Goal: Task Accomplishment & Management: Use online tool/utility

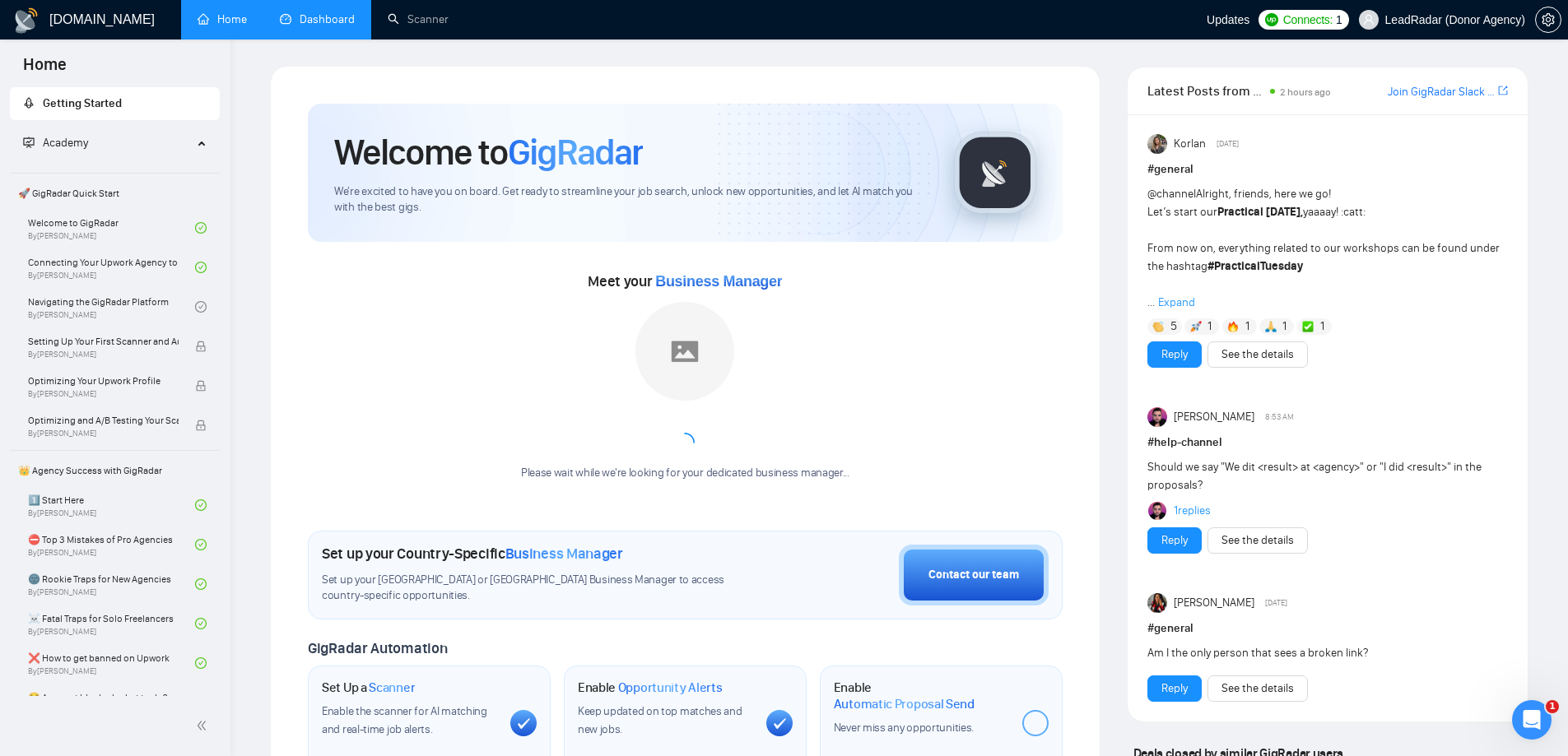
click at [285, 12] on link "Dashboard" at bounding box center [317, 19] width 75 height 14
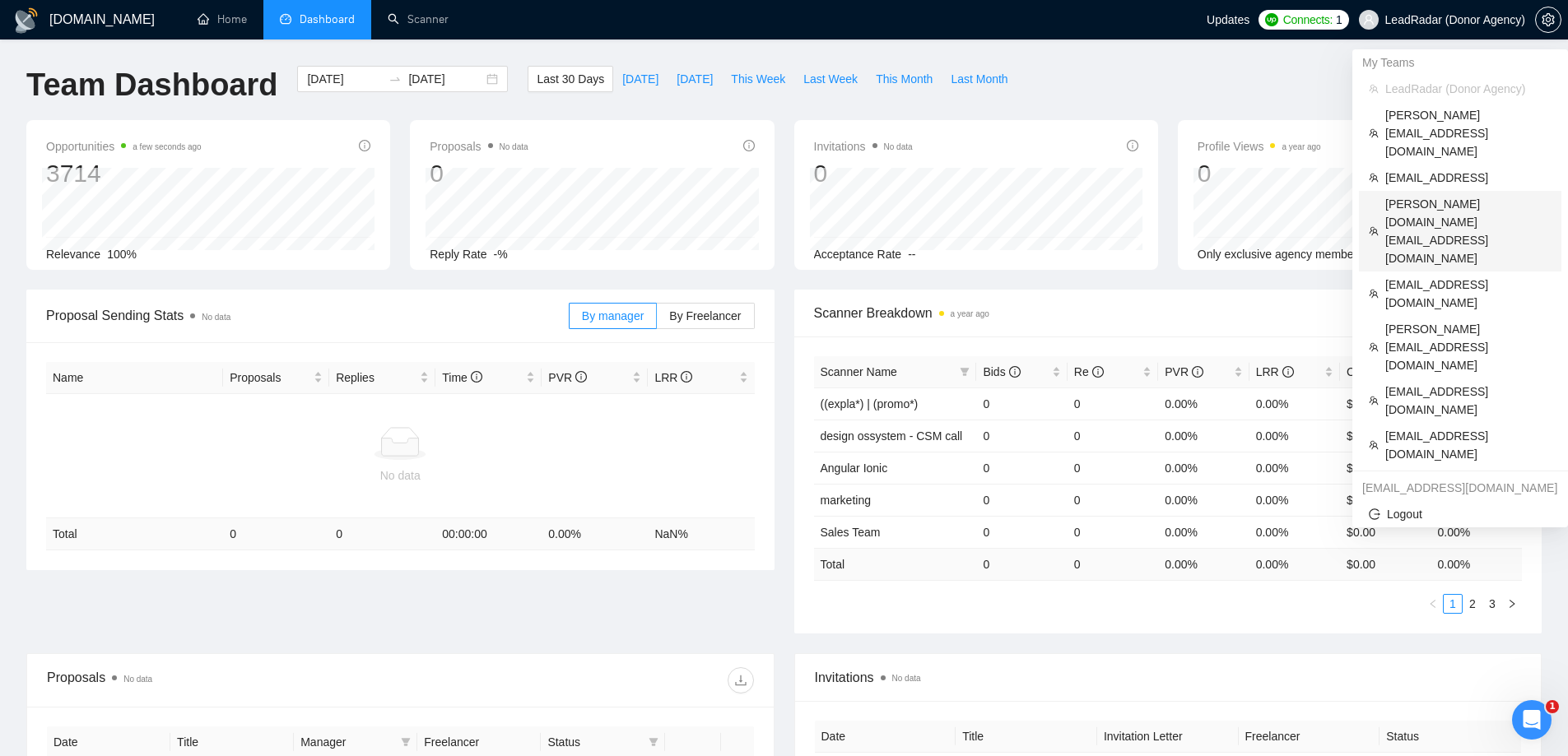
click at [1417, 195] on span "[PERSON_NAME][DOMAIN_NAME][EMAIL_ADDRESS][DOMAIN_NAME]" at bounding box center [1468, 231] width 166 height 72
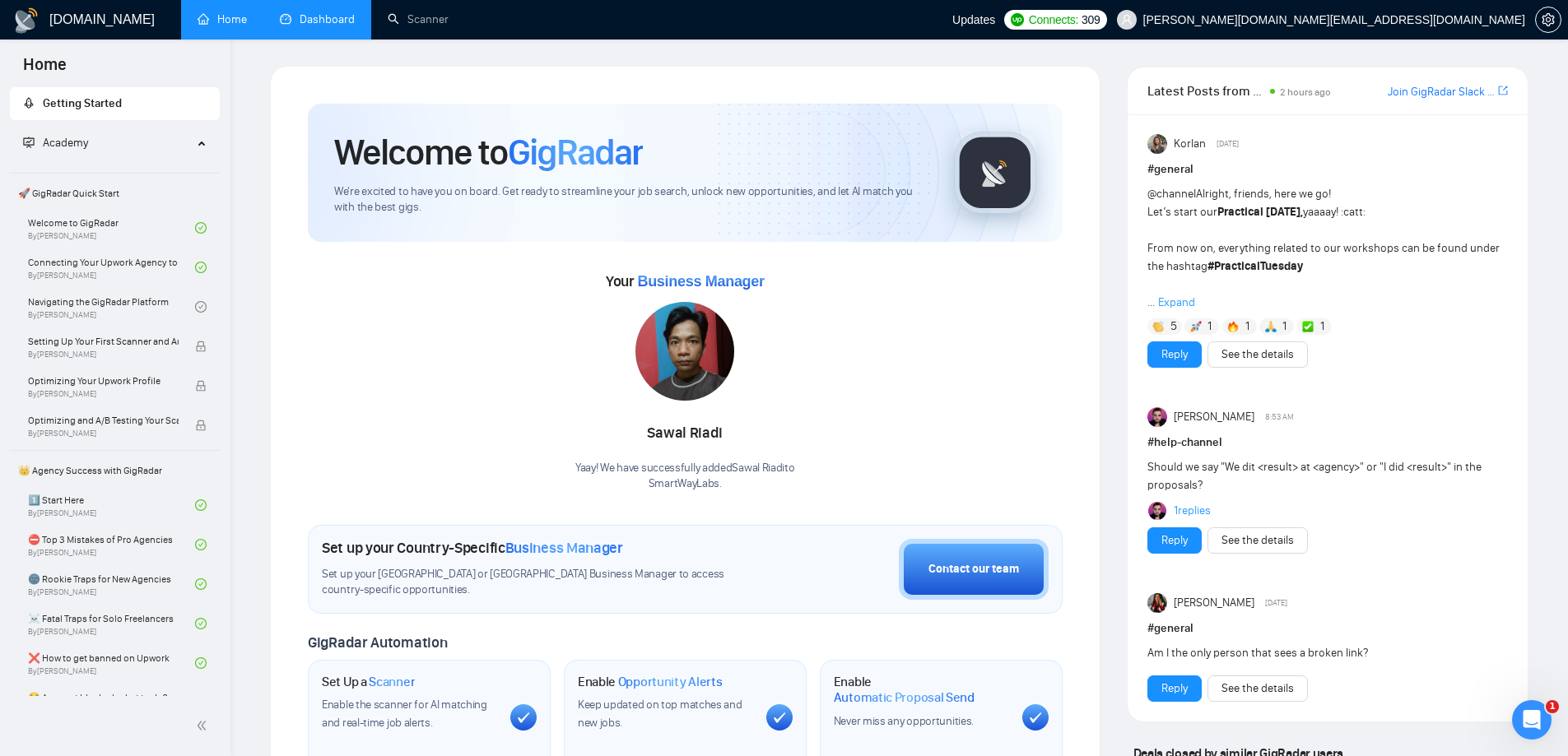
click at [323, 22] on link "Dashboard" at bounding box center [317, 19] width 75 height 14
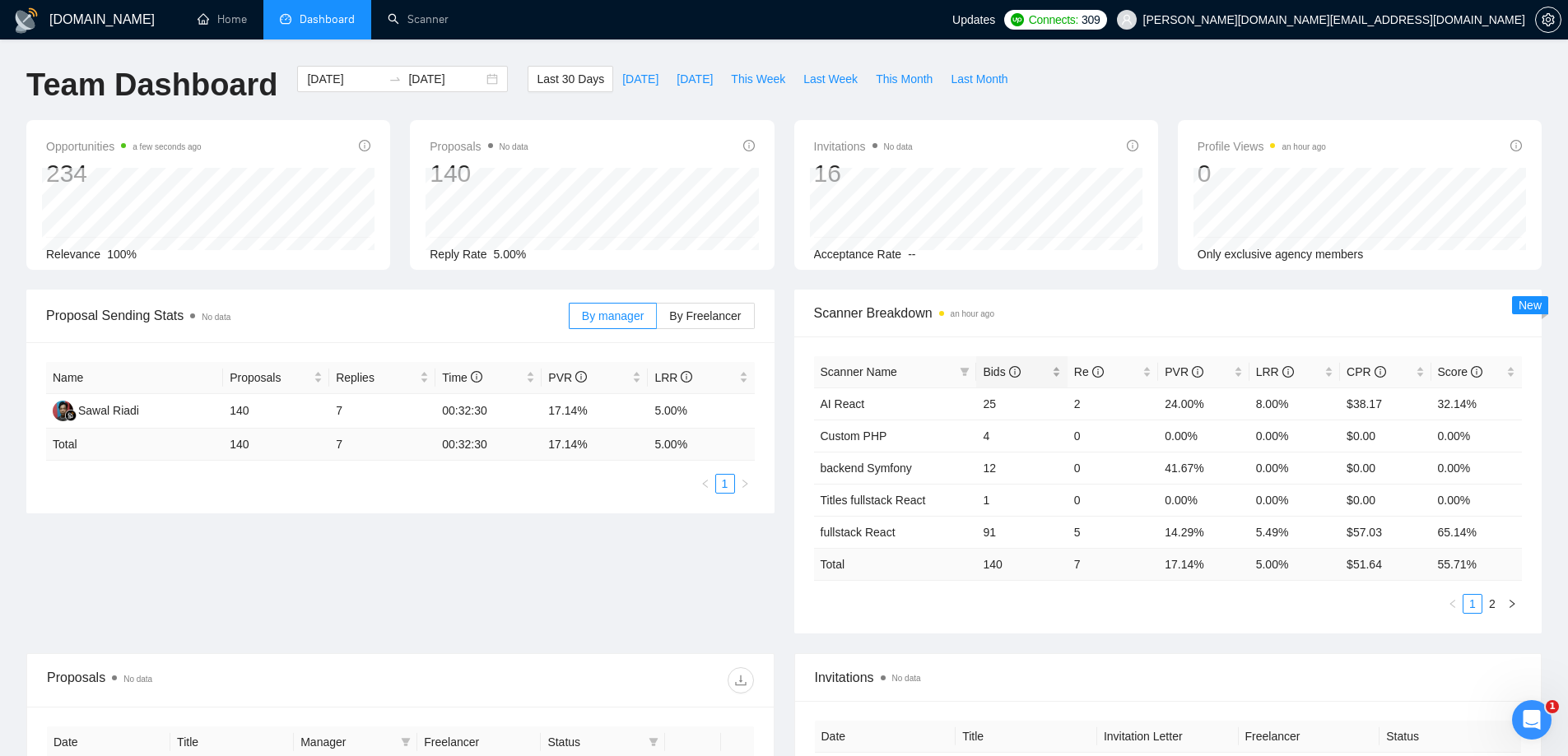
click at [986, 372] on span "Bids" at bounding box center [1001, 371] width 37 height 13
click at [997, 368] on span "Bids" at bounding box center [1001, 371] width 37 height 13
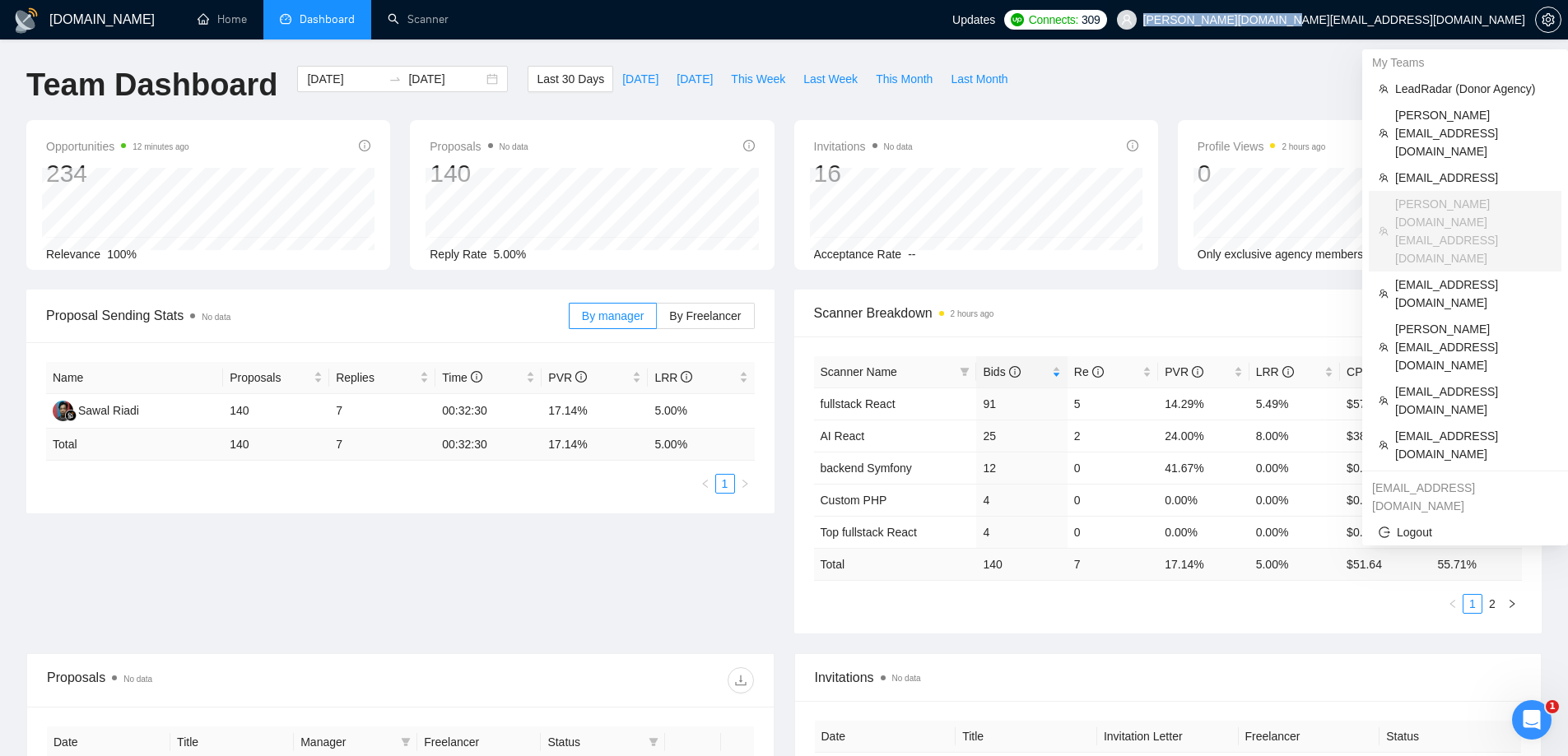
drag, startPoint x: 1398, startPoint y: 19, endPoint x: 1522, endPoint y: 23, distance: 124.1
click at [1522, 23] on span "[PERSON_NAME][DOMAIN_NAME][EMAIL_ADDRESS][DOMAIN_NAME]" at bounding box center [1320, 20] width 428 height 53
copy span "[PERSON_NAME][DOMAIN_NAME][EMAIL_ADDRESS][DOMAIN_NAME]"
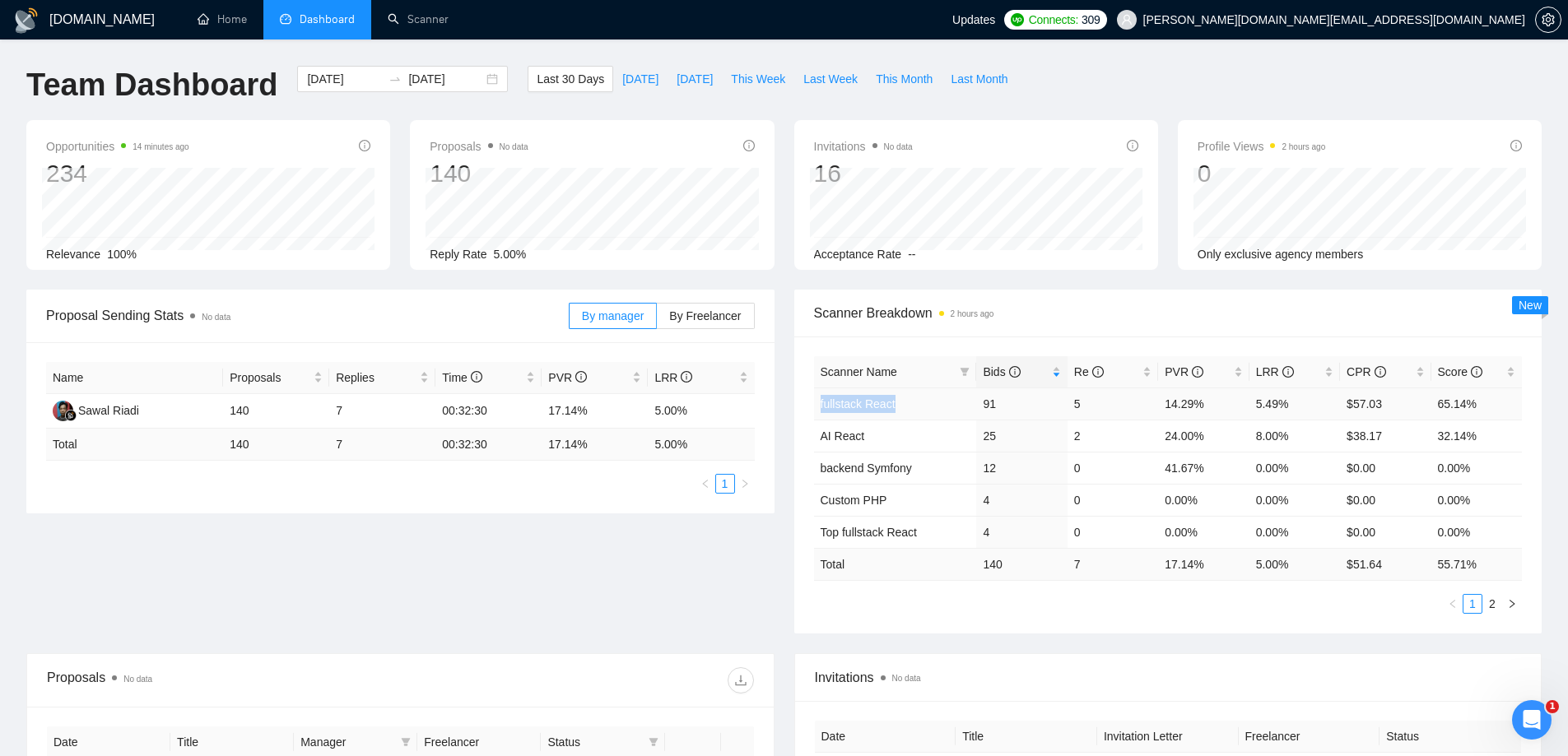
drag, startPoint x: 906, startPoint y: 405, endPoint x: 820, endPoint y: 407, distance: 86.0
click at [820, 407] on td "fullstack React" at bounding box center [895, 403] width 163 height 32
copy link "fullstack React"
click at [864, 410] on link "fullstack React" at bounding box center [857, 404] width 75 height 13
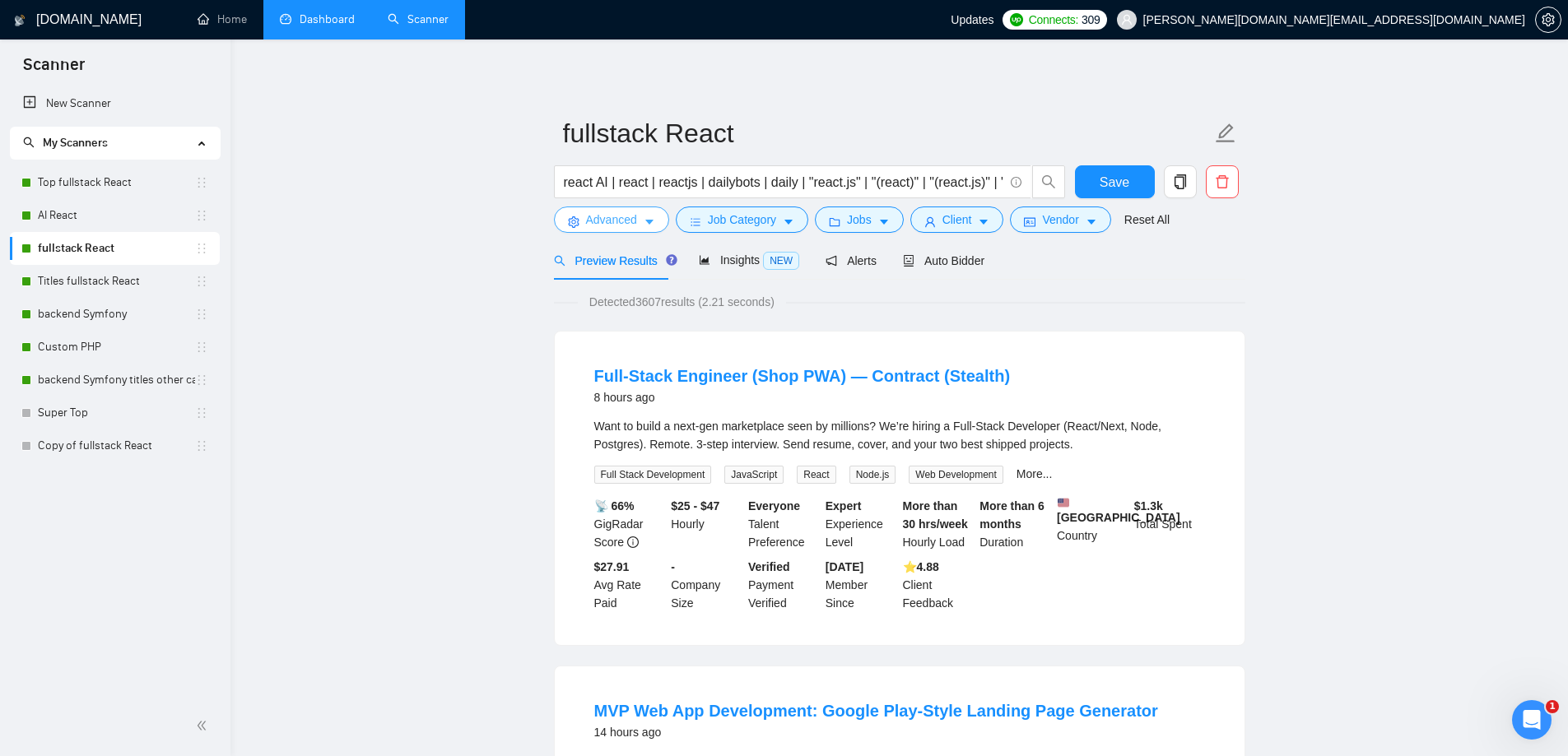
click at [610, 219] on span "Advanced" at bounding box center [611, 220] width 51 height 18
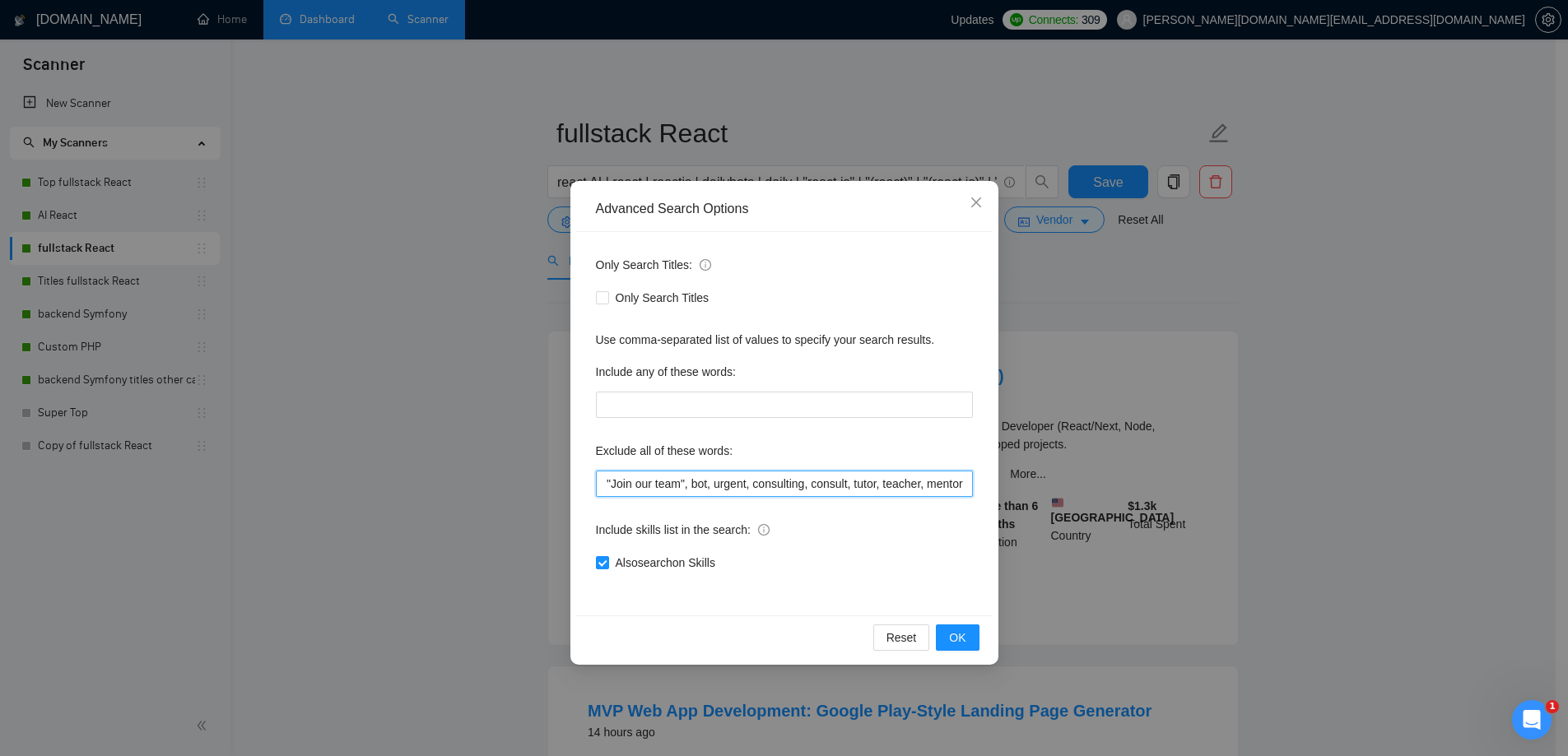
scroll to position [0, 2509]
drag, startPoint x: 858, startPoint y: 489, endPoint x: 1149, endPoint y: 518, distance: 292.4
click at [1156, 518] on div "Advanced Search Options Only Search Titles: Only Search Titles Use comma-separa…" at bounding box center [784, 378] width 1568 height 756
click at [879, 486] on input "team, Coach, .NET, C#, Upgrad*, shopify, "join our", Consult*, Blockchain, Flas…" at bounding box center [784, 484] width 377 height 26
click at [970, 208] on icon "close" at bounding box center [976, 202] width 13 height 13
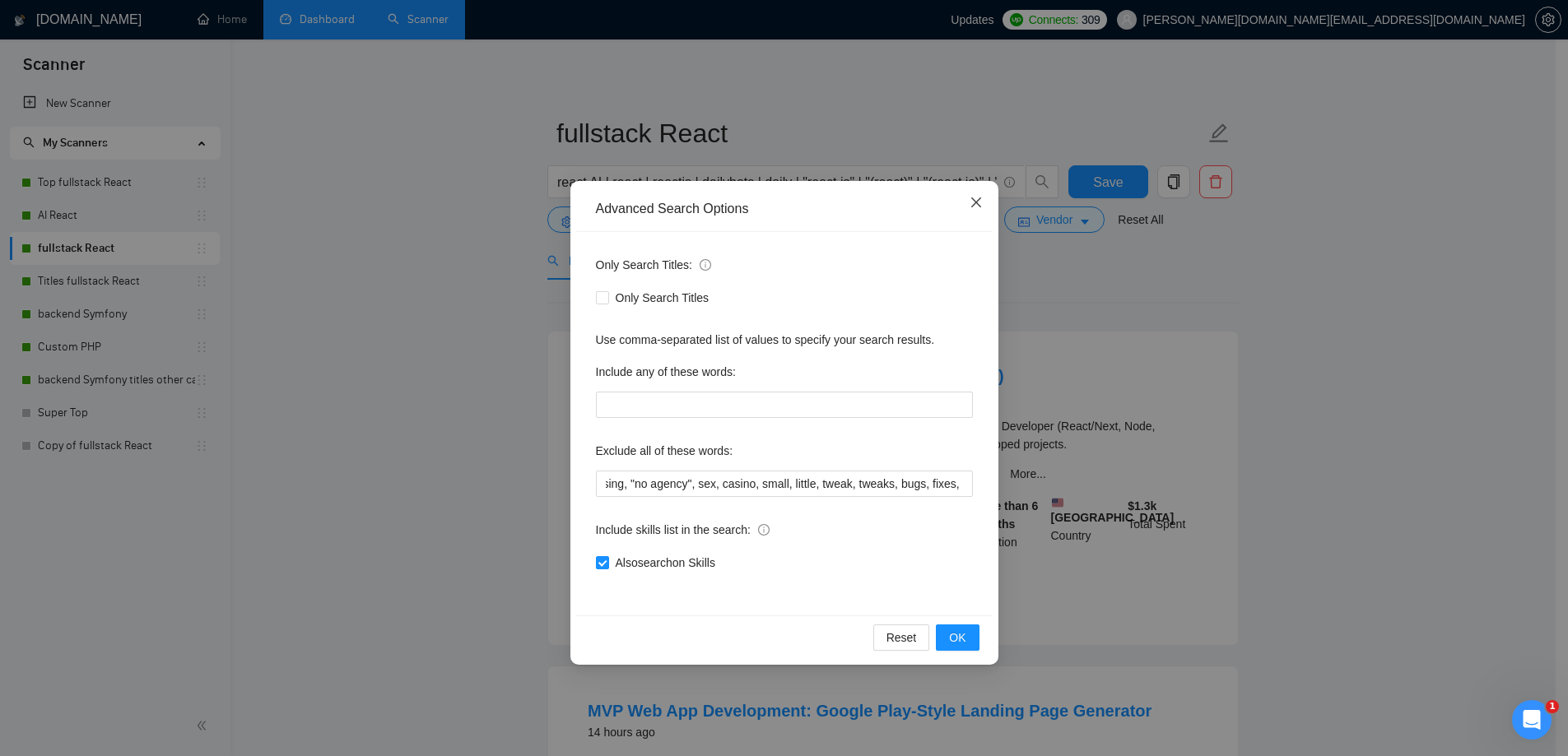
scroll to position [0, 0]
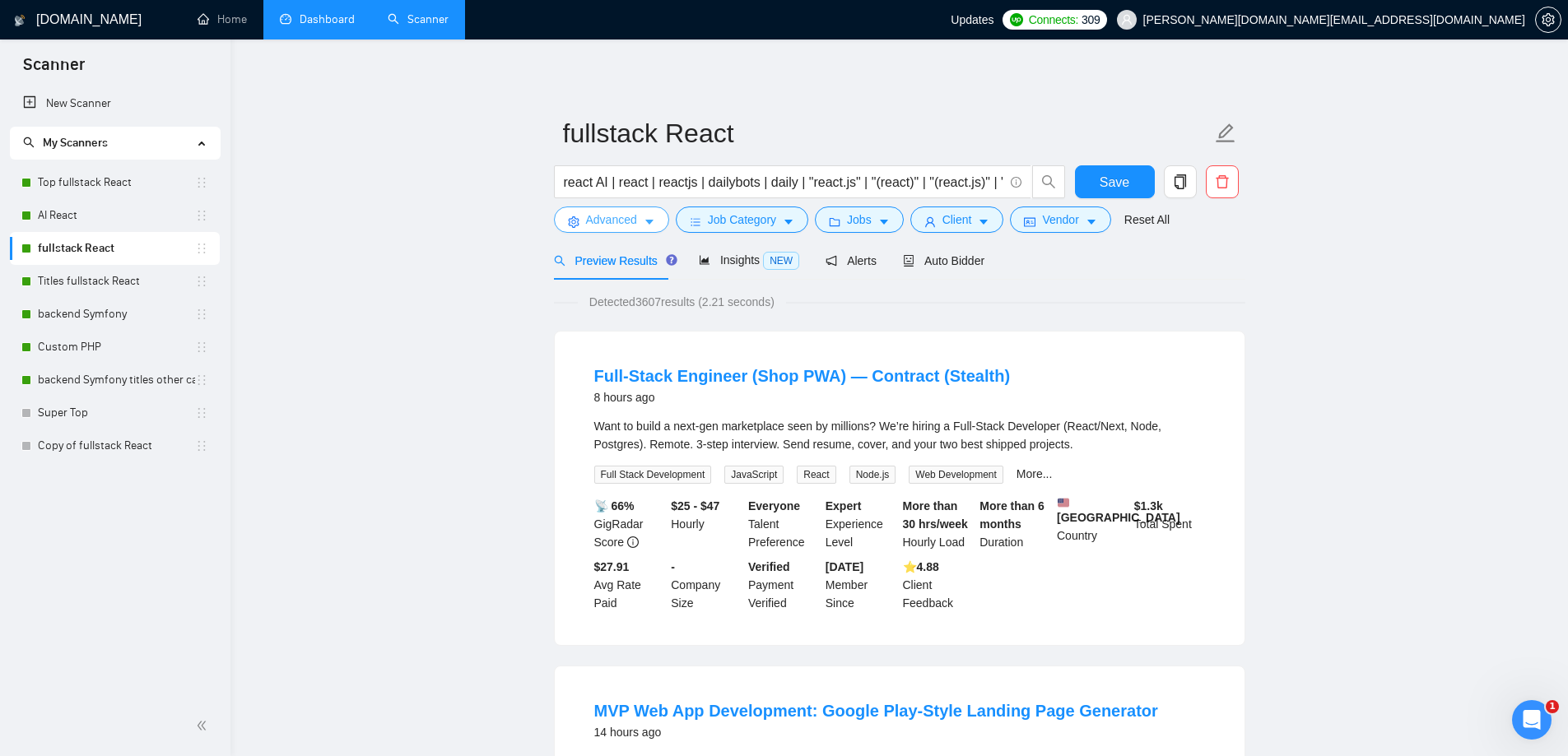
click at [610, 220] on span "Advanced" at bounding box center [611, 220] width 51 height 18
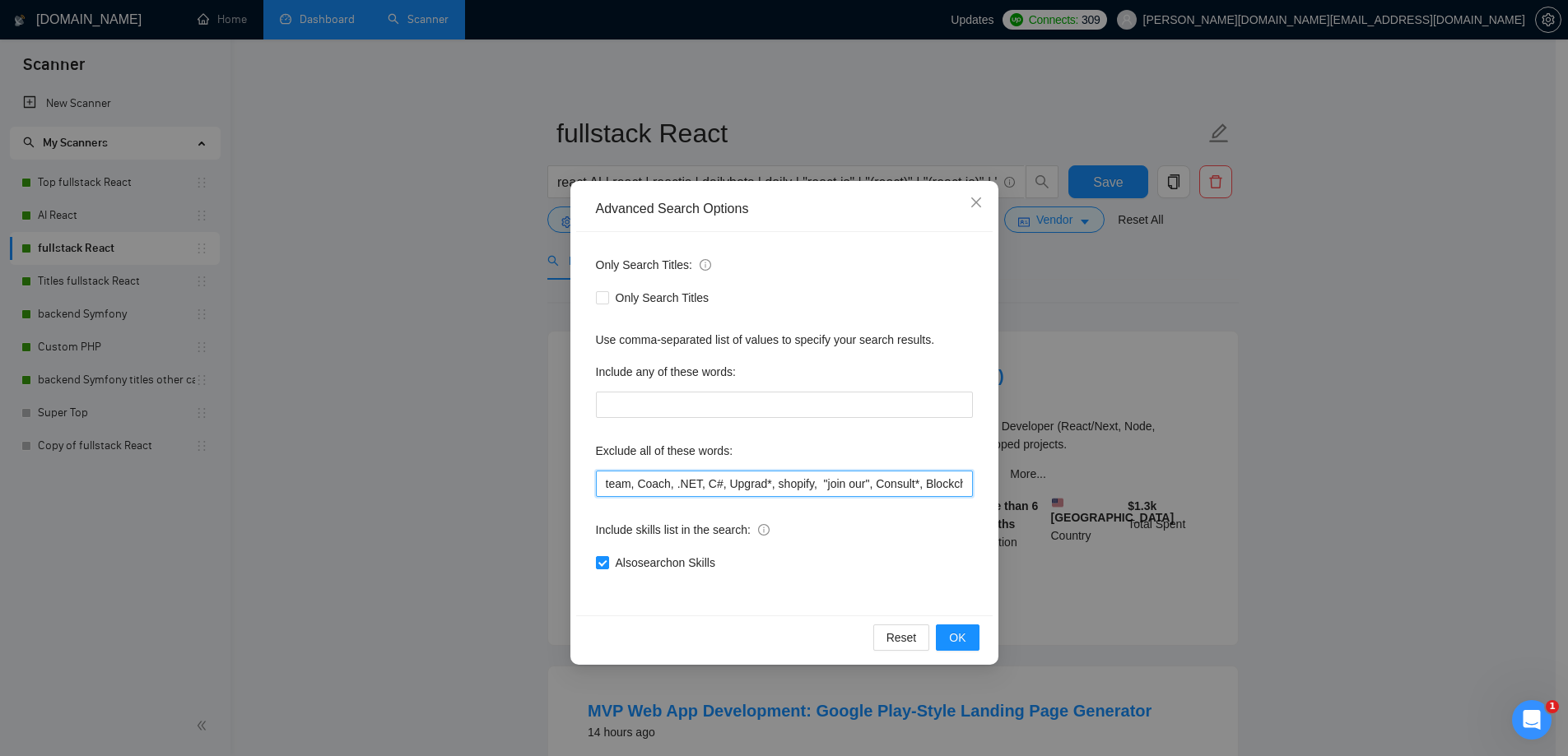
click at [686, 495] on input "team, Coach, .NET, C#, Upgrad*, shopify, "join our", Consult*, Blockchain, Flas…" at bounding box center [784, 484] width 377 height 26
paste input "team, Coach, ".NET", "C#", Upgrad*, shopify, "join our", Consult*, Blockchain, …"
type input "team, Coach, ".NET", "C#", Upgrad*, shopify, "join our", Consult*, Blockchain, …"
click at [1411, 488] on div "Advanced Search Options Only Search Titles: Only Search Titles Use comma-separa…" at bounding box center [784, 378] width 1568 height 756
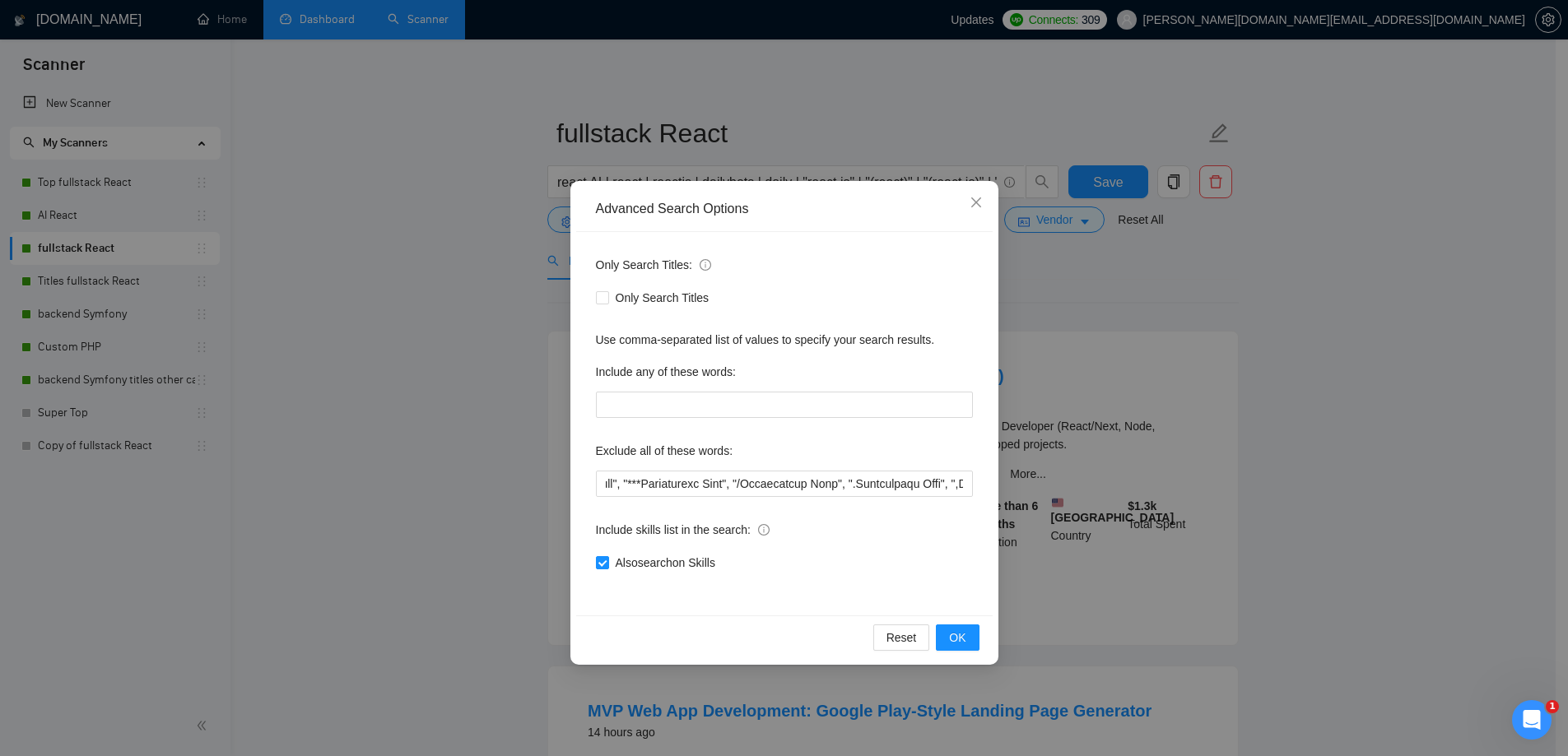
scroll to position [0, 0]
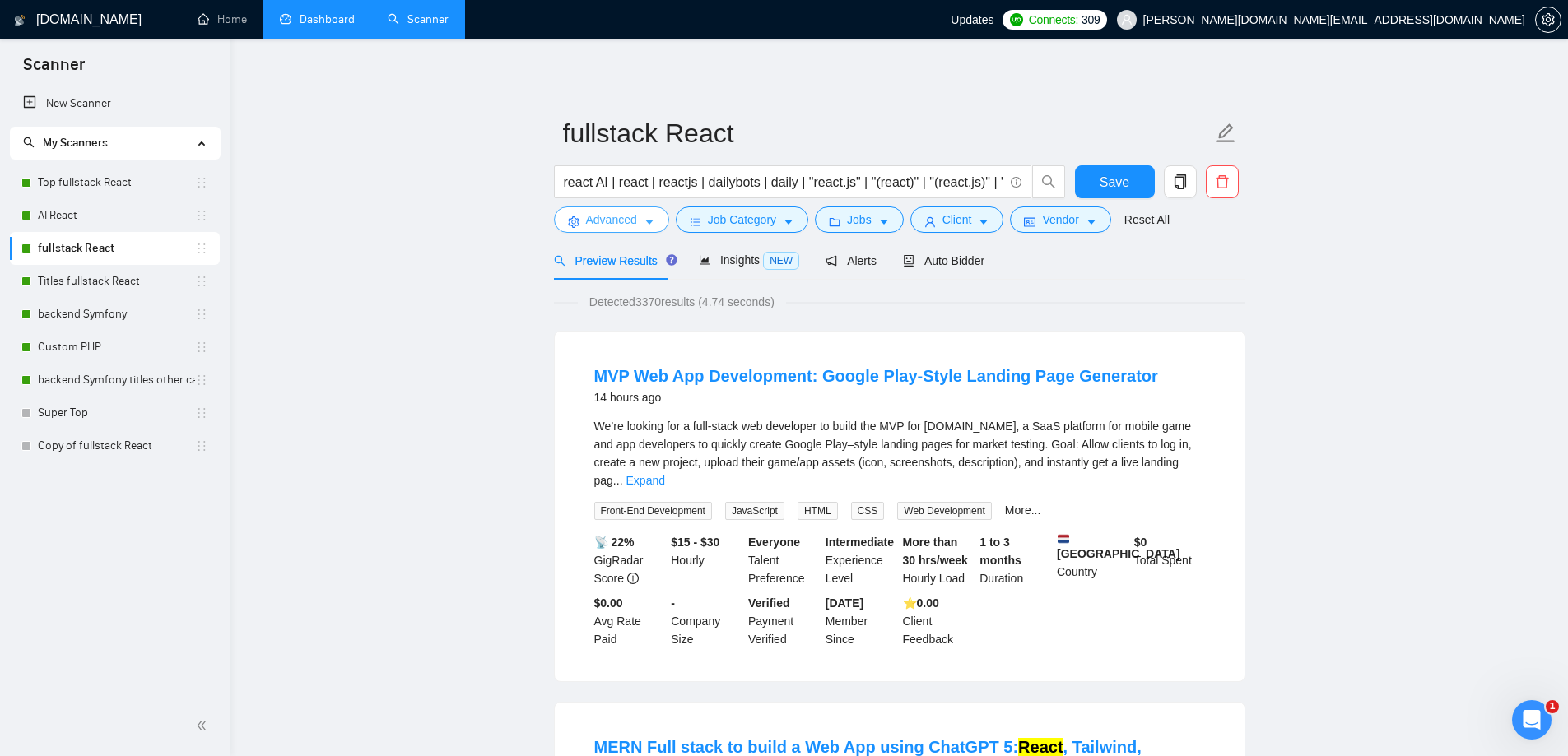
click at [654, 219] on button "Advanced" at bounding box center [611, 220] width 115 height 26
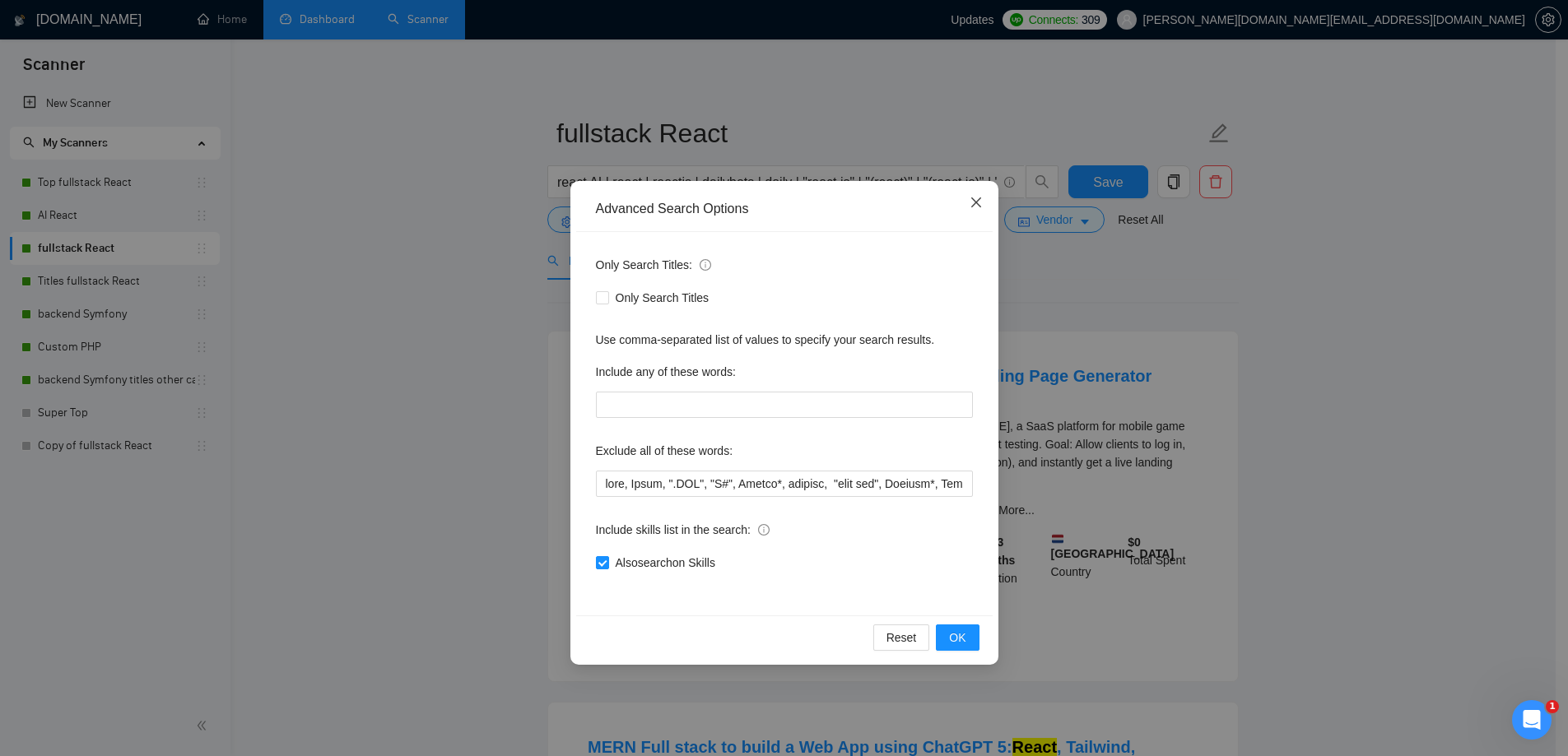
click at [975, 210] on span "Close" at bounding box center [976, 203] width 45 height 45
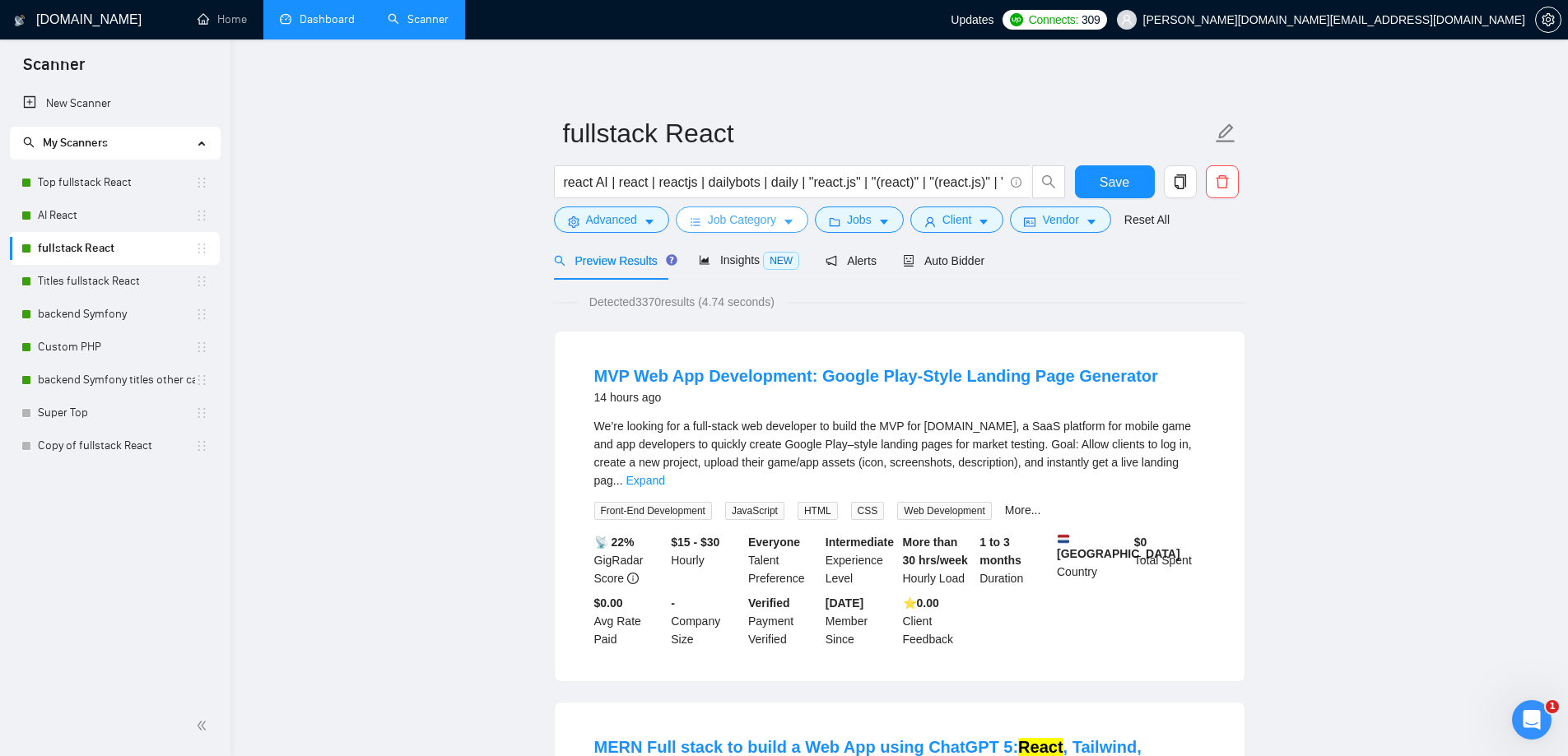
click at [759, 214] on span "Job Category" at bounding box center [742, 220] width 69 height 18
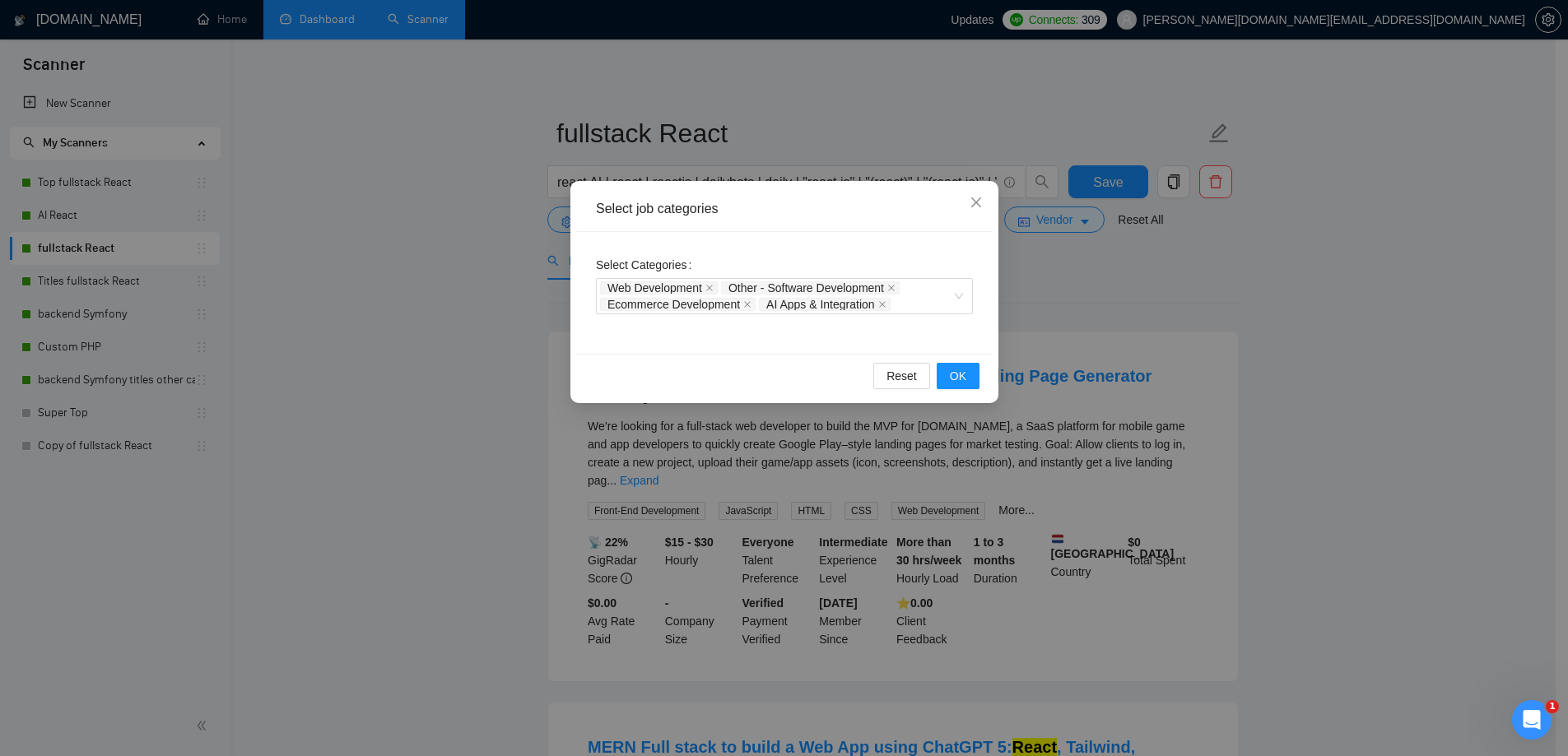
click at [1309, 288] on div "Select job categories Select Categories Web Development Other - Software Develo…" at bounding box center [784, 378] width 1568 height 756
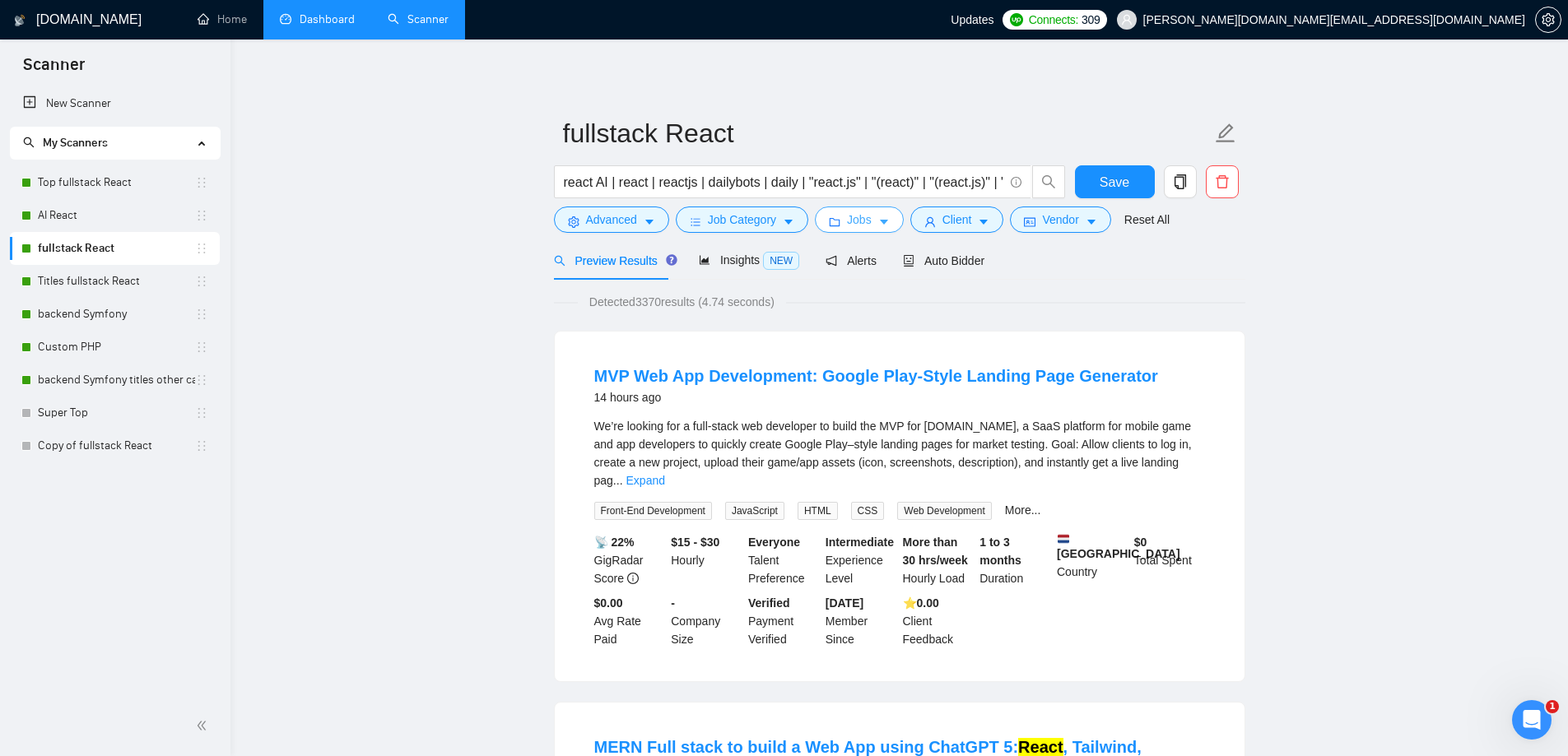
click at [872, 212] on button "Jobs" at bounding box center [858, 220] width 89 height 26
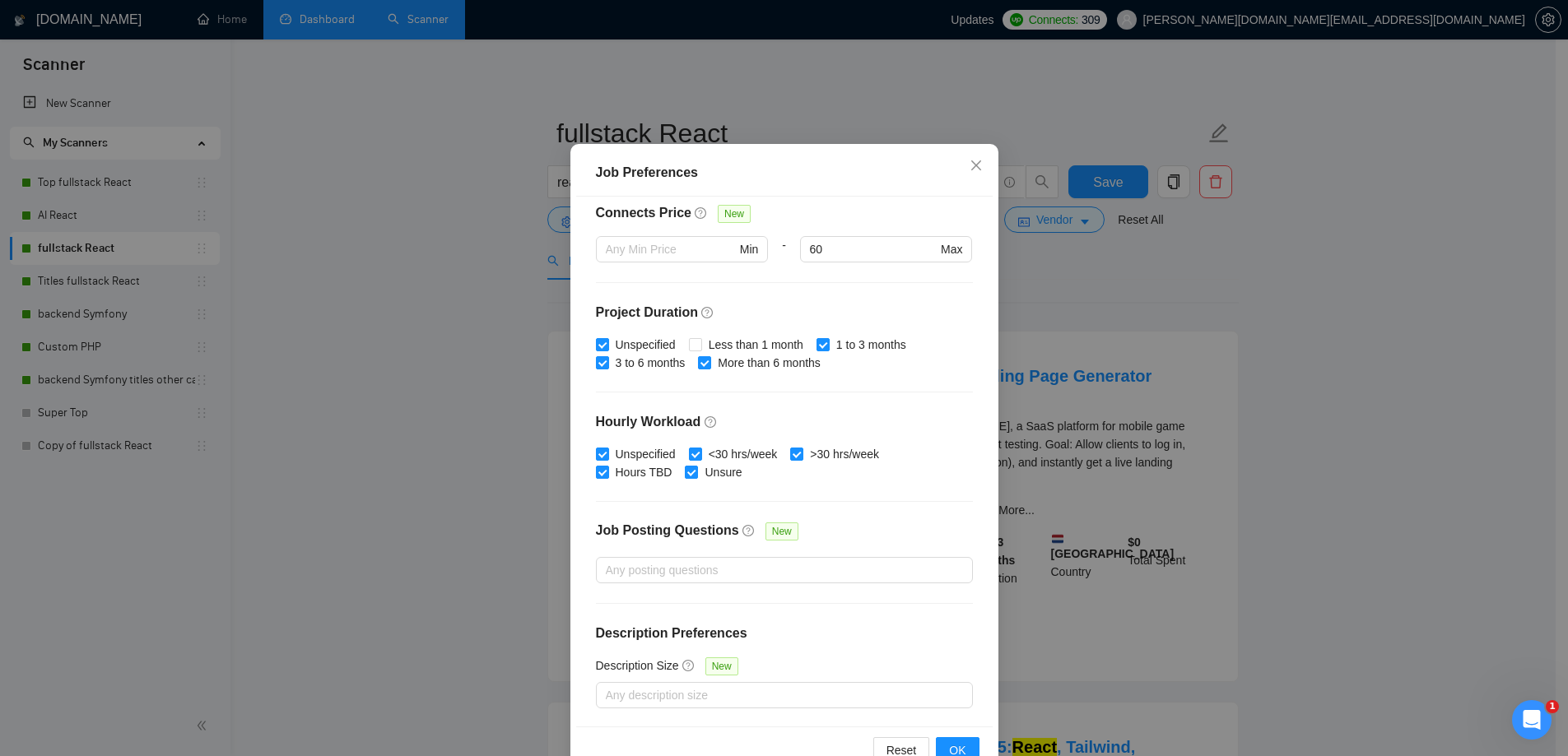
scroll to position [90, 0]
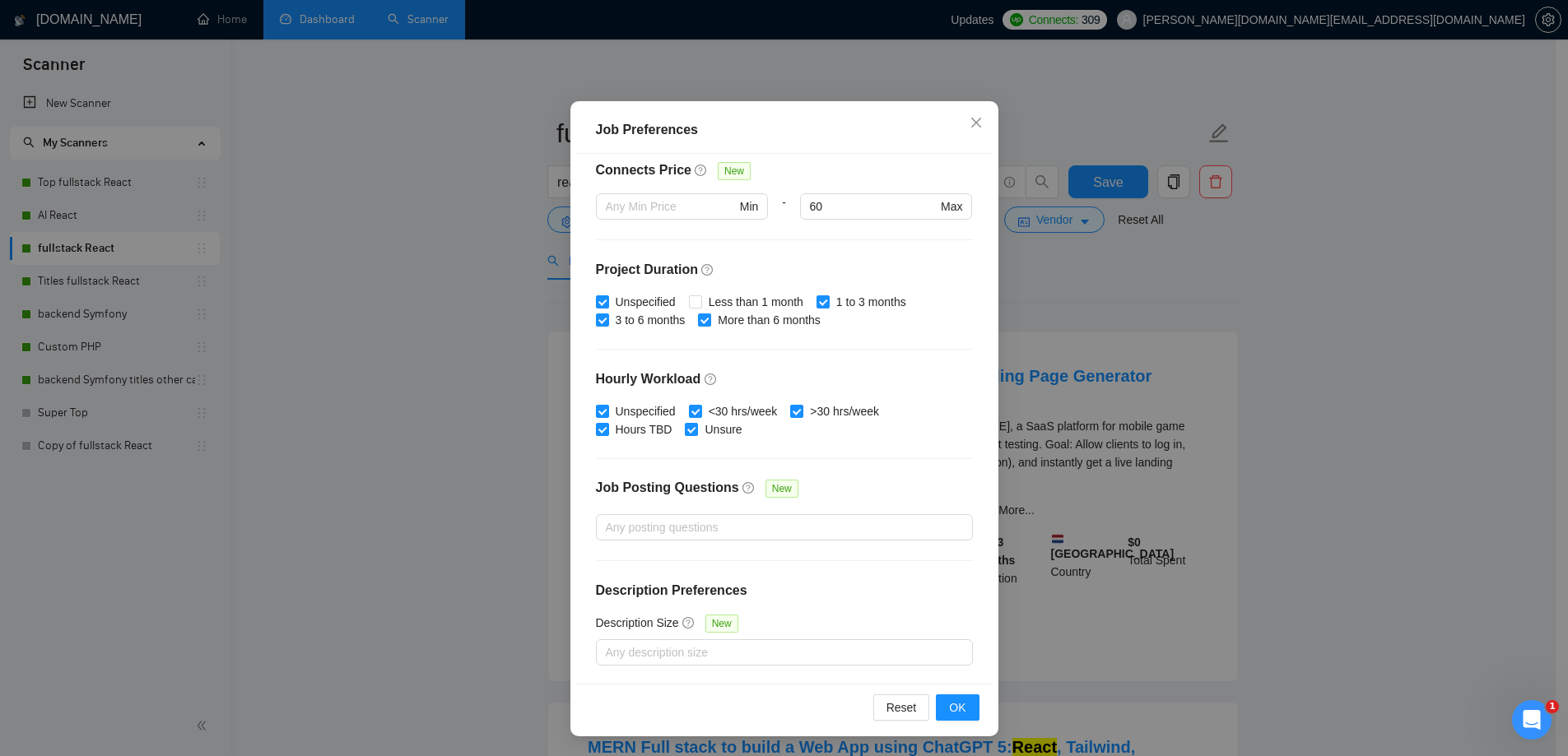
click at [1421, 444] on div "Job Preferences Budget Project Type All Fixed Price Hourly Rate Fixed Price Bud…" at bounding box center [784, 378] width 1568 height 756
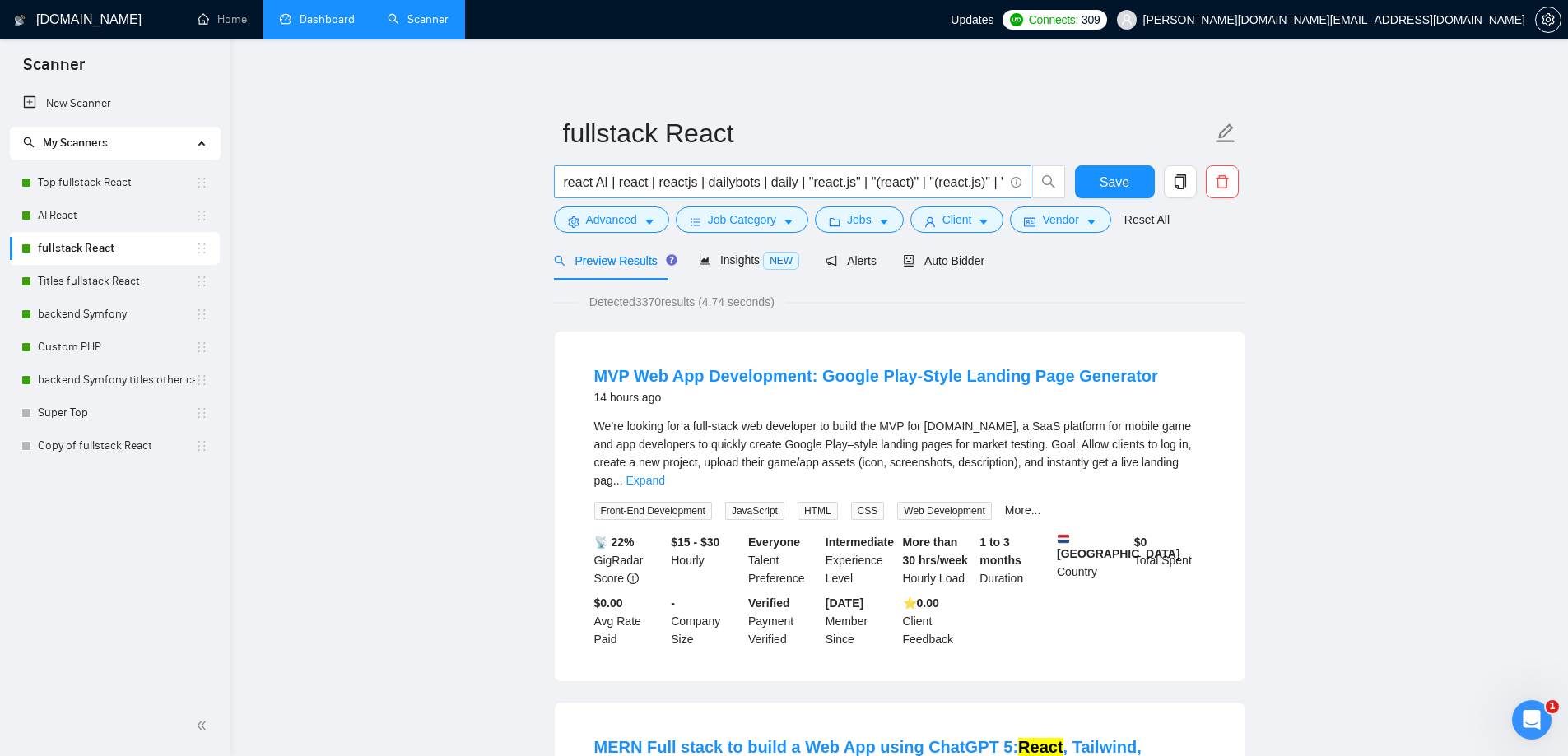
click at [876, 184] on input "react AI | react | reactjs | dailybots | daily | "react.js" | "(react)" | "(rea…" at bounding box center [784, 182] width 439 height 20
click at [629, 218] on span "Advanced" at bounding box center [611, 220] width 51 height 18
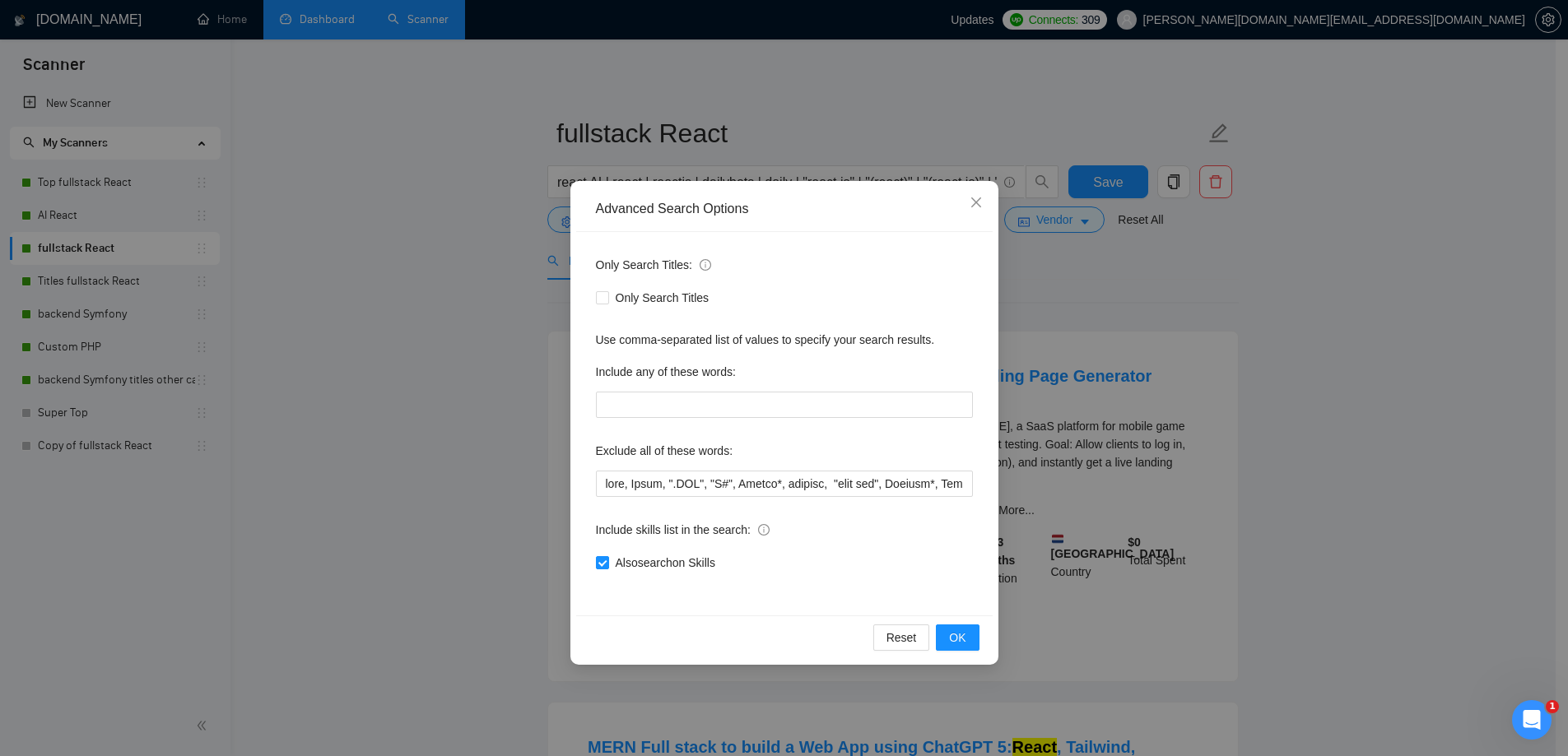
click at [1316, 381] on div "Advanced Search Options Only Search Titles: Only Search Titles Use comma-separa…" at bounding box center [784, 378] width 1568 height 756
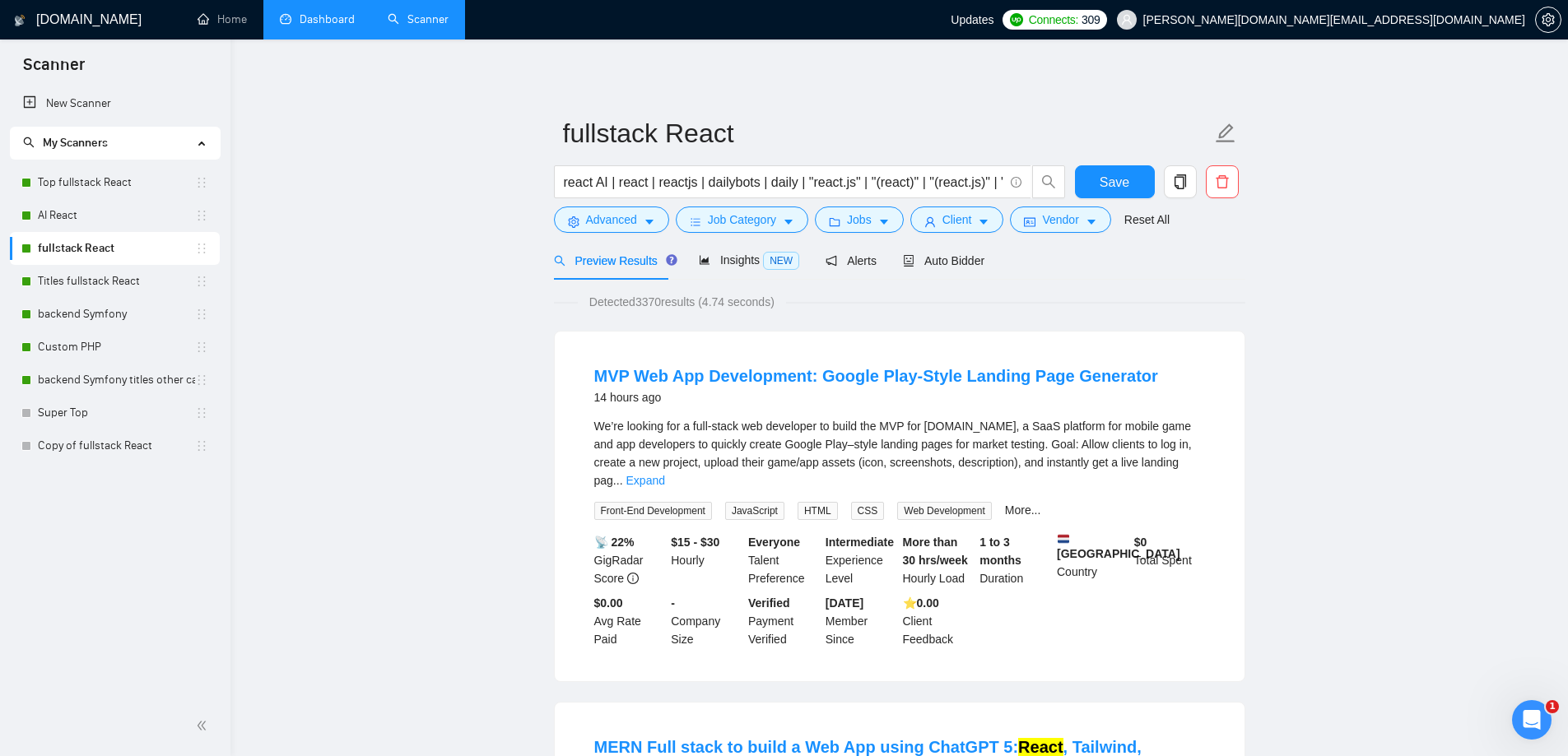
click at [665, 474] on link "Expand" at bounding box center [646, 480] width 39 height 13
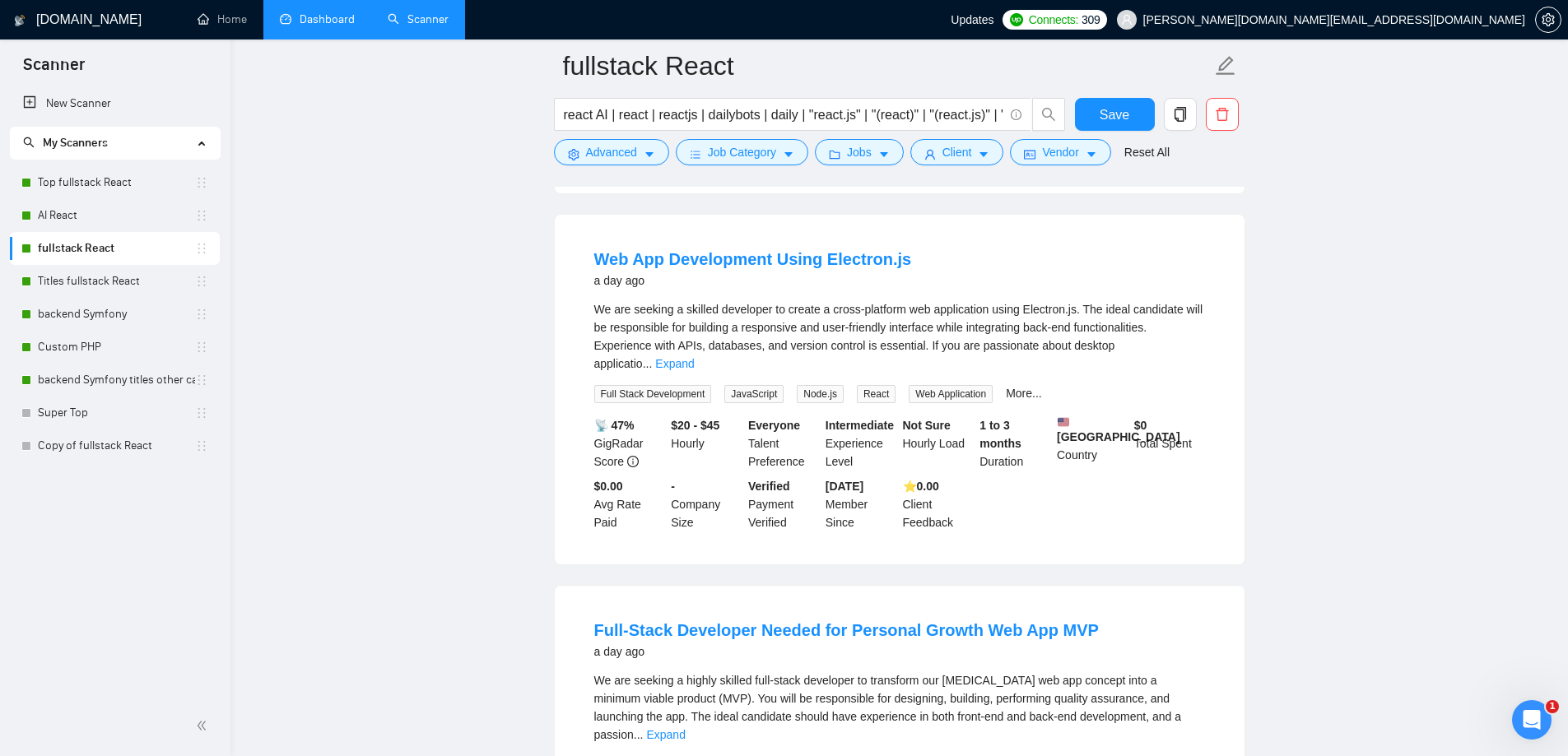
scroll to position [2221, 0]
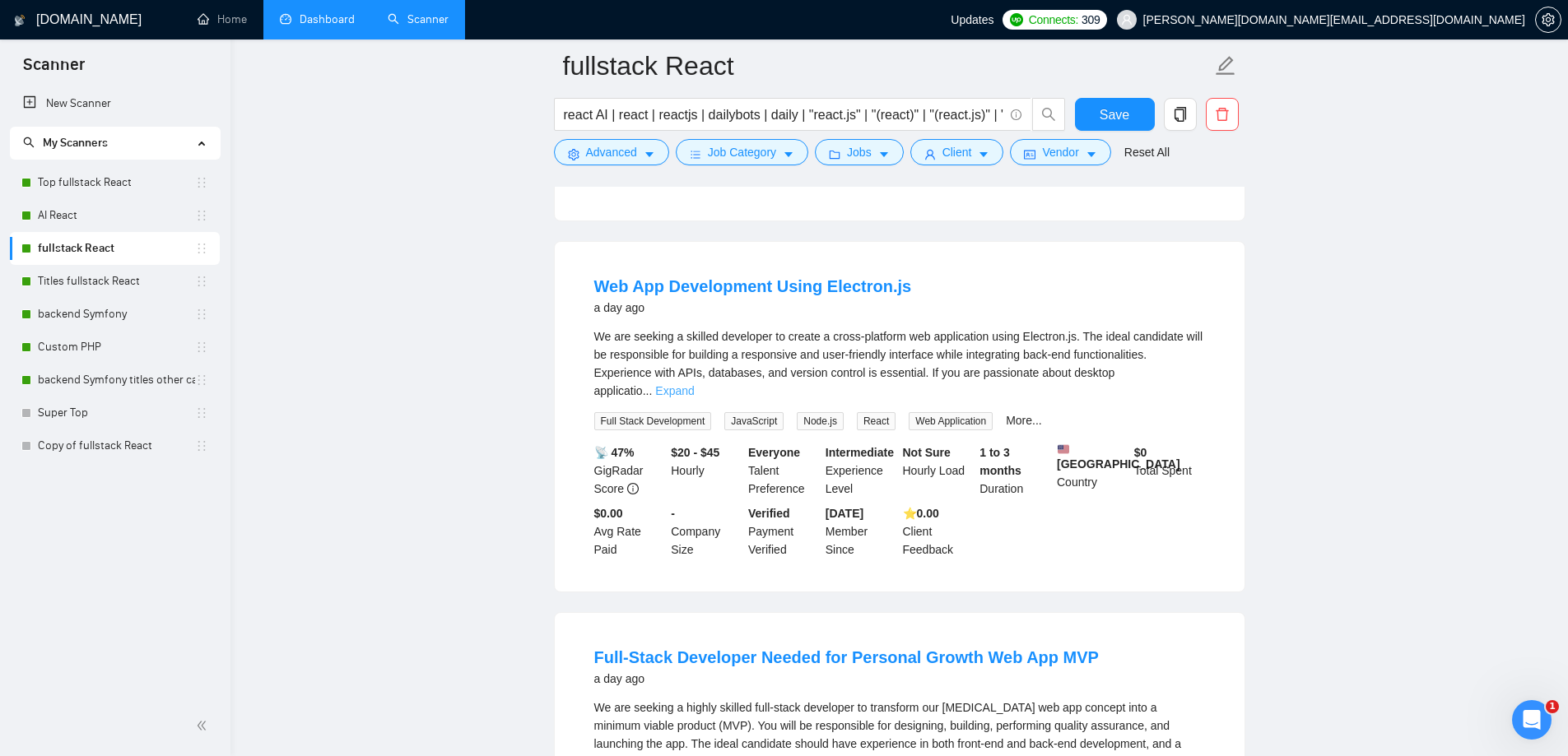
click at [694, 385] on link "Expand" at bounding box center [675, 391] width 39 height 13
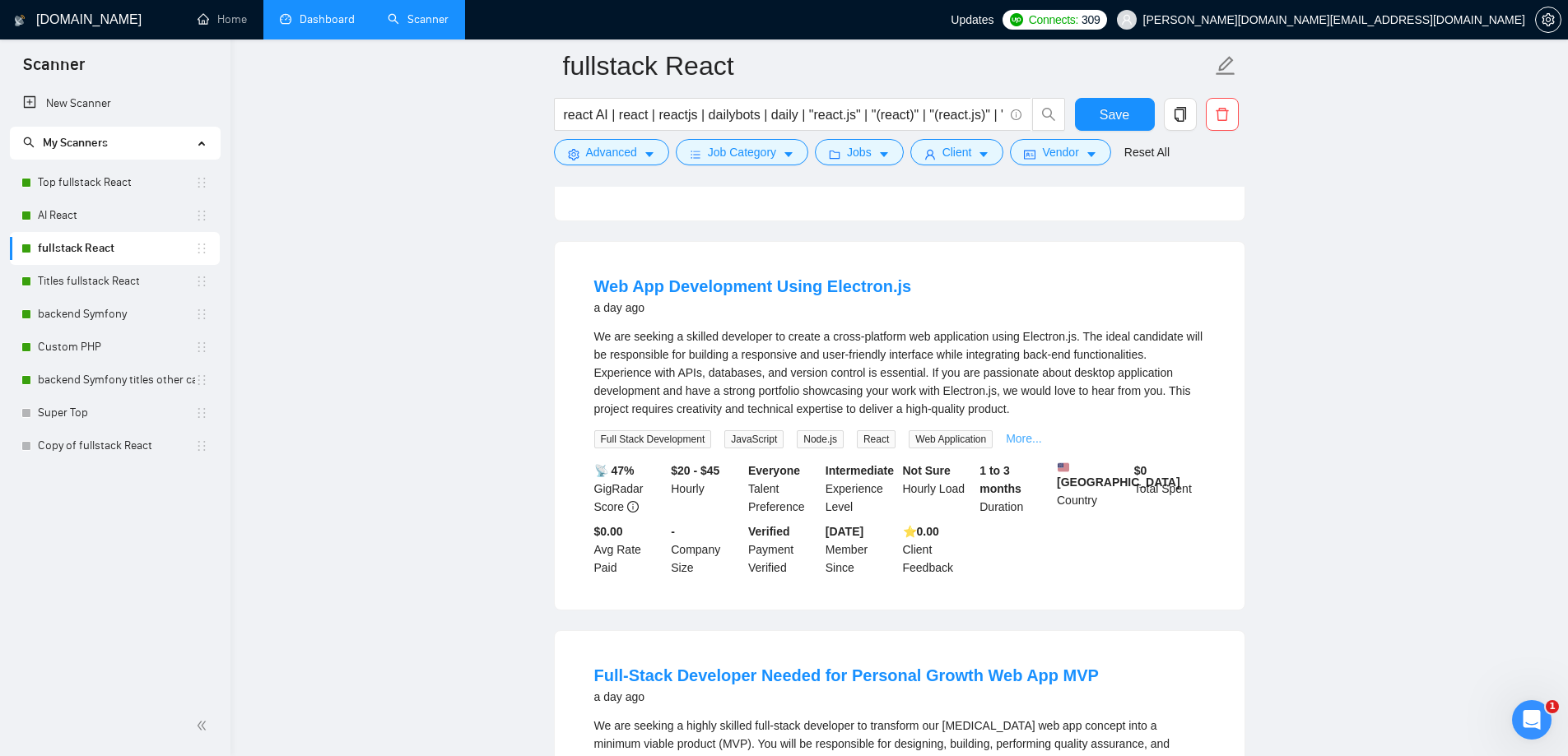
click at [1023, 432] on link "More..." at bounding box center [1023, 438] width 36 height 13
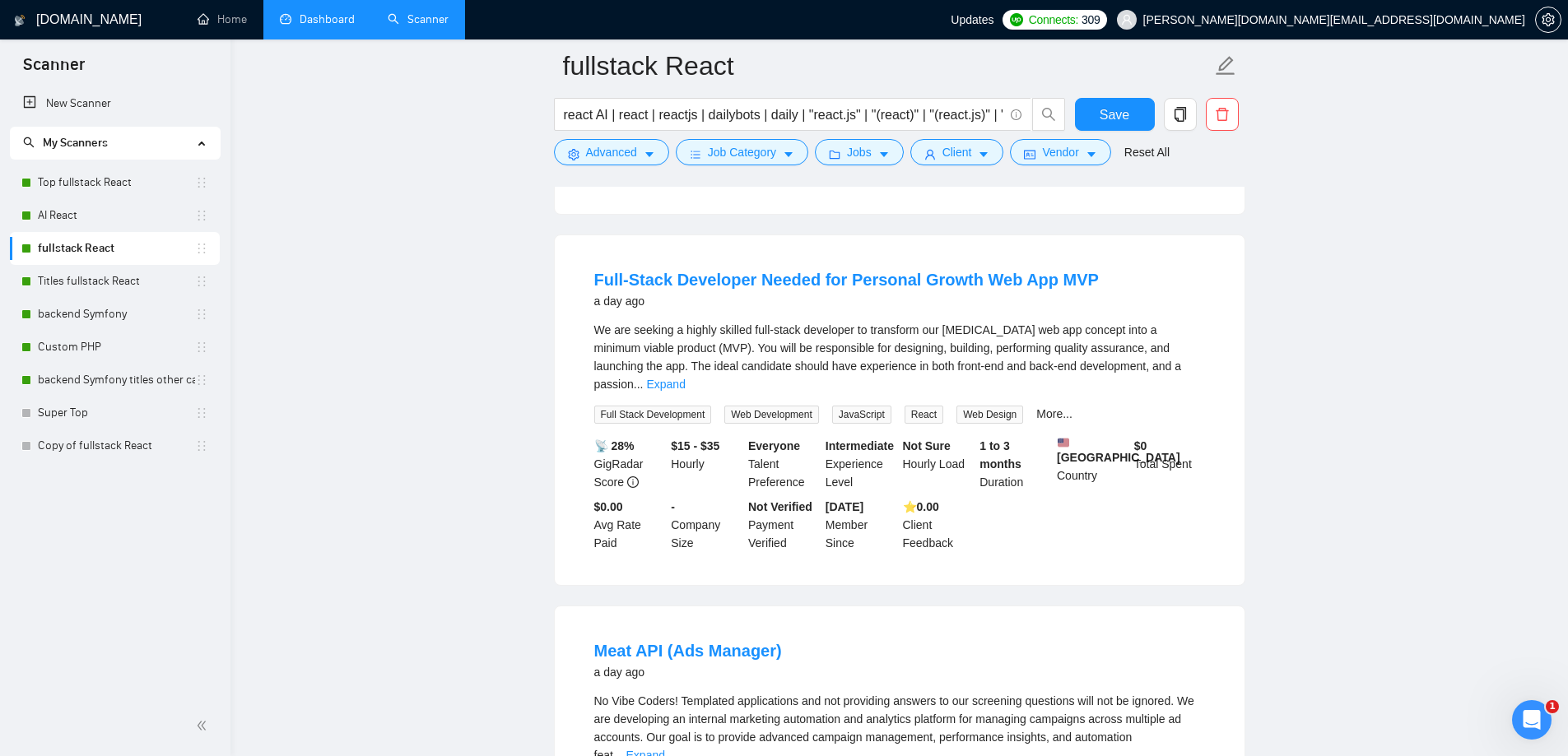
scroll to position [2715, 0]
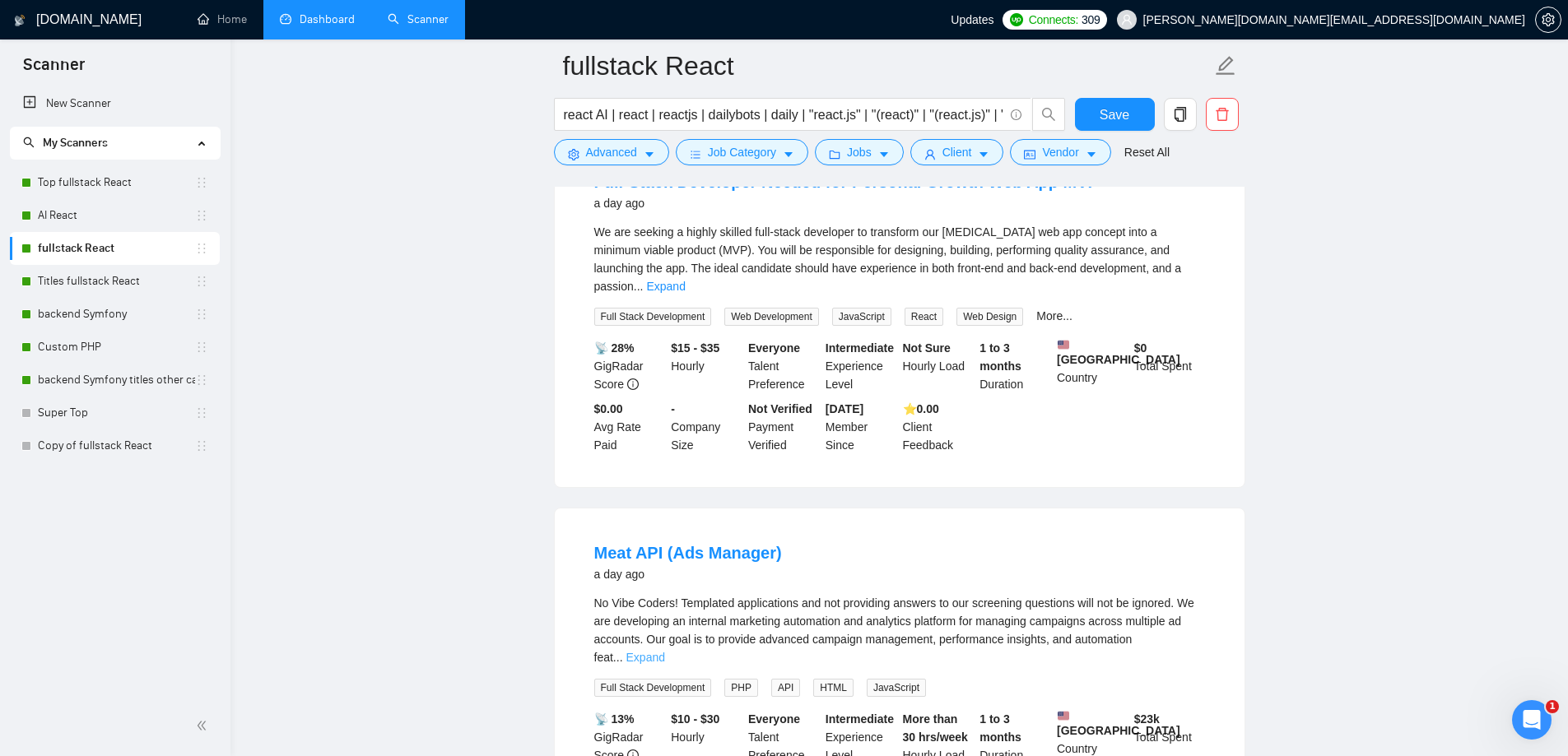
click at [665, 651] on link "Expand" at bounding box center [646, 657] width 39 height 13
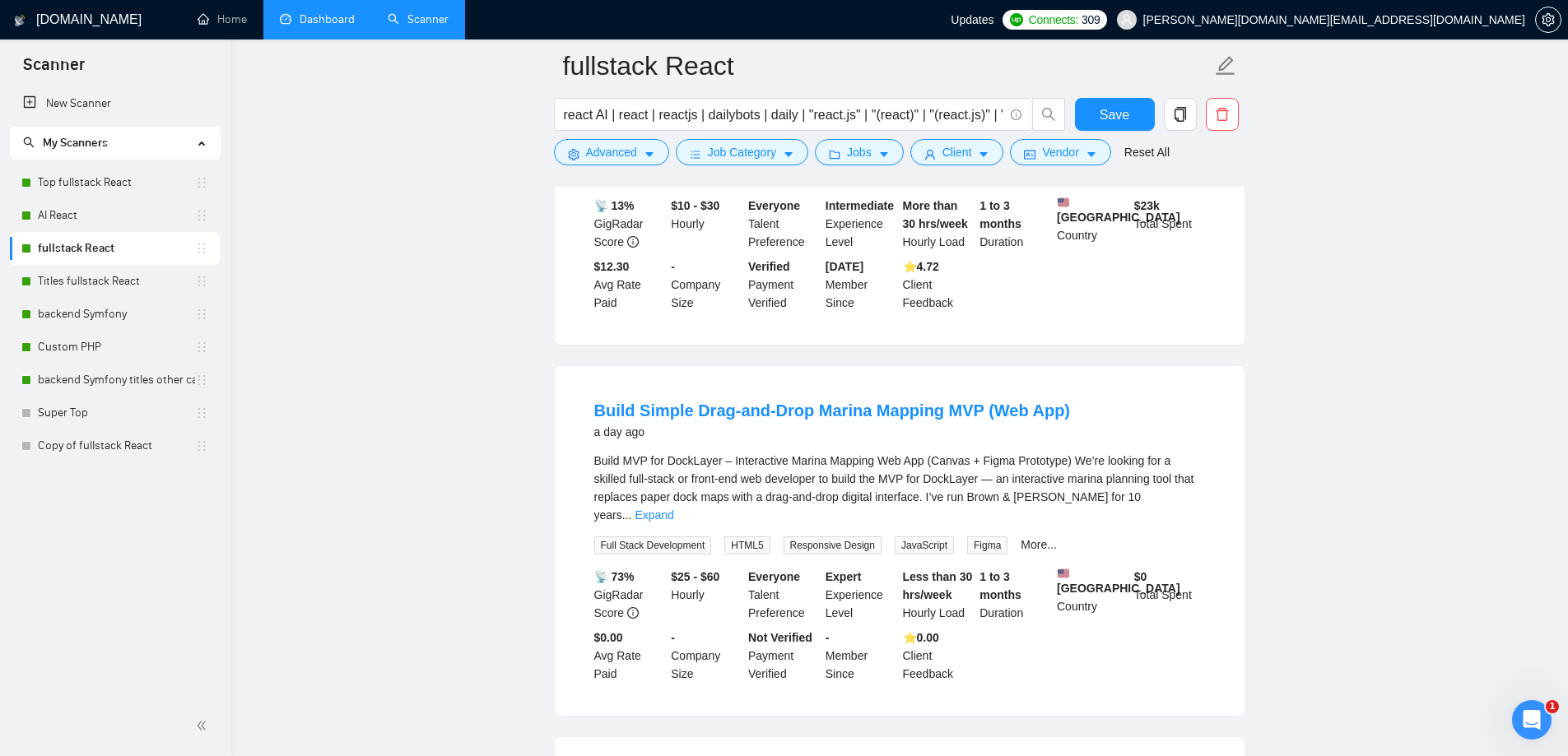
scroll to position [3784, 0]
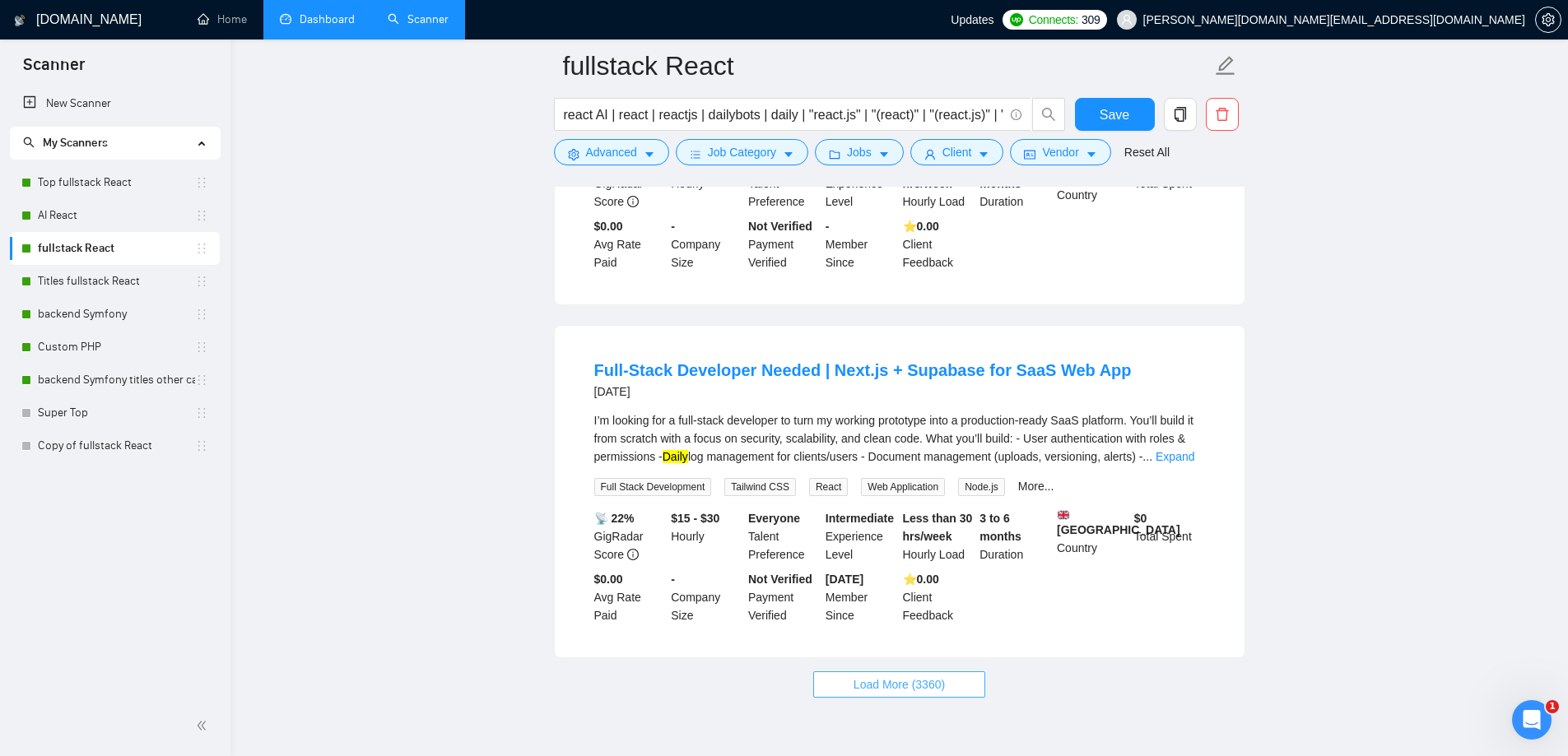
click at [945, 671] on button "Load More (3360)" at bounding box center [900, 684] width 172 height 26
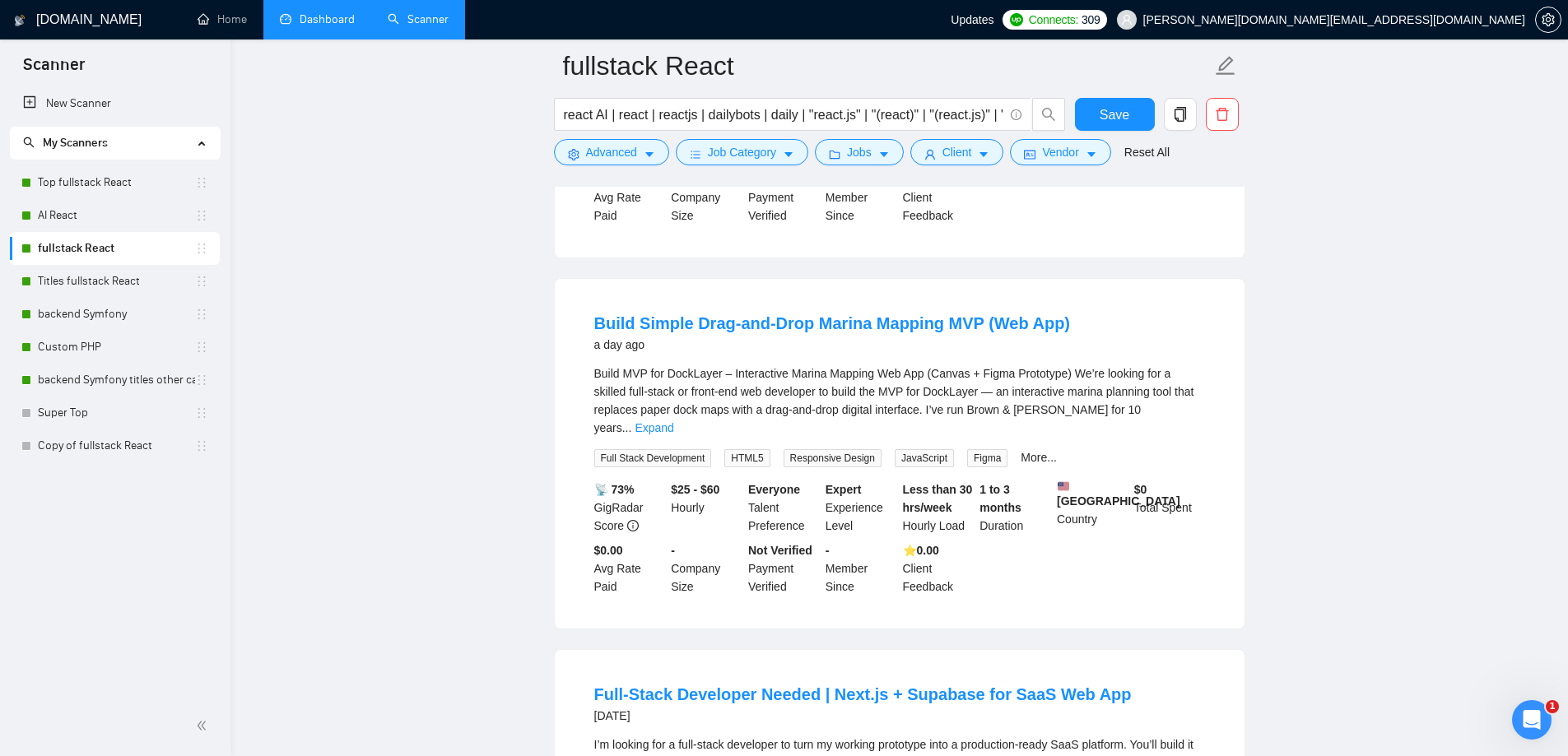
scroll to position [3290, 0]
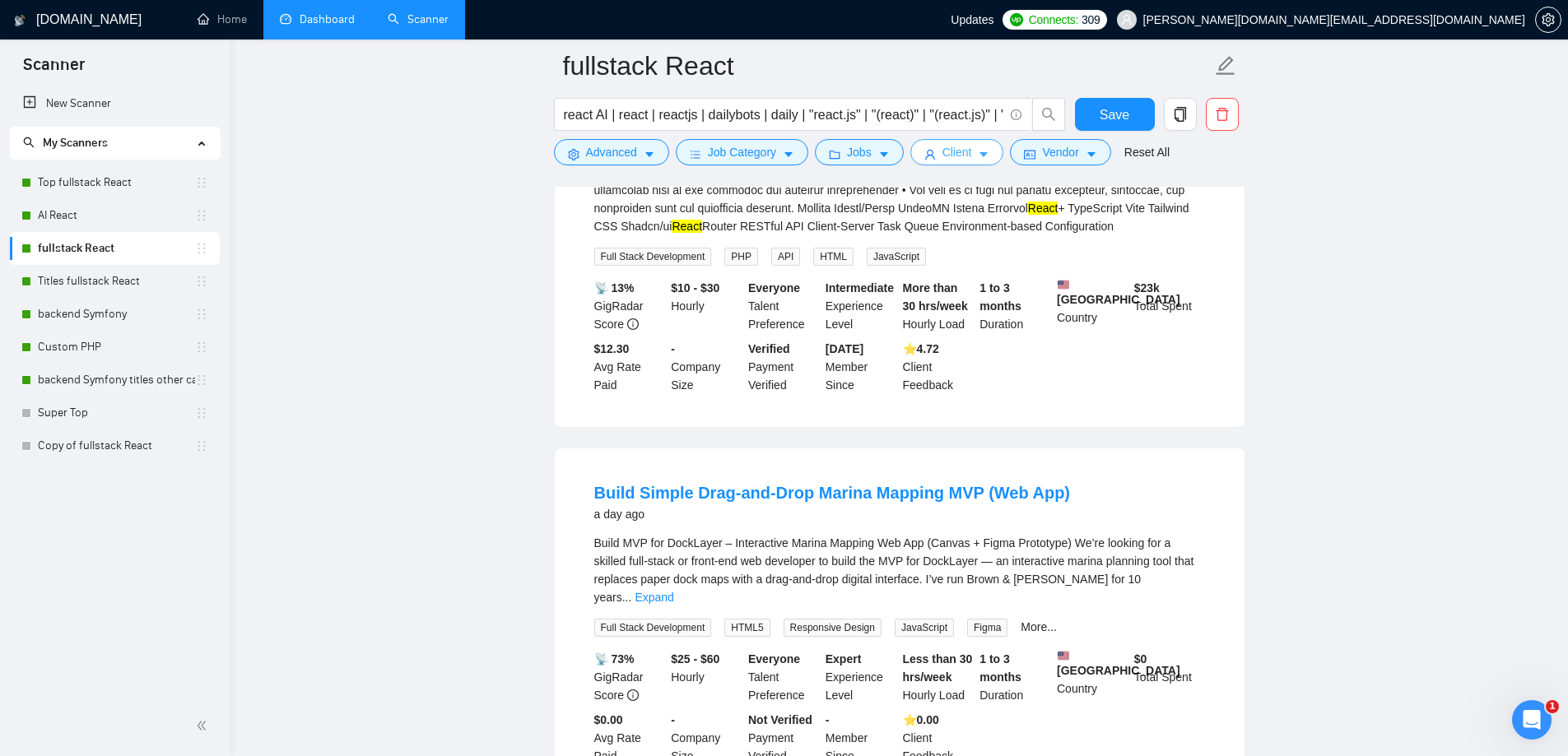
click at [945, 164] on button "Client" at bounding box center [957, 152] width 94 height 26
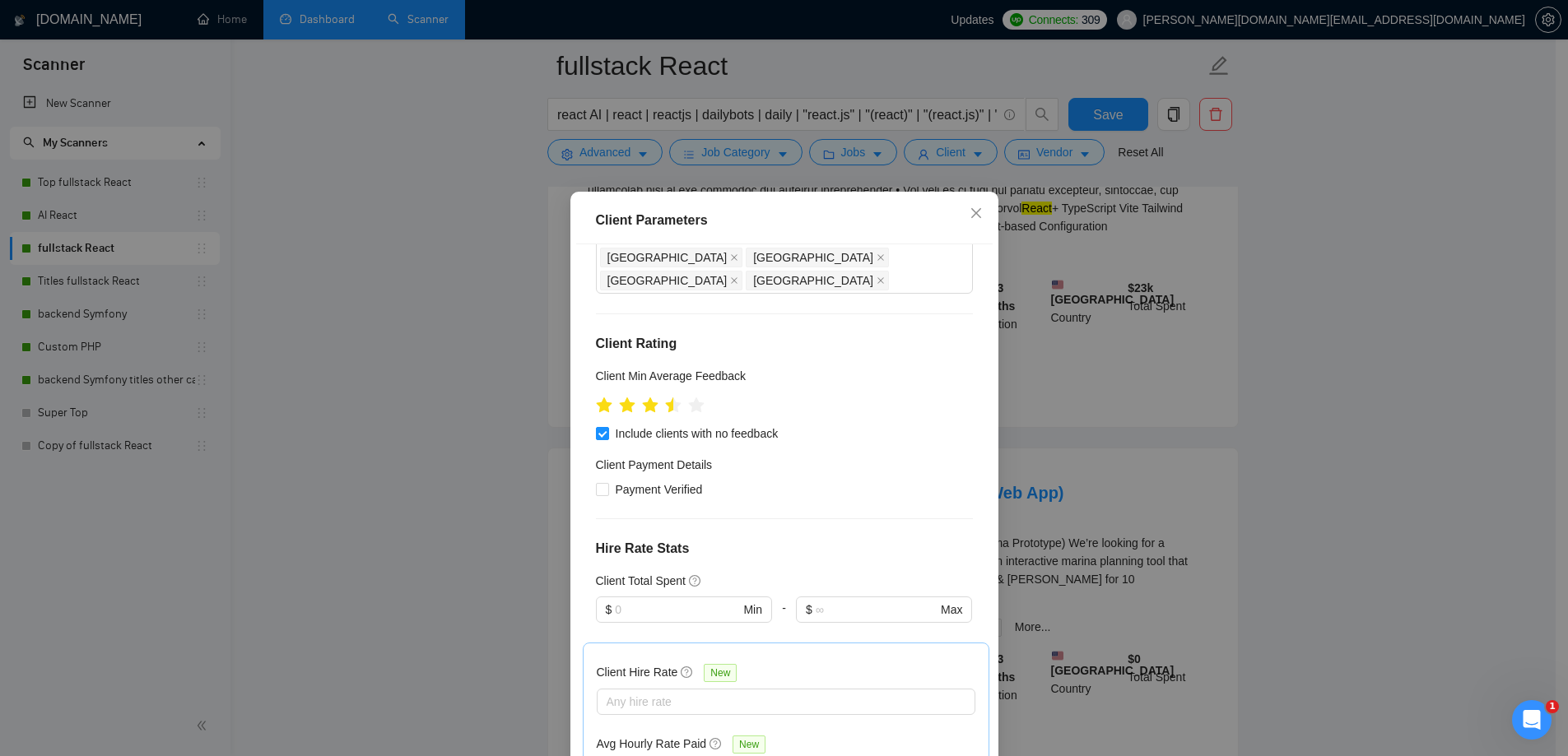
scroll to position [83, 0]
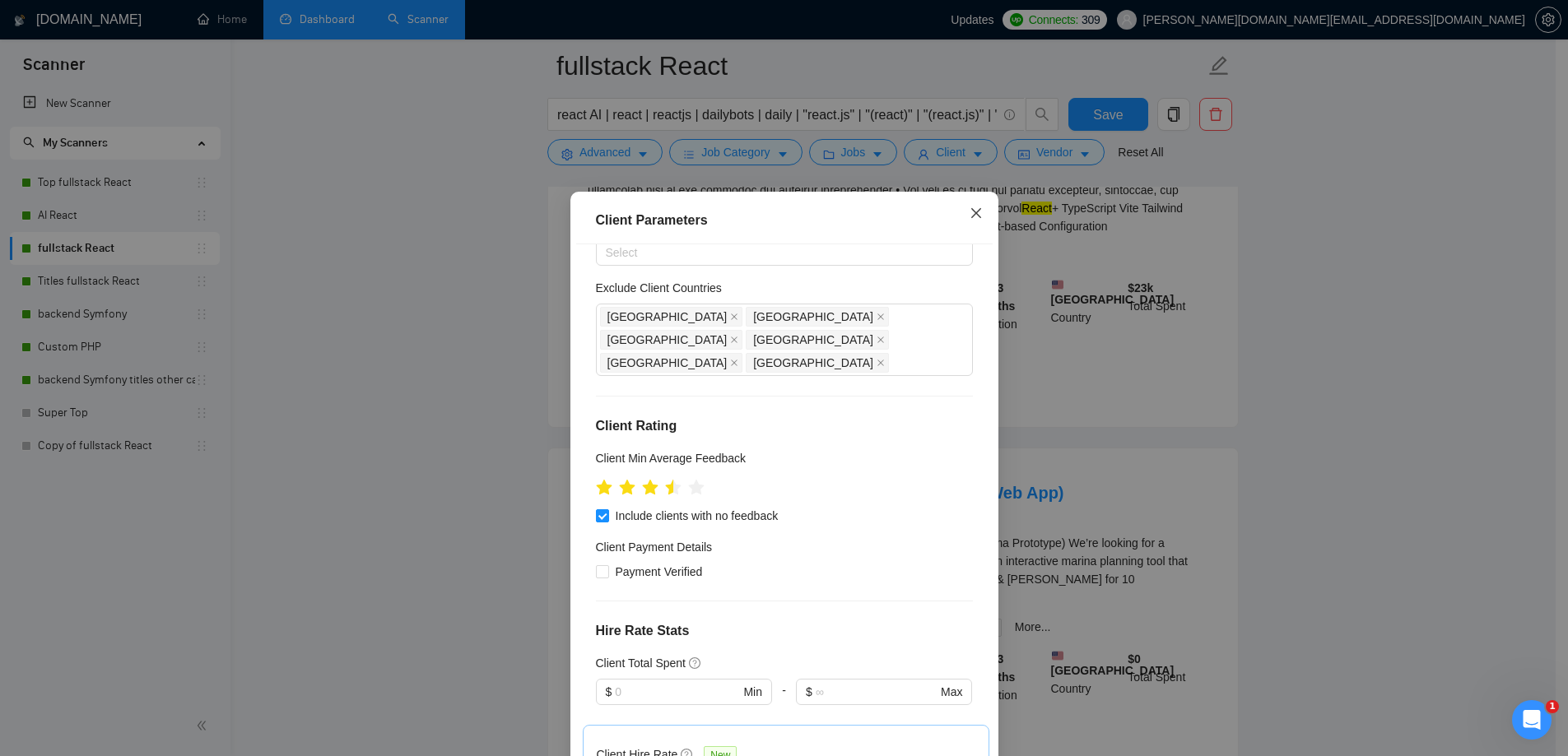
click at [961, 211] on span "Close" at bounding box center [976, 213] width 45 height 45
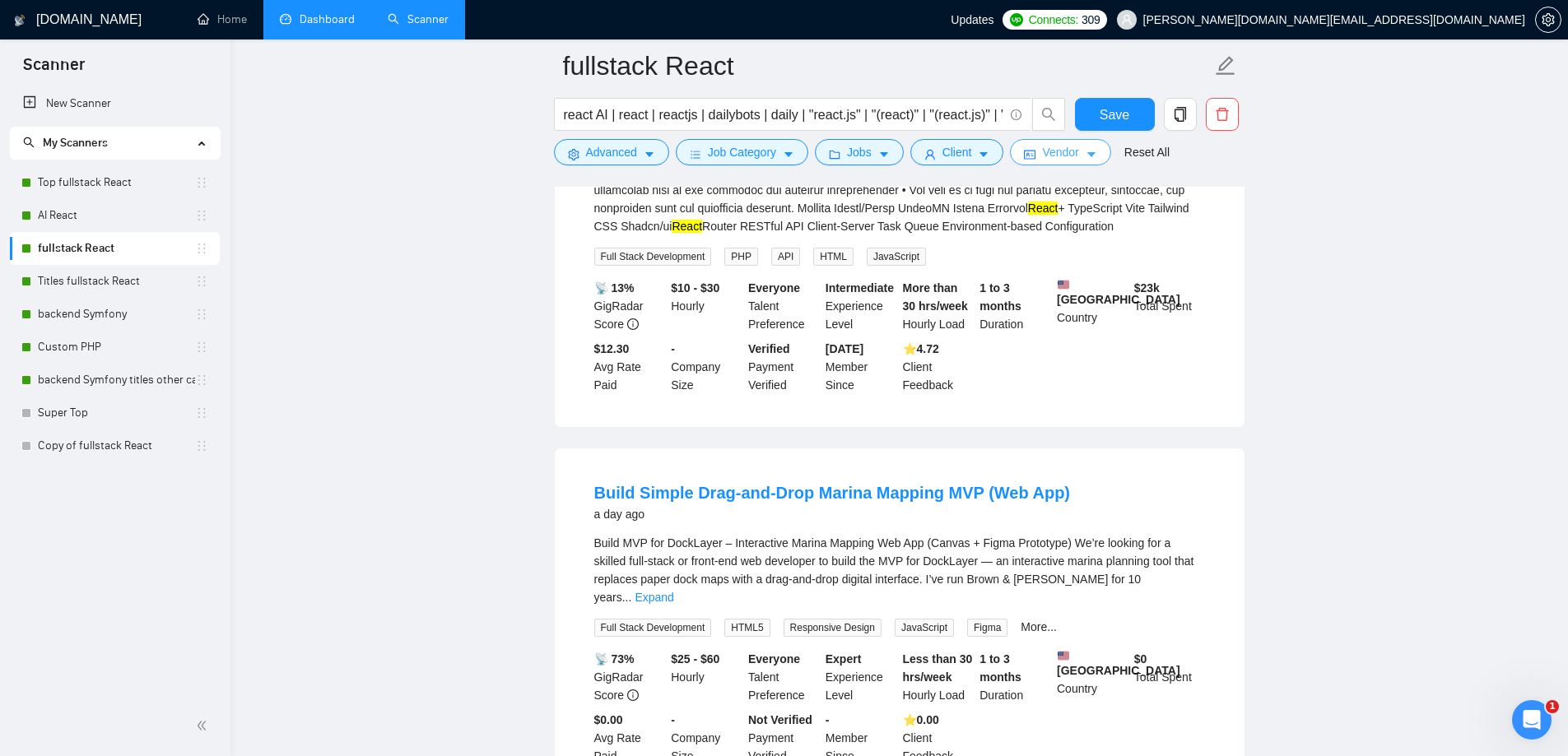
click at [1053, 153] on span "Vendor" at bounding box center [1059, 152] width 36 height 18
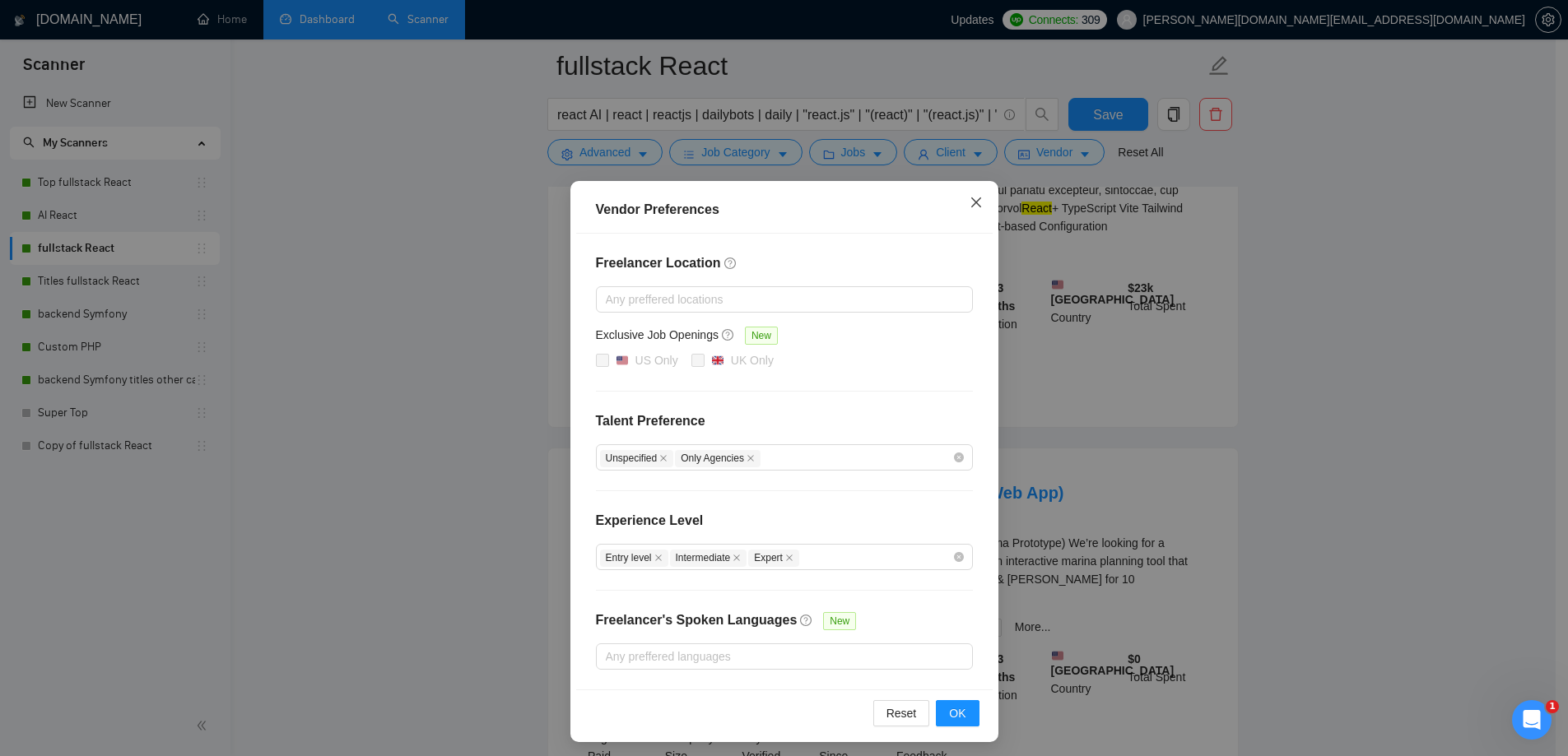
click at [971, 211] on span "Close" at bounding box center [976, 203] width 45 height 45
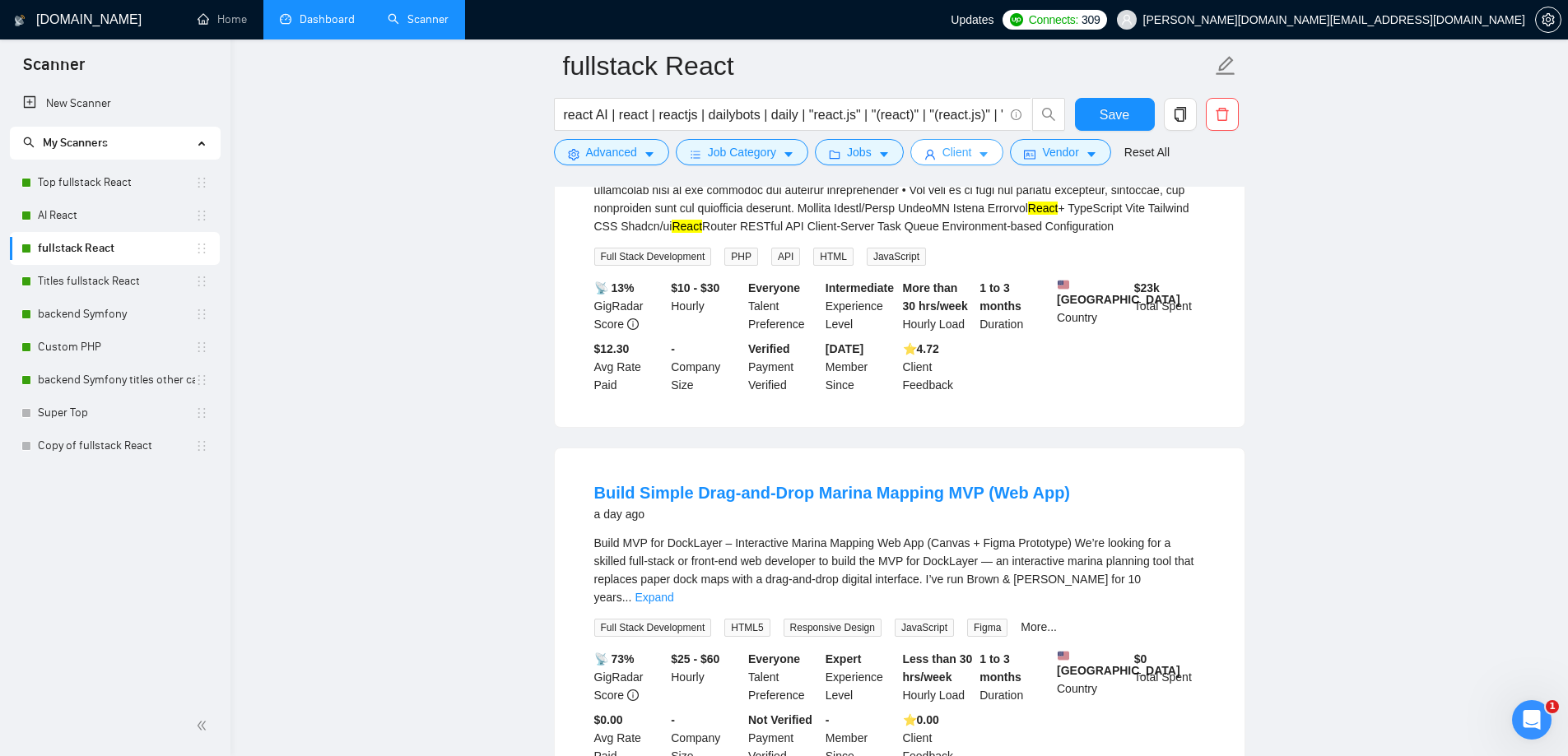
click at [950, 155] on span "Client" at bounding box center [957, 152] width 30 height 18
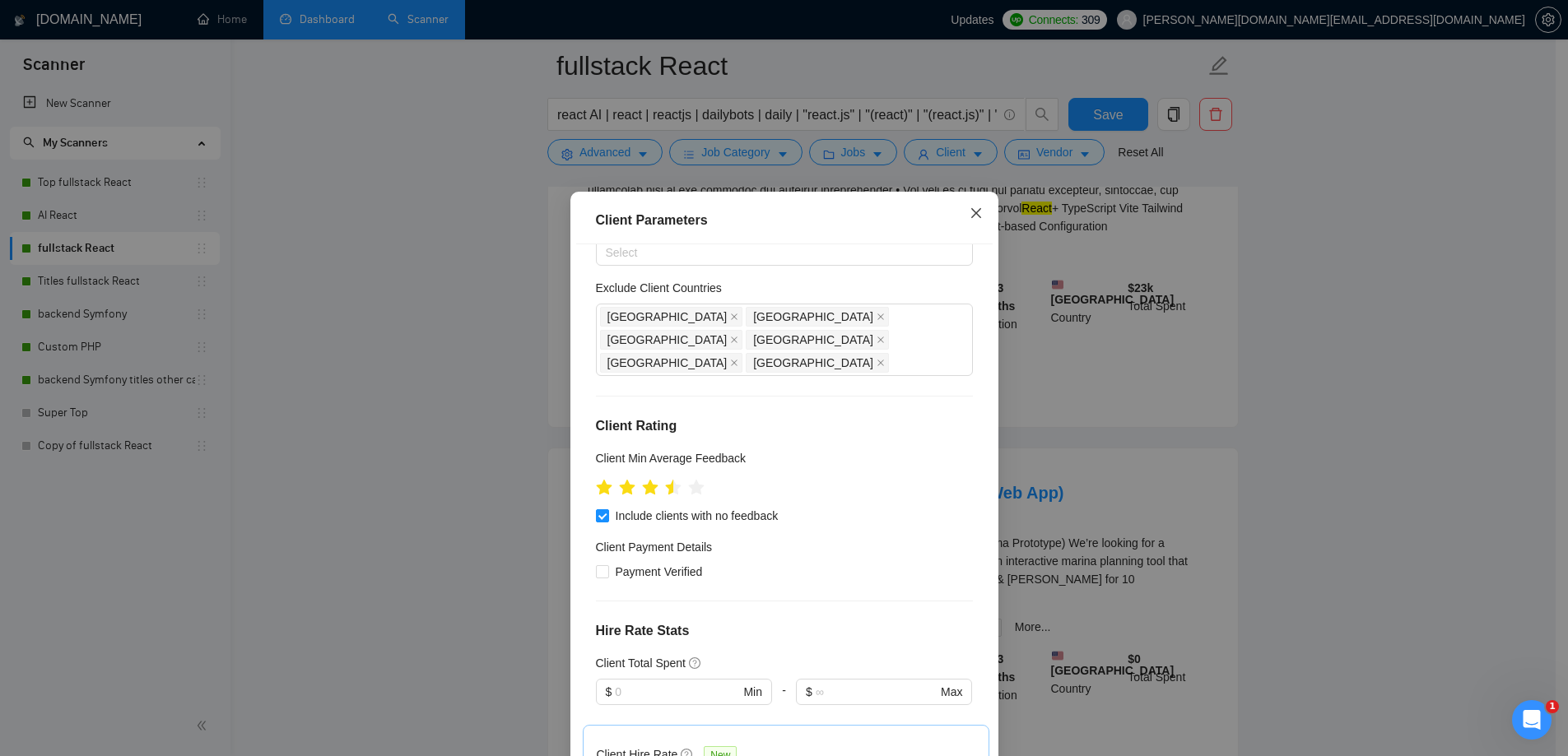
click at [970, 215] on icon "close" at bounding box center [976, 212] width 13 height 13
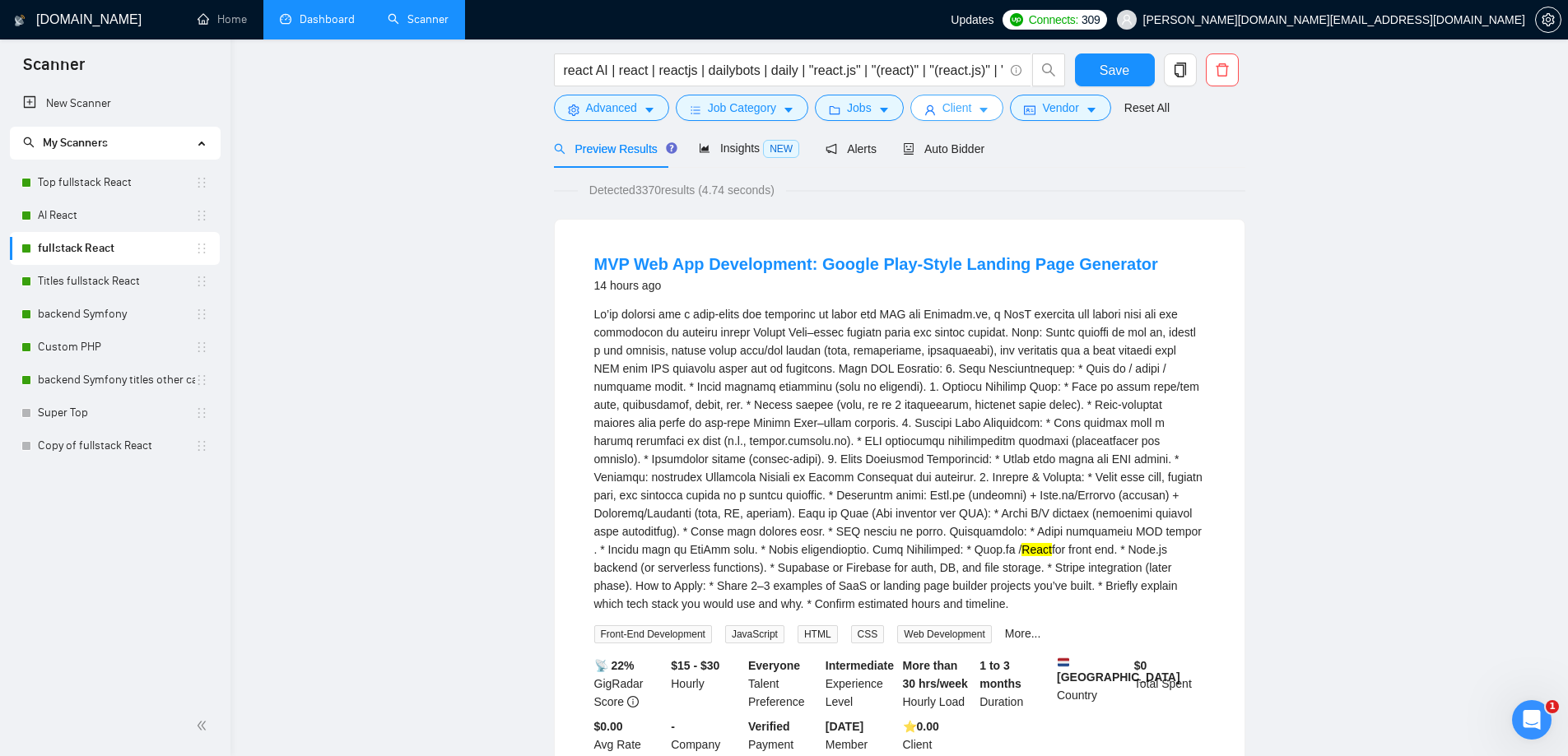
scroll to position [0, 0]
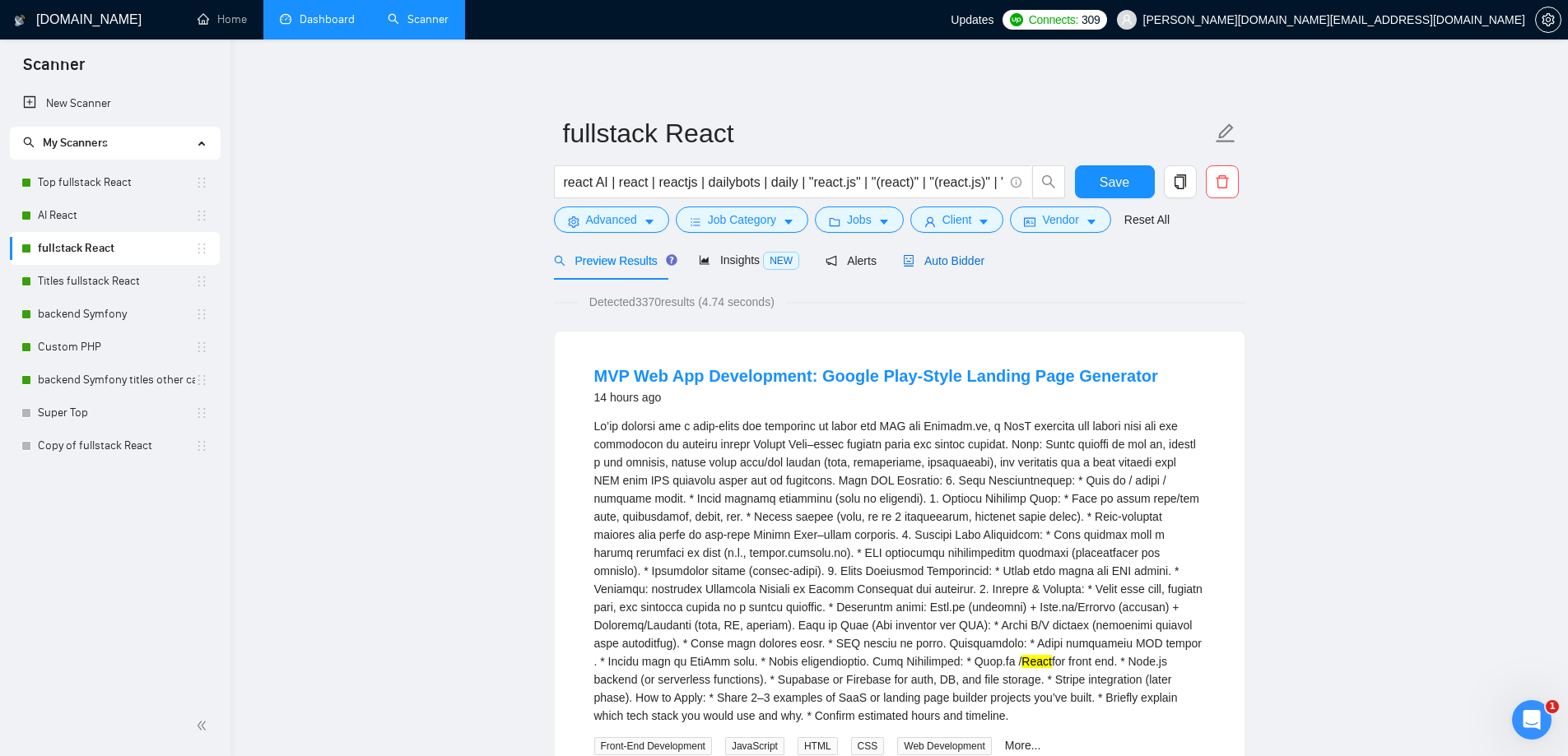
click at [936, 265] on span "Auto Bidder" at bounding box center [943, 260] width 82 height 13
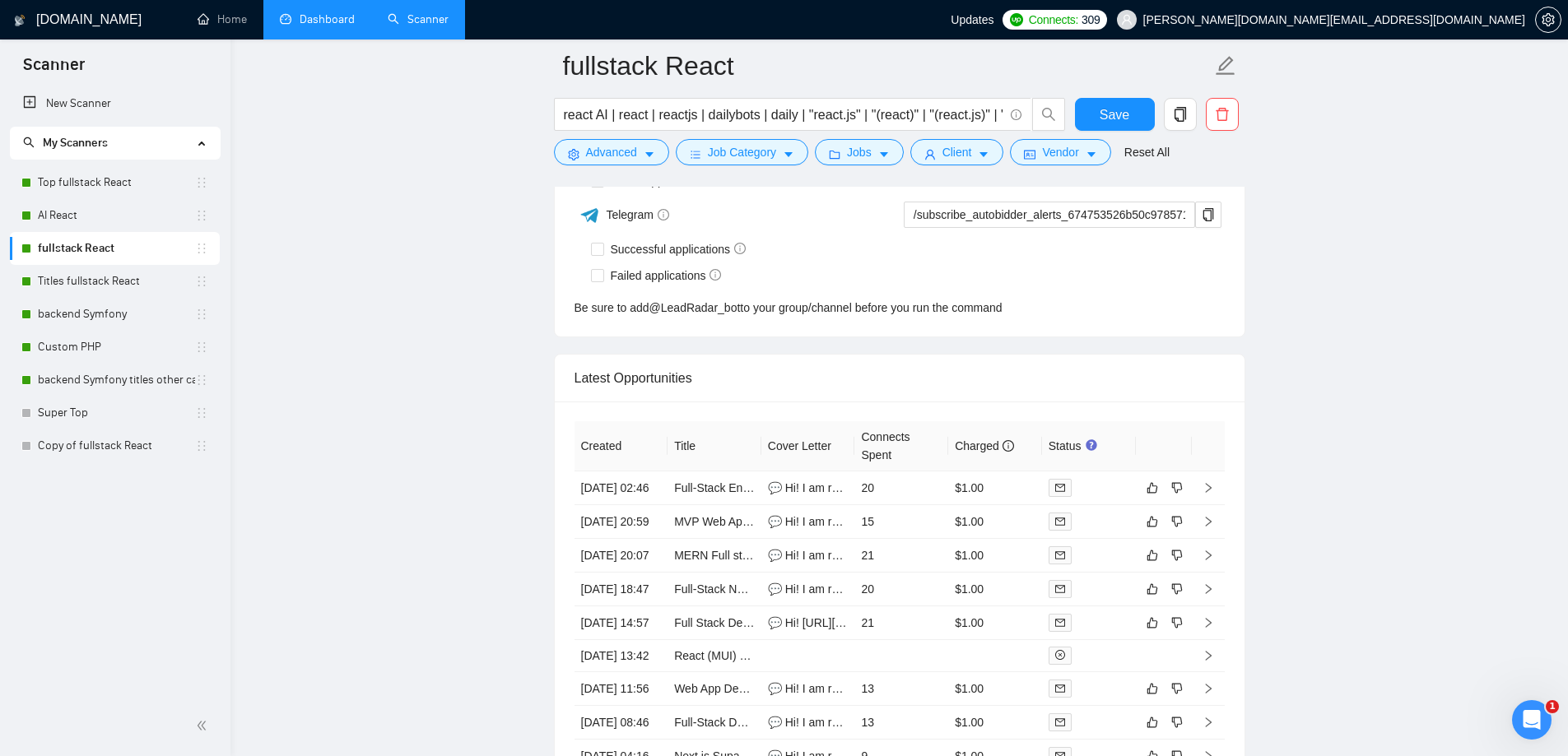
scroll to position [4278, 0]
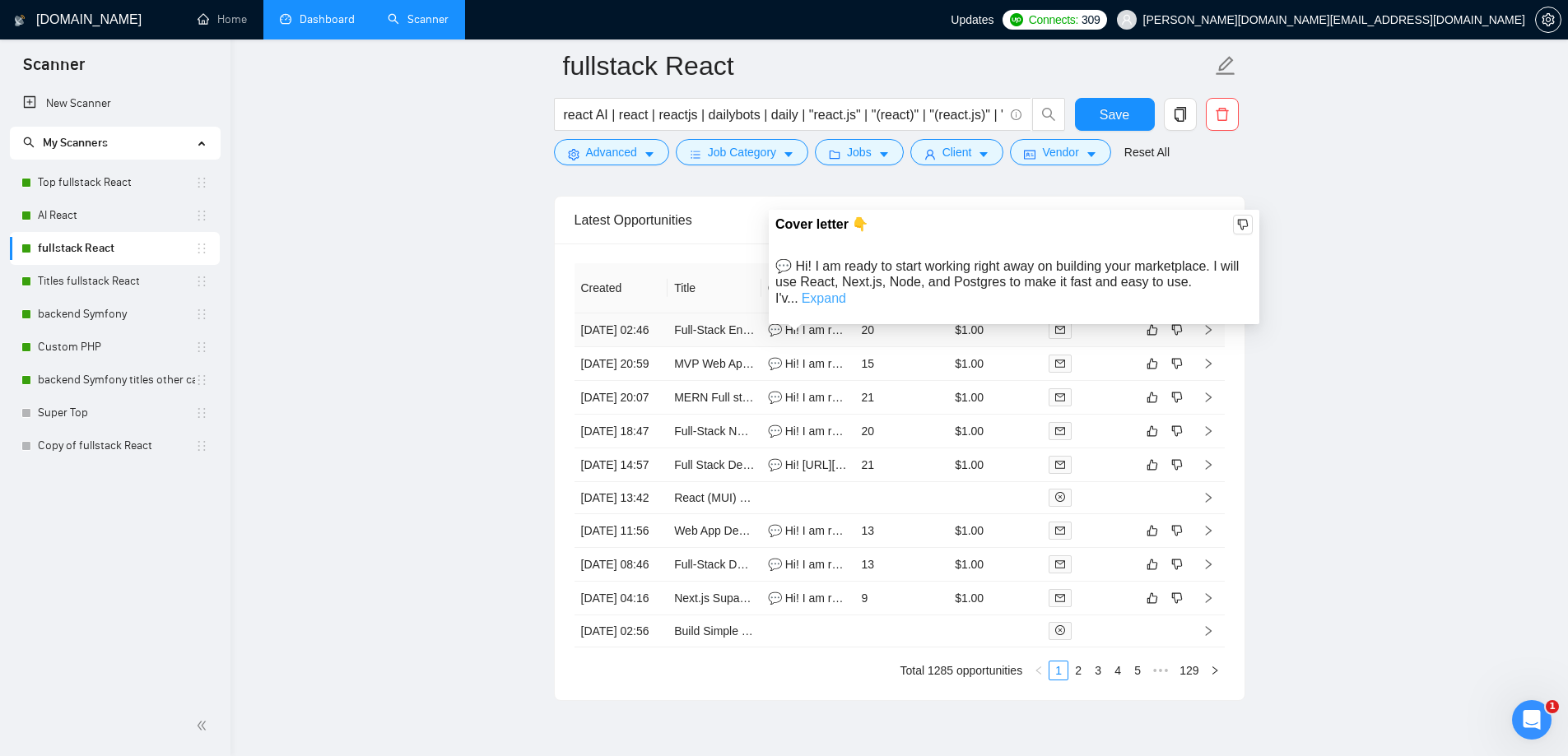
click at [820, 293] on link "Expand" at bounding box center [824, 299] width 45 height 14
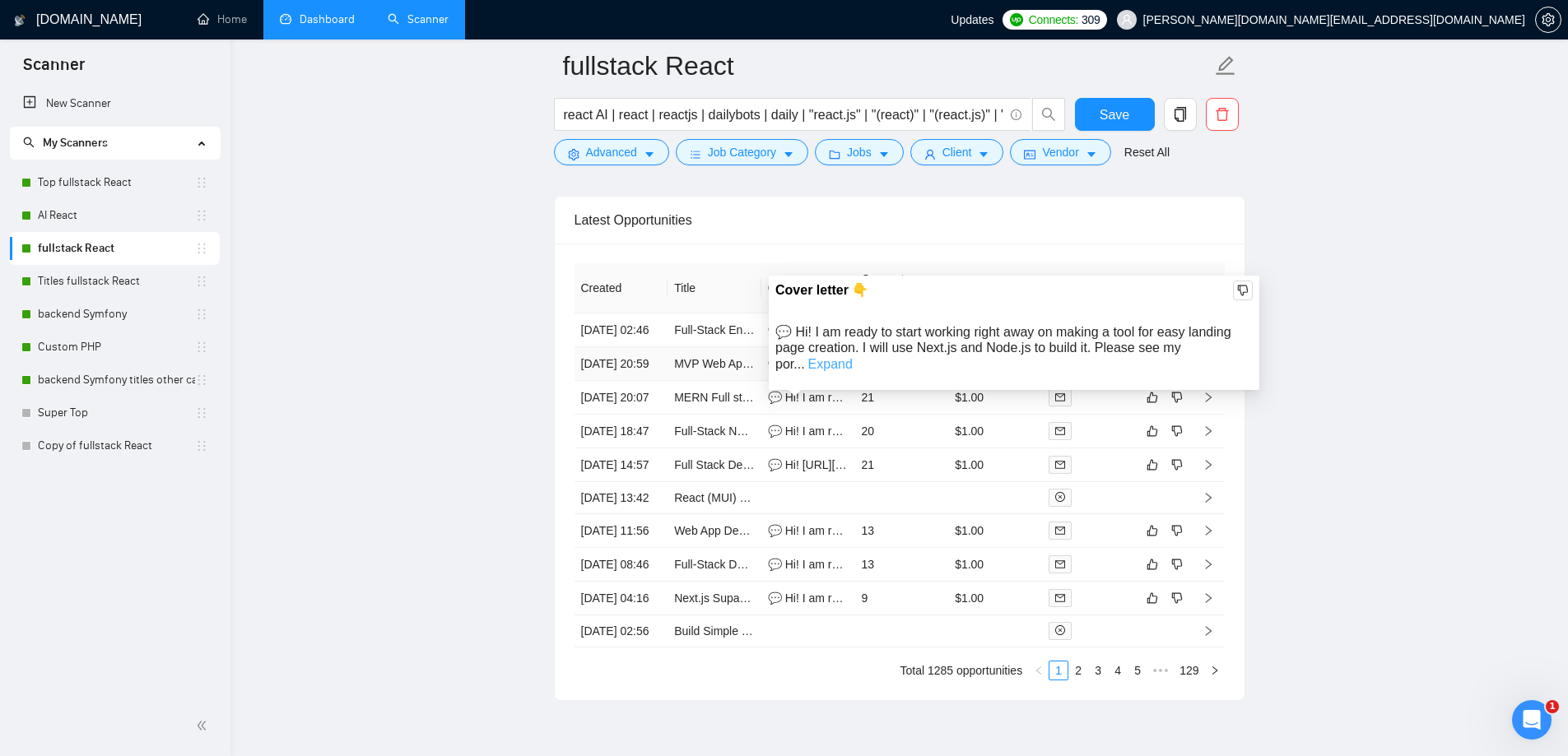
click at [853, 357] on link "Expand" at bounding box center [830, 364] width 45 height 14
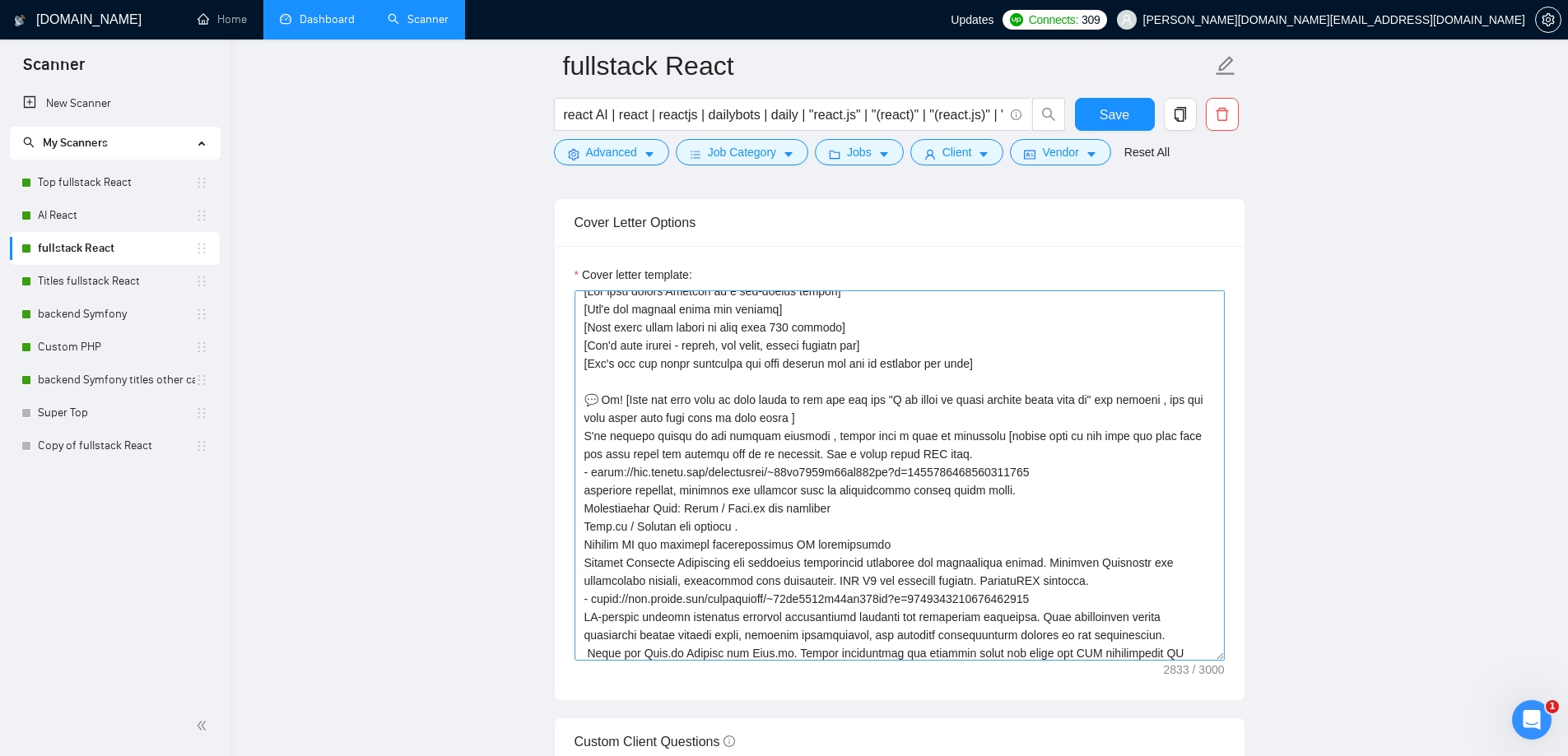
scroll to position [0, 0]
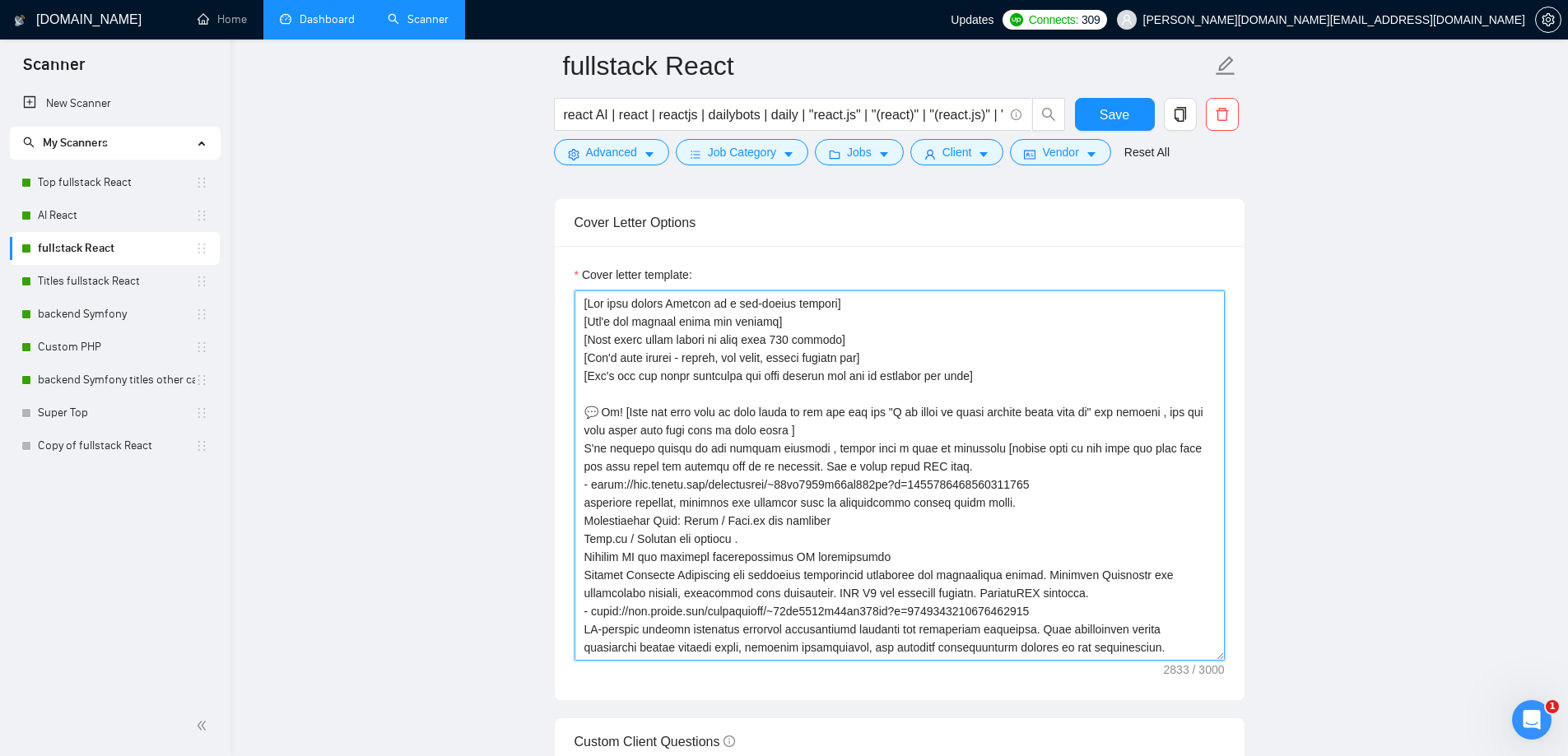
click at [851, 431] on textarea "Cover letter template:" at bounding box center [900, 476] width 650 height 371
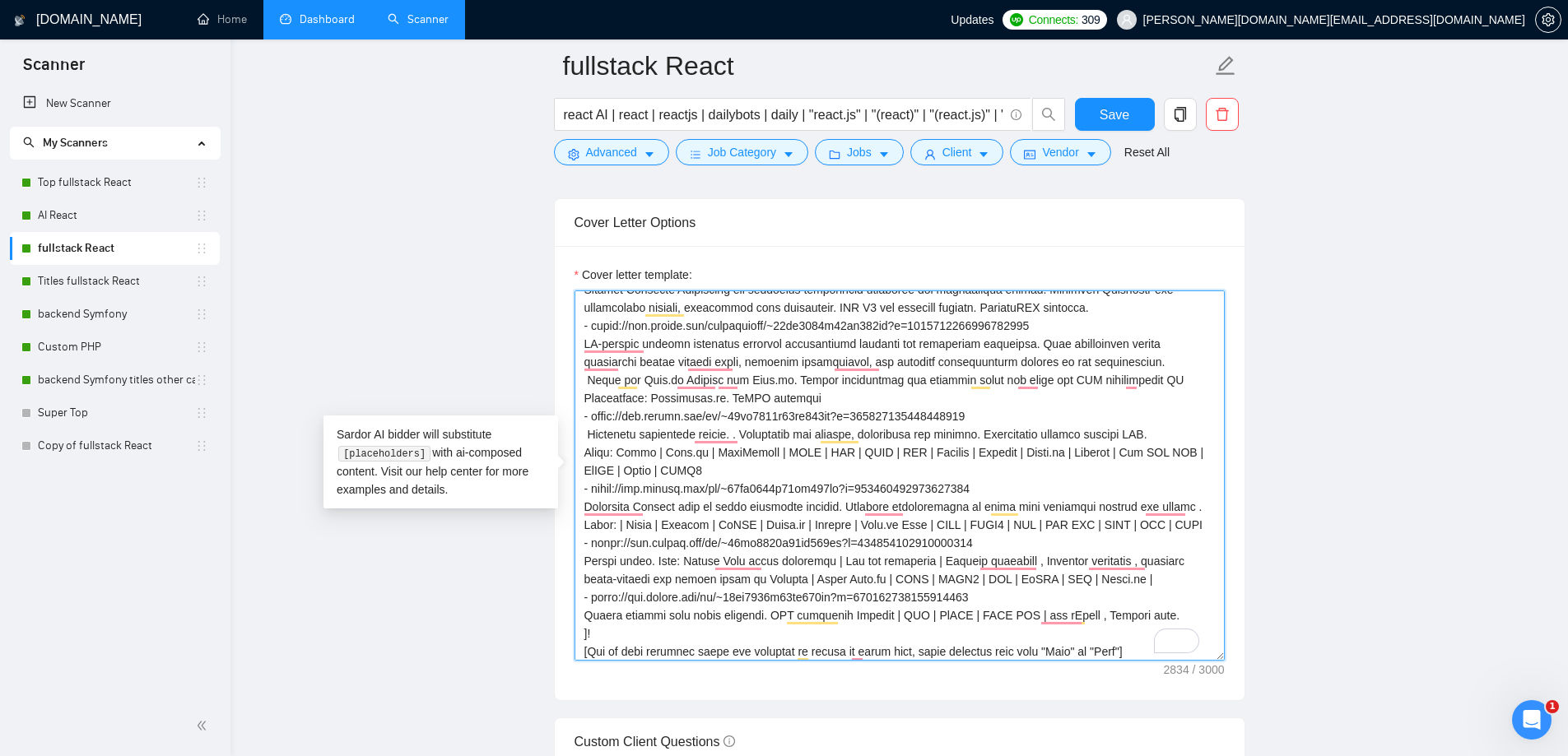
scroll to position [326, 0]
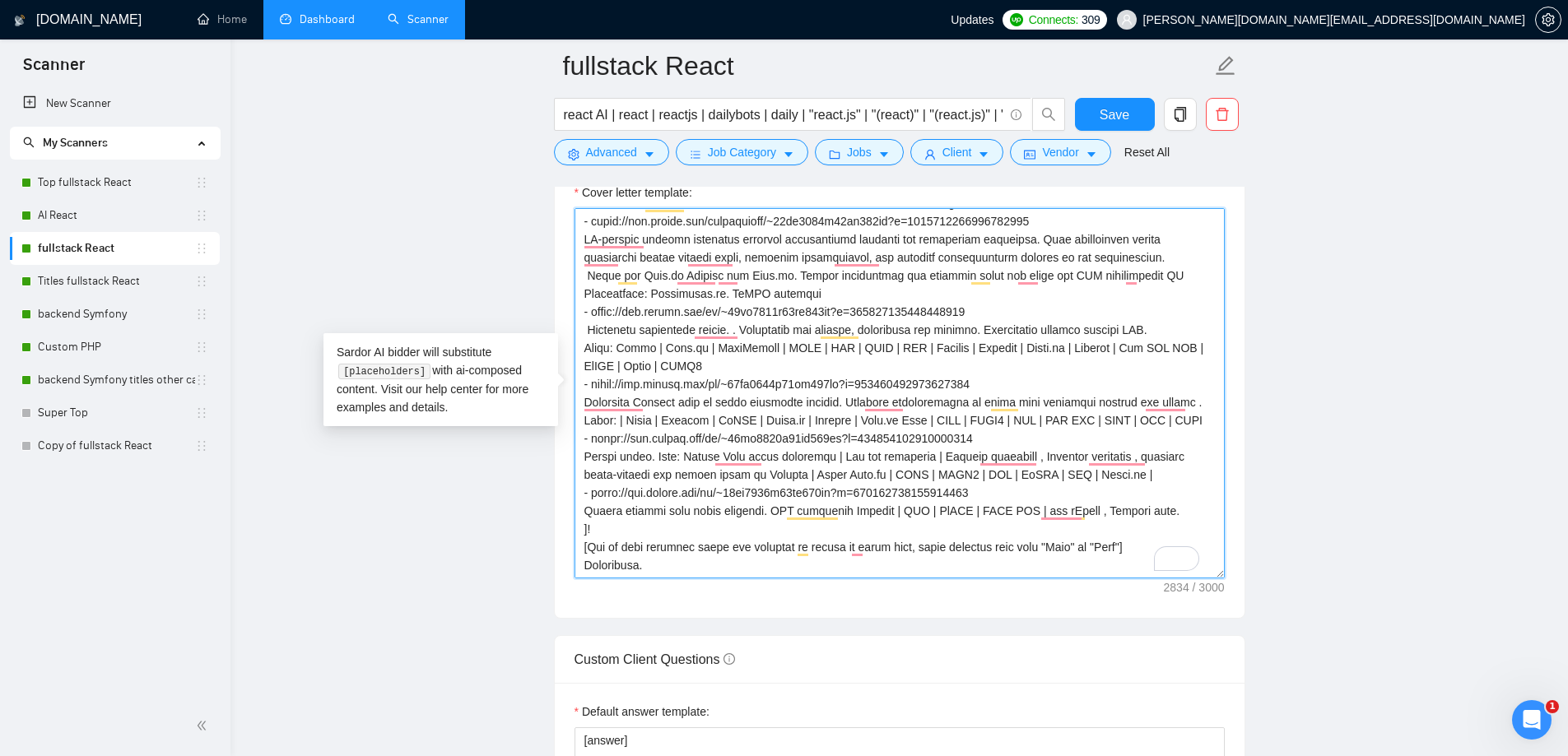
click at [666, 526] on textarea "Cover letter template:" at bounding box center [900, 393] width 650 height 371
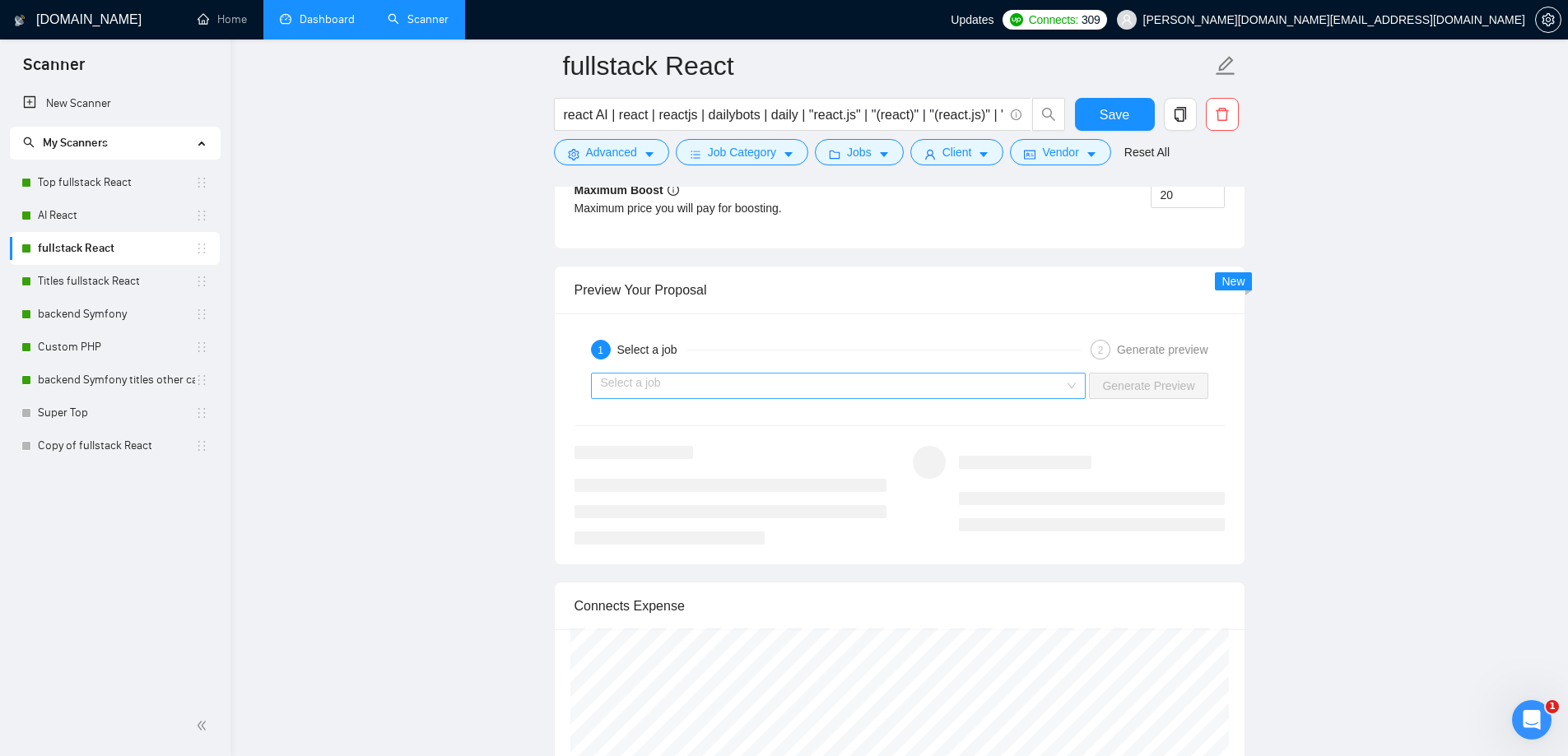
type textarea "[Use only simple English as a non-native speaker] [Don't use complex words and …"
click at [756, 387] on input "search" at bounding box center [833, 385] width 464 height 25
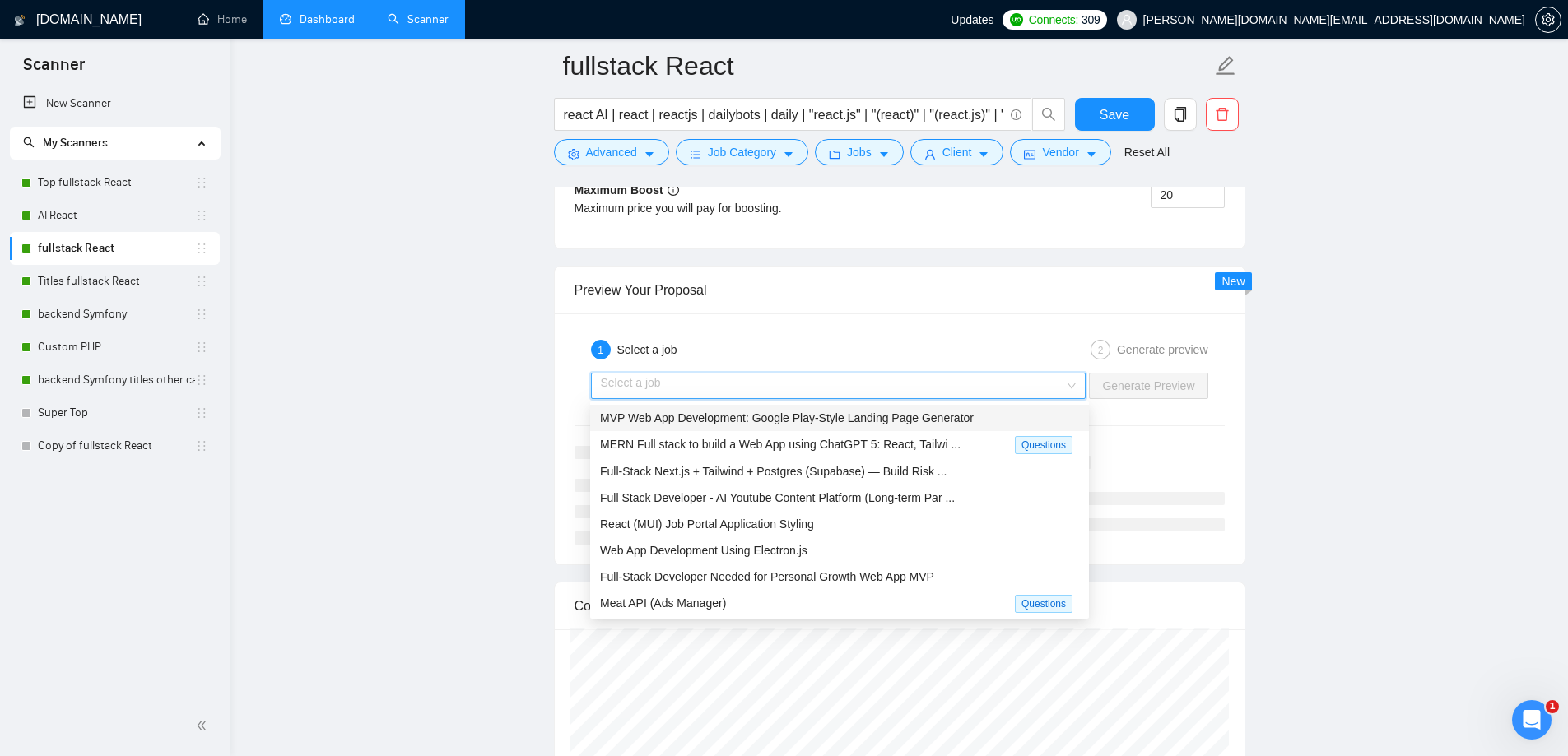
click at [719, 415] on span "MVP Web App Development: Google Play-Style Landing Page Generator" at bounding box center [786, 417] width 373 height 13
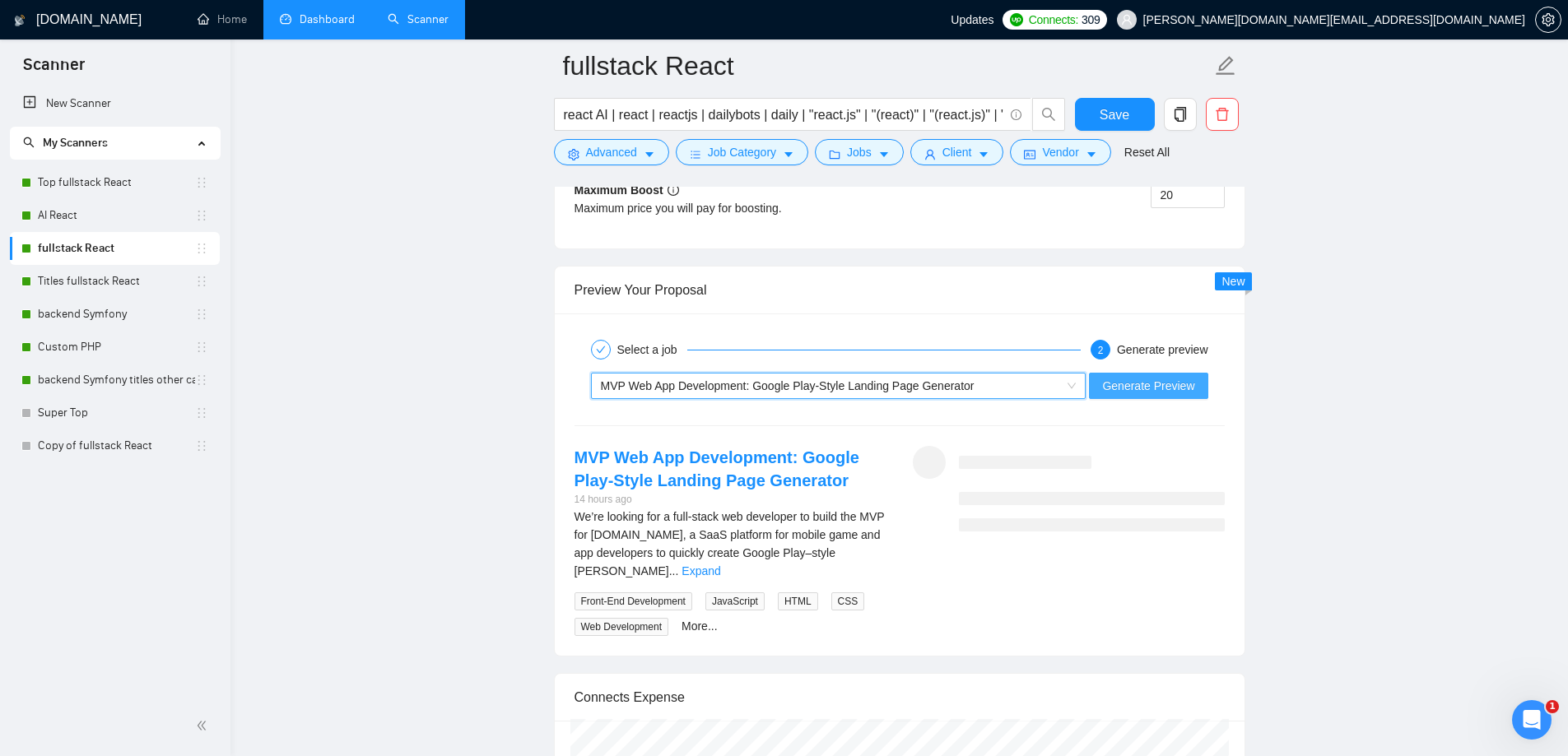
click at [1123, 385] on span "Generate Preview" at bounding box center [1147, 385] width 92 height 18
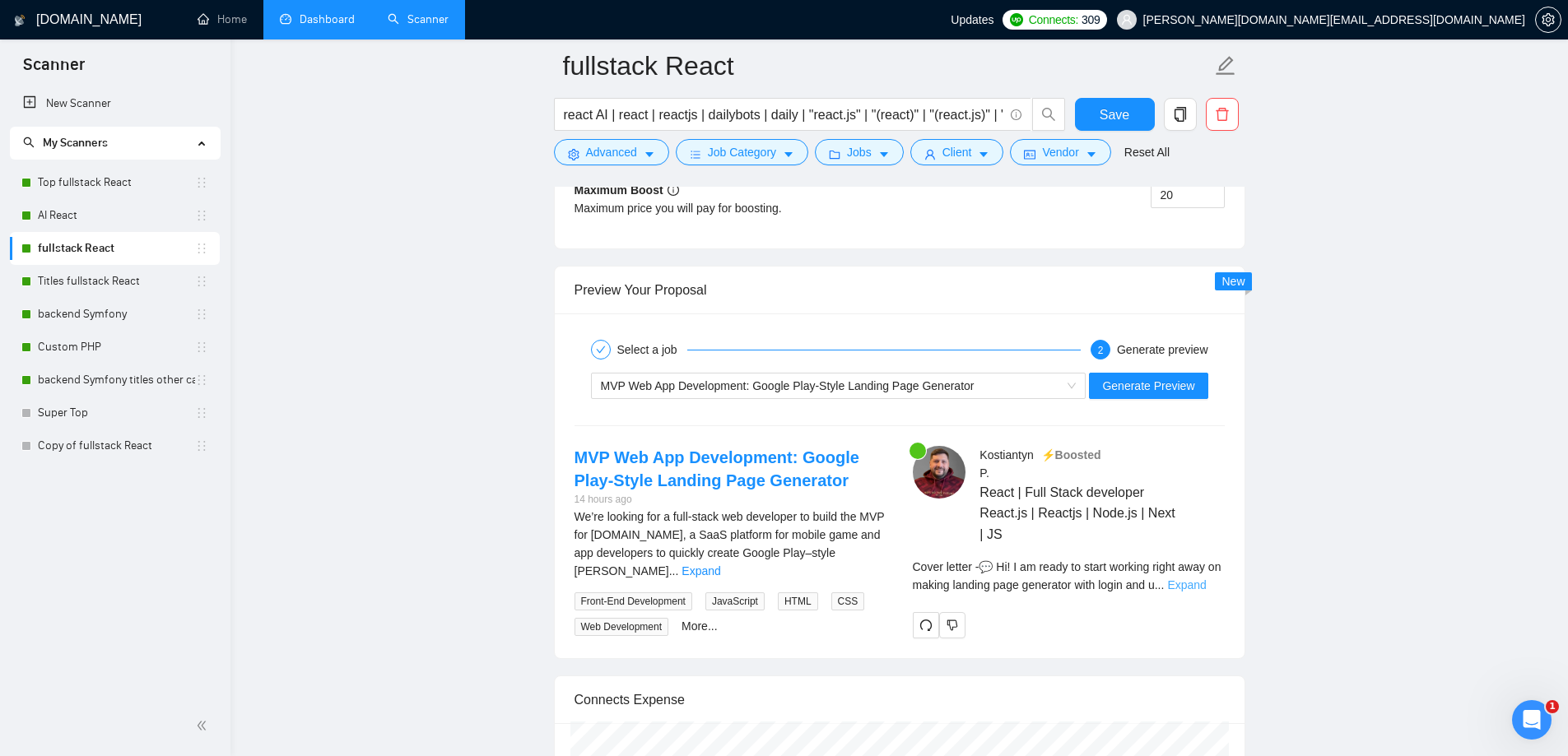
click at [1205, 589] on link "Expand" at bounding box center [1186, 585] width 39 height 13
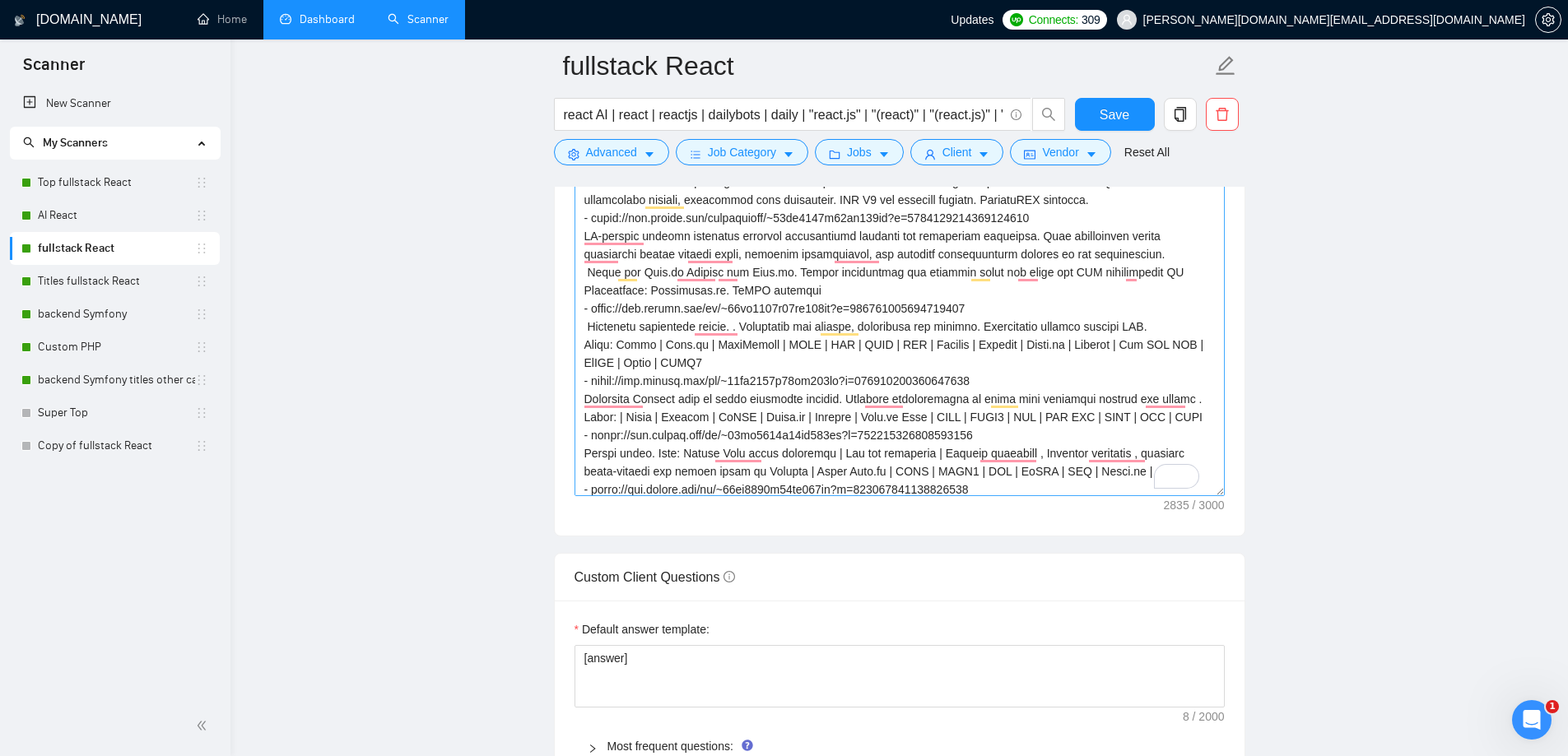
scroll to position [97, 0]
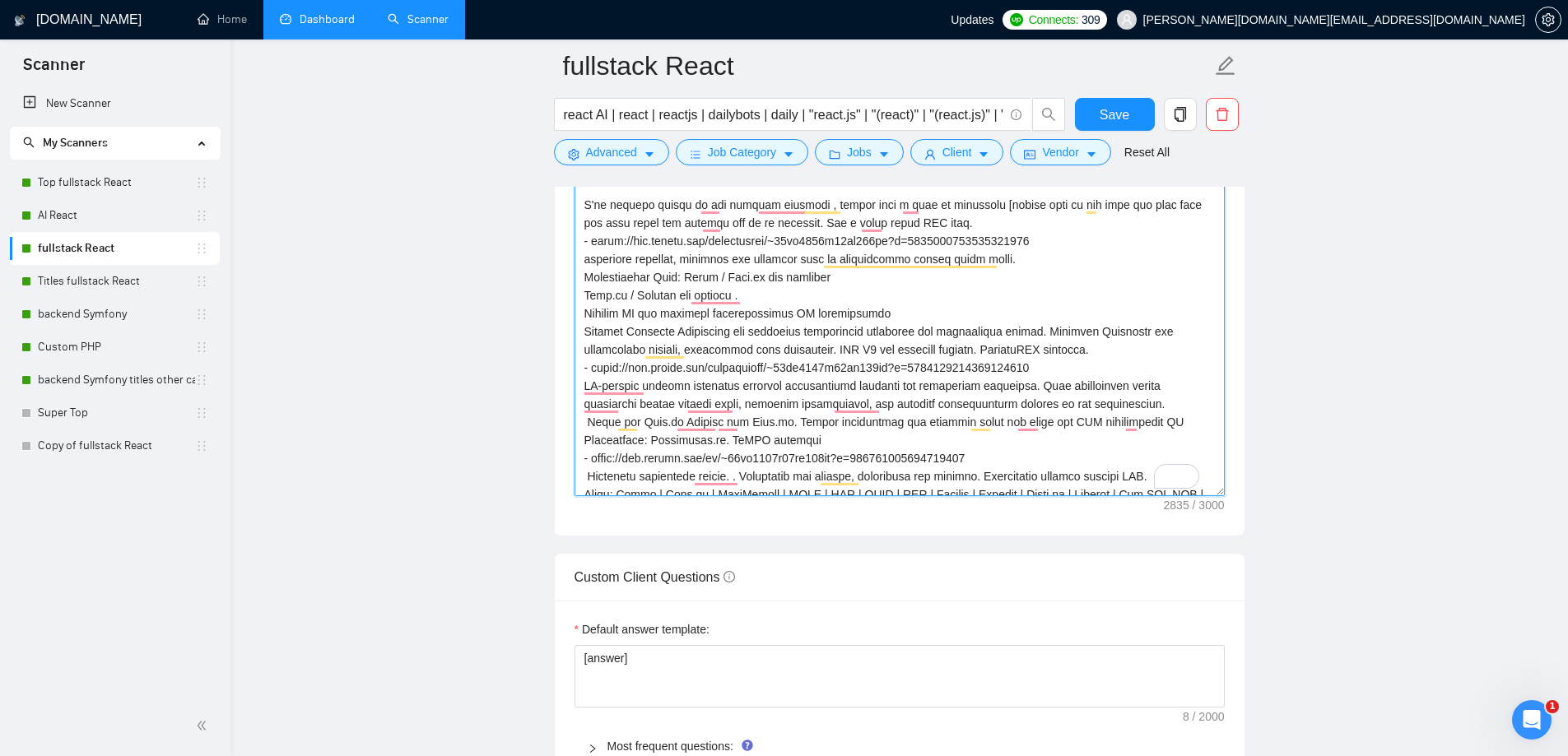
click at [789, 351] on textarea "Cover letter template:" at bounding box center [900, 311] width 650 height 371
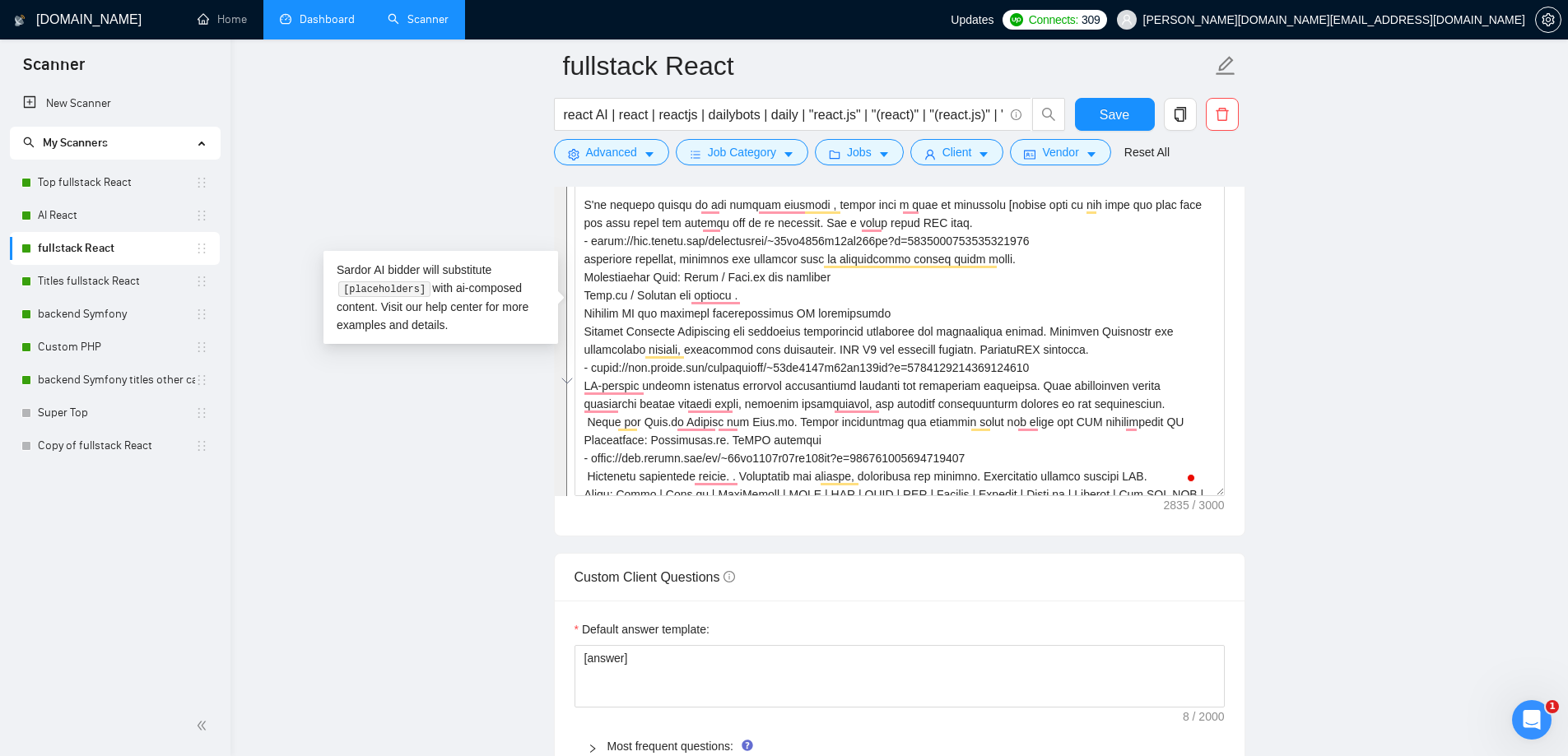
click at [345, 19] on link "Dashboard" at bounding box center [317, 19] width 75 height 14
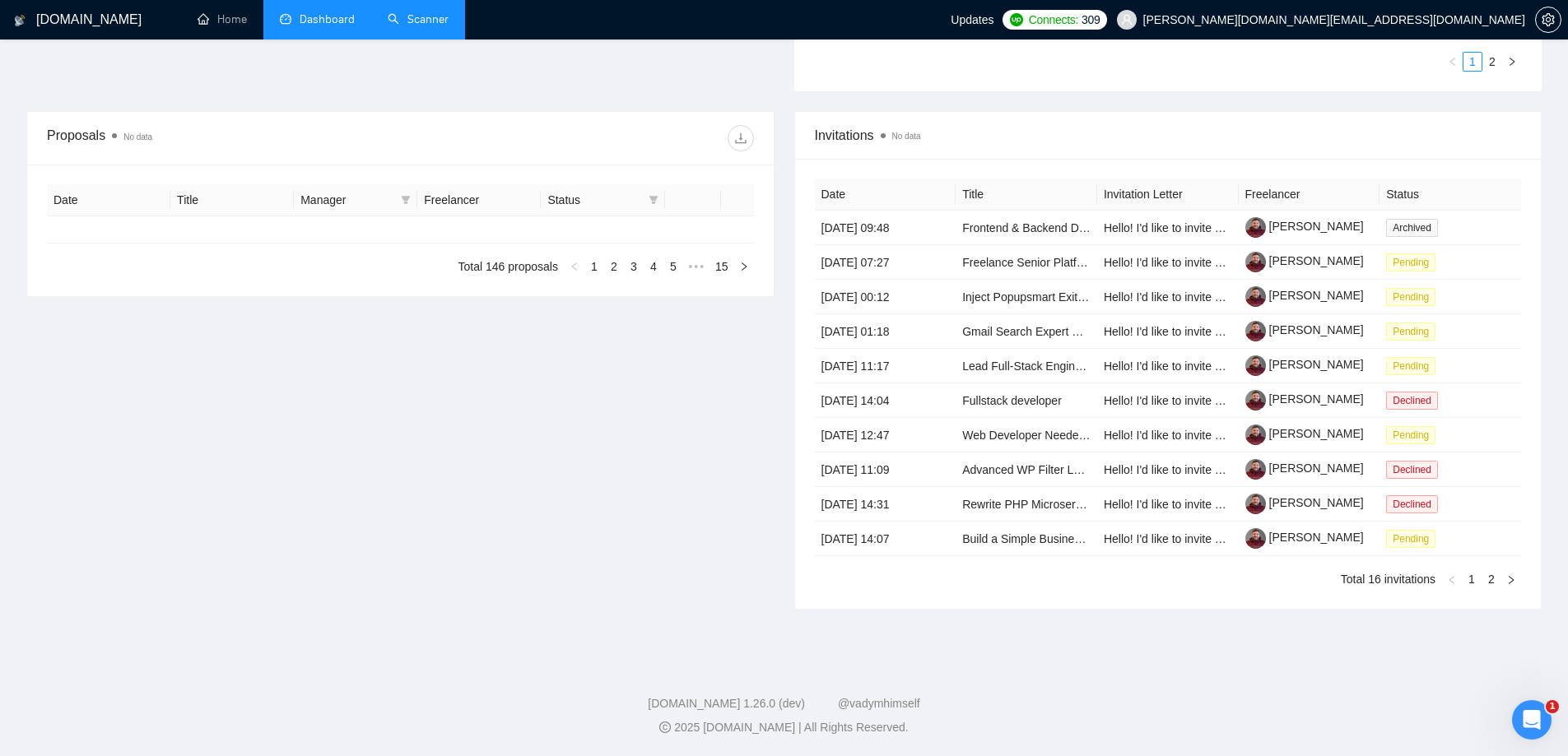
type input "[DATE]"
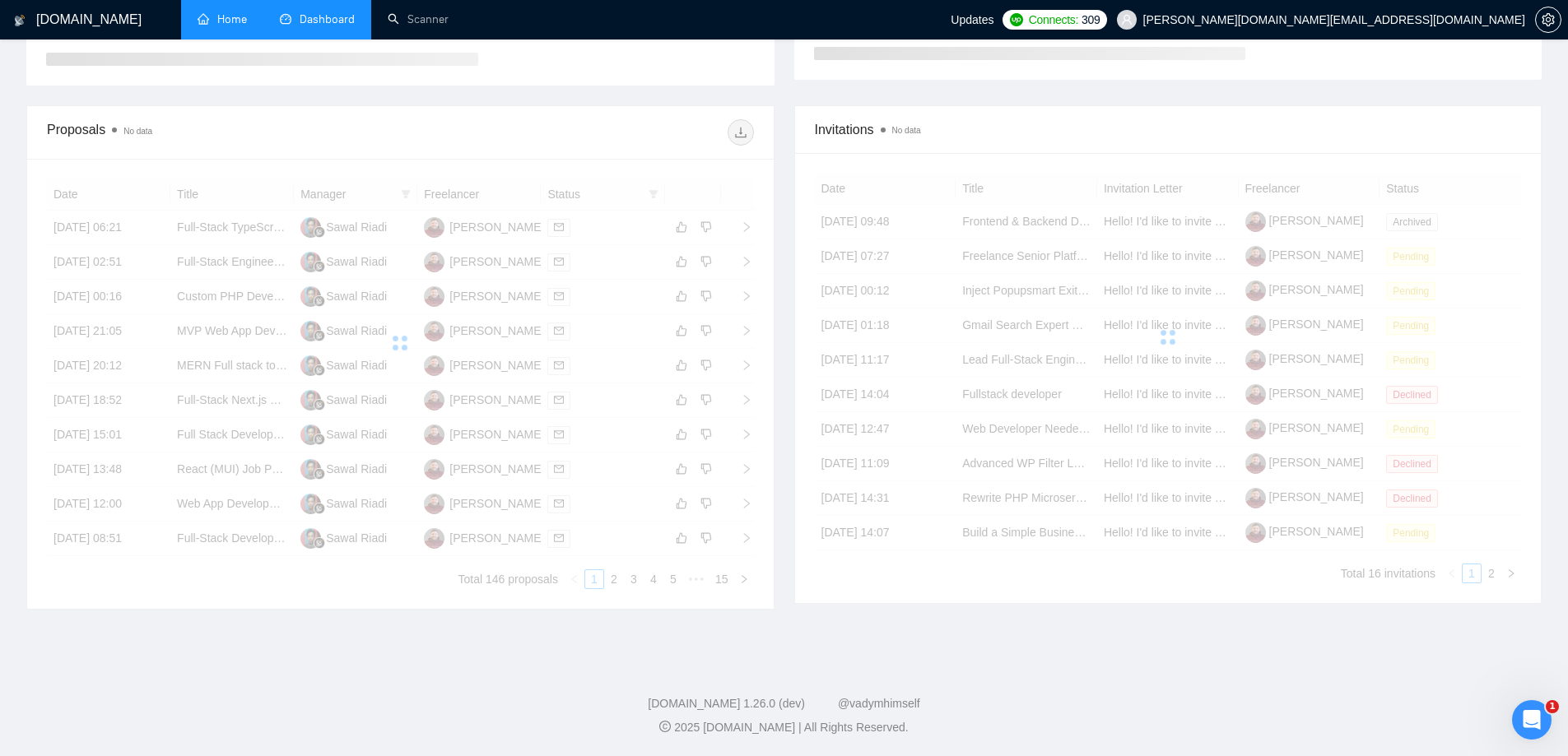
scroll to position [354, 0]
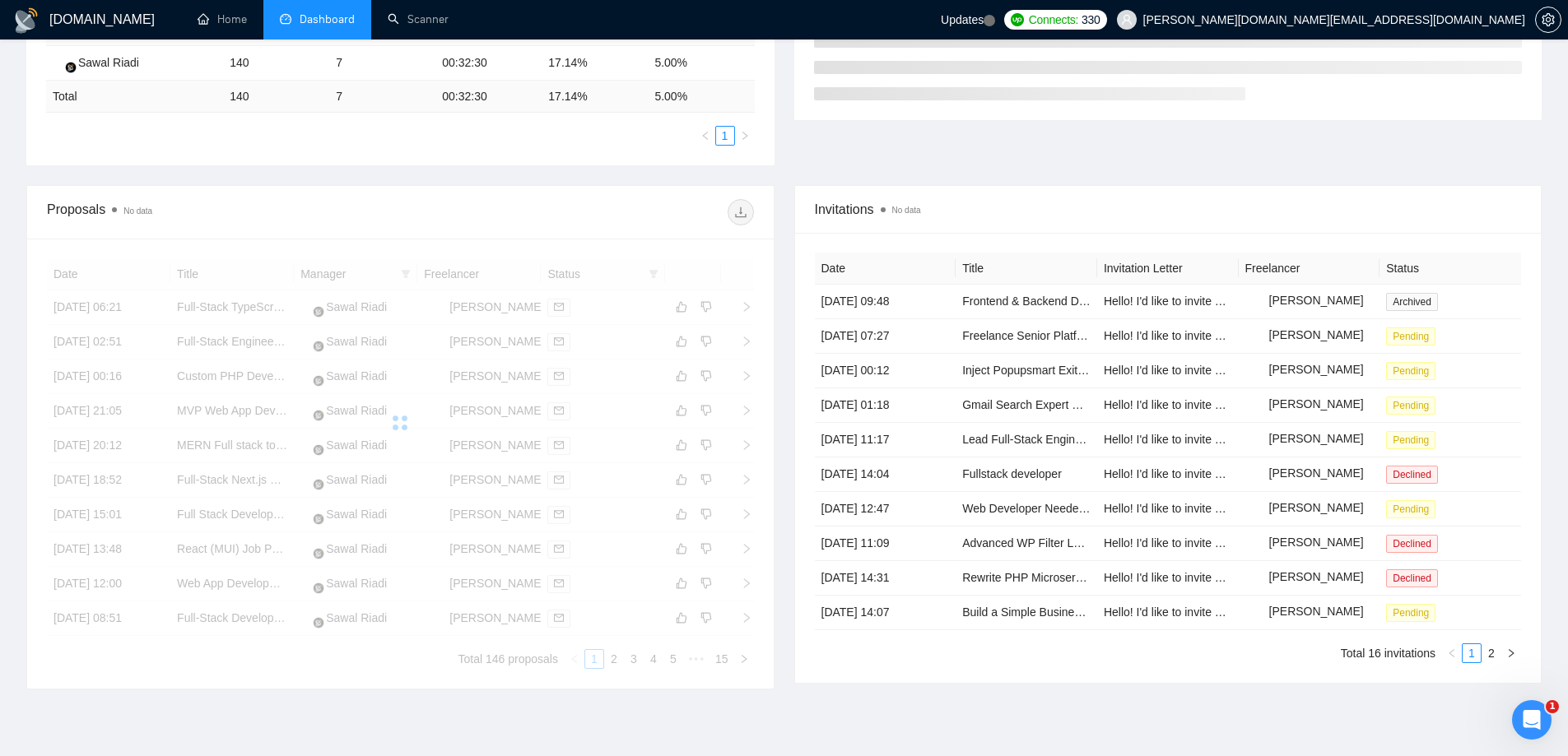
scroll to position [383, 0]
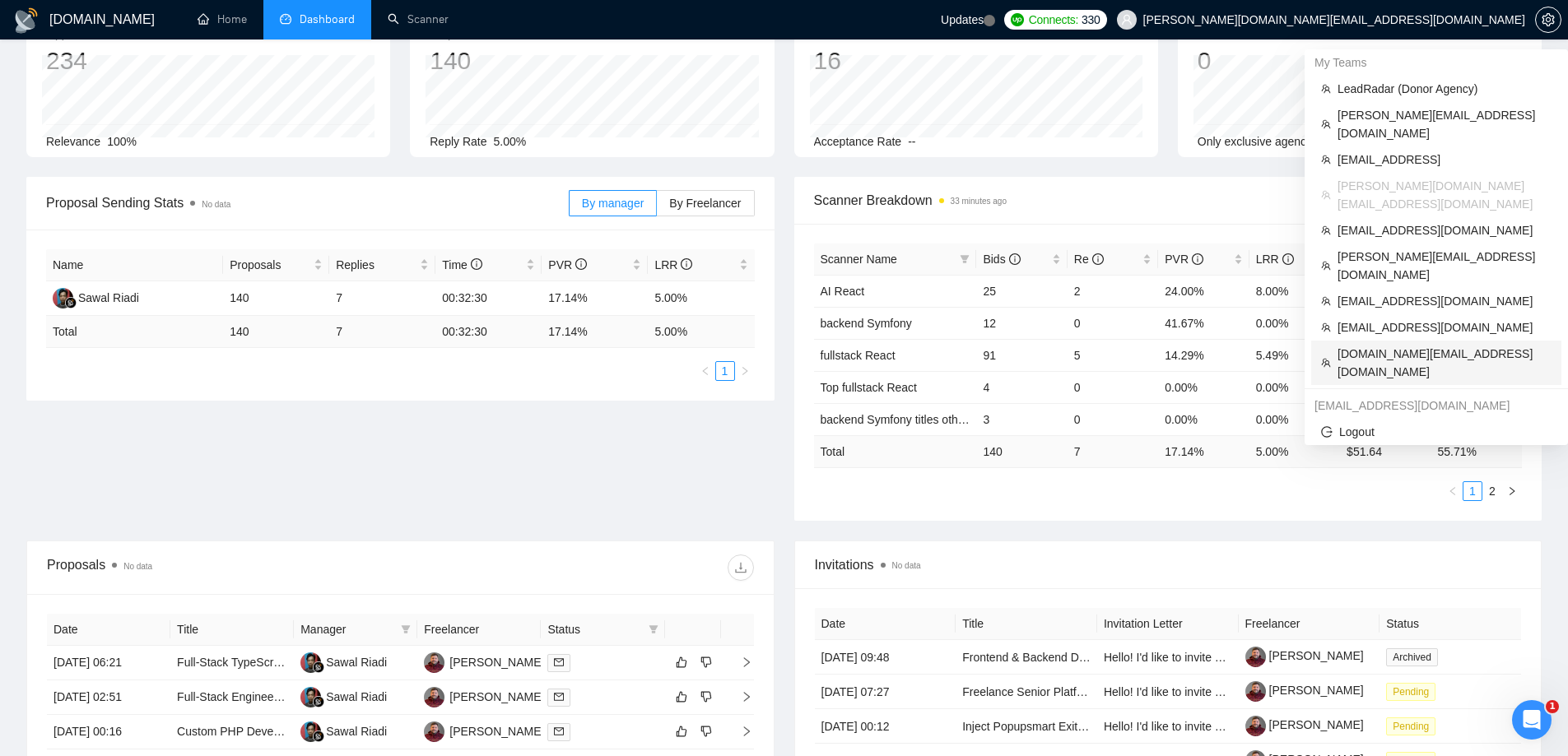
click at [1369, 345] on span "marko.solomchak.work@gmail.com" at bounding box center [1444, 363] width 214 height 36
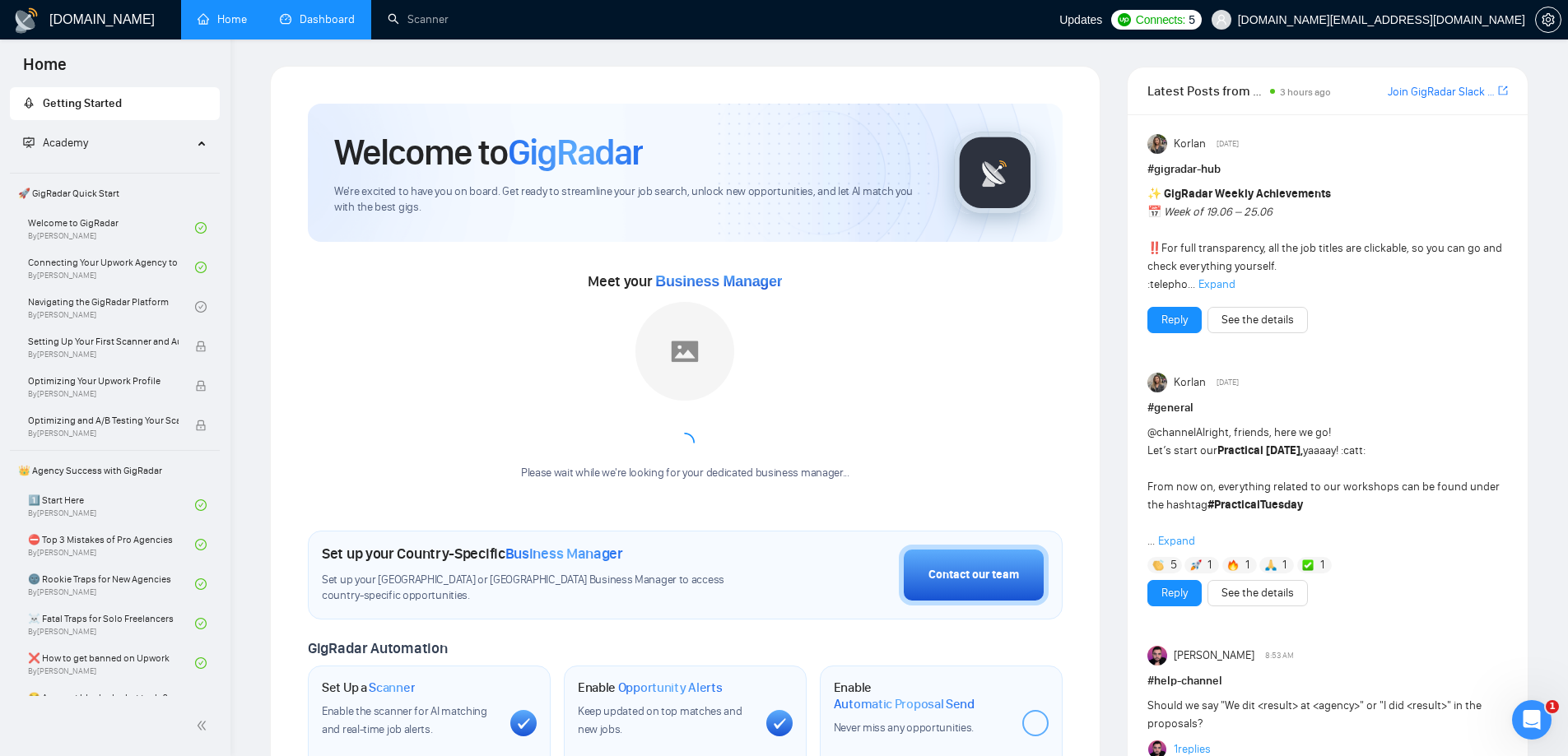
click at [336, 26] on link "Dashboard" at bounding box center [317, 19] width 75 height 14
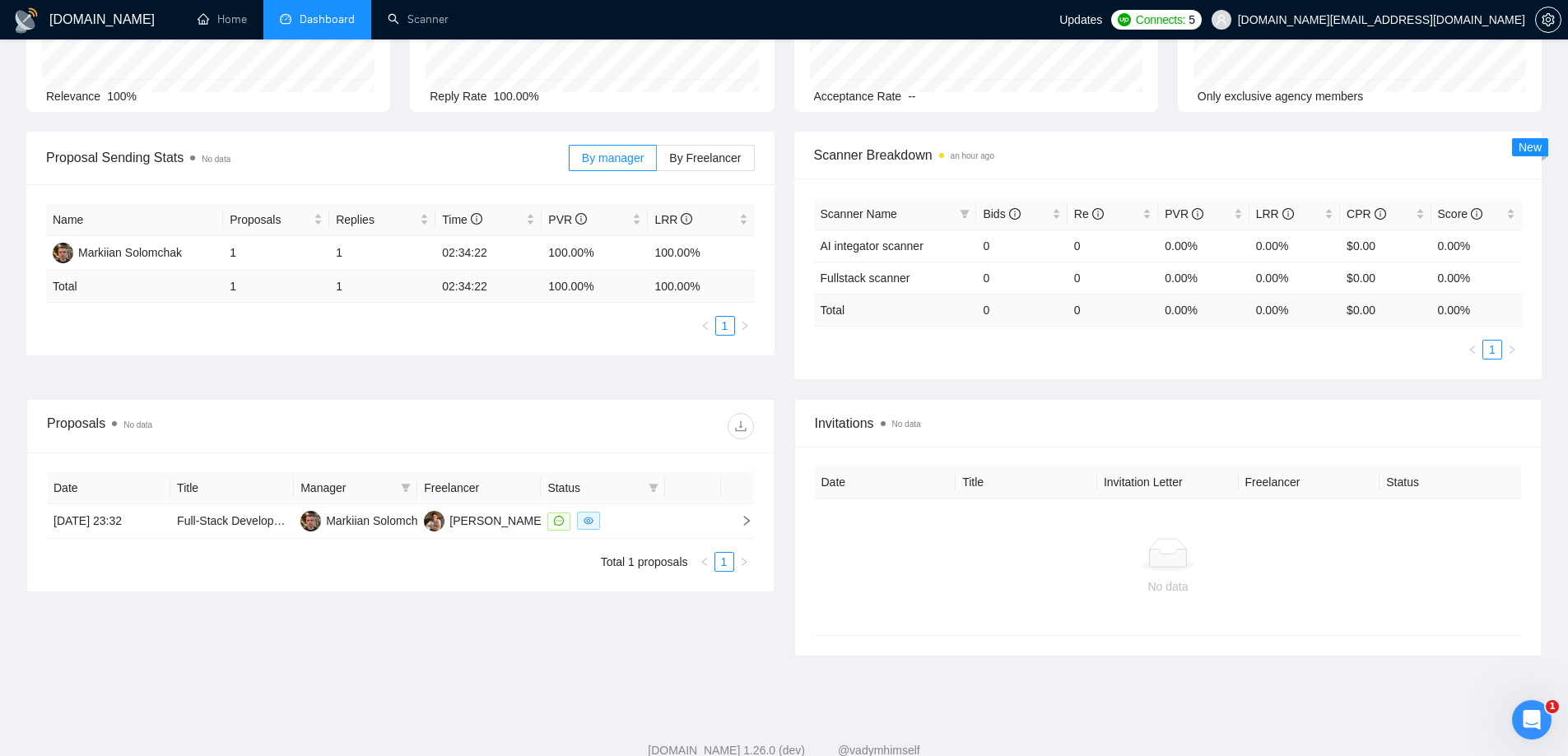
scroll to position [164, 0]
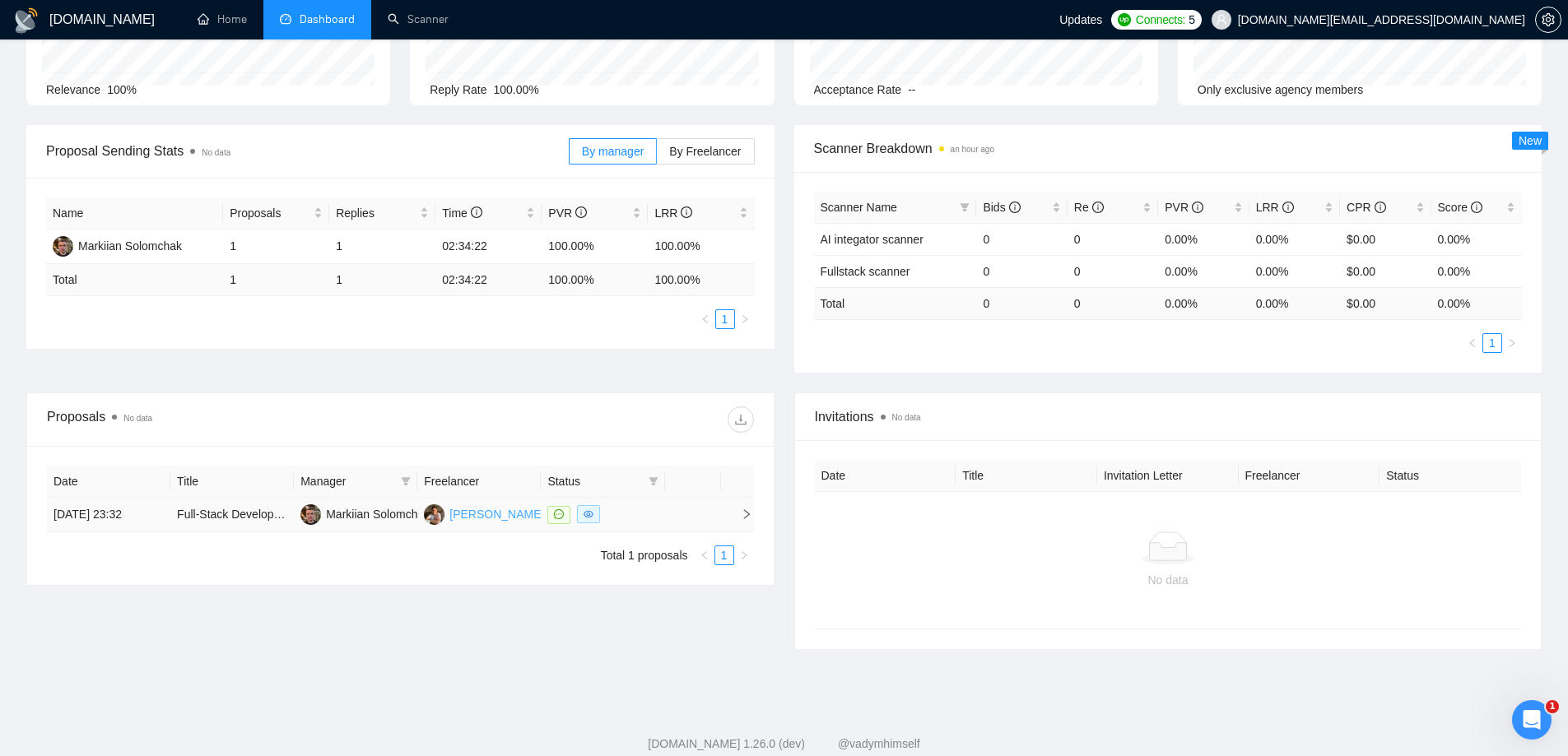
click at [466, 516] on div "Yaroslav Hudz" at bounding box center [497, 514] width 95 height 18
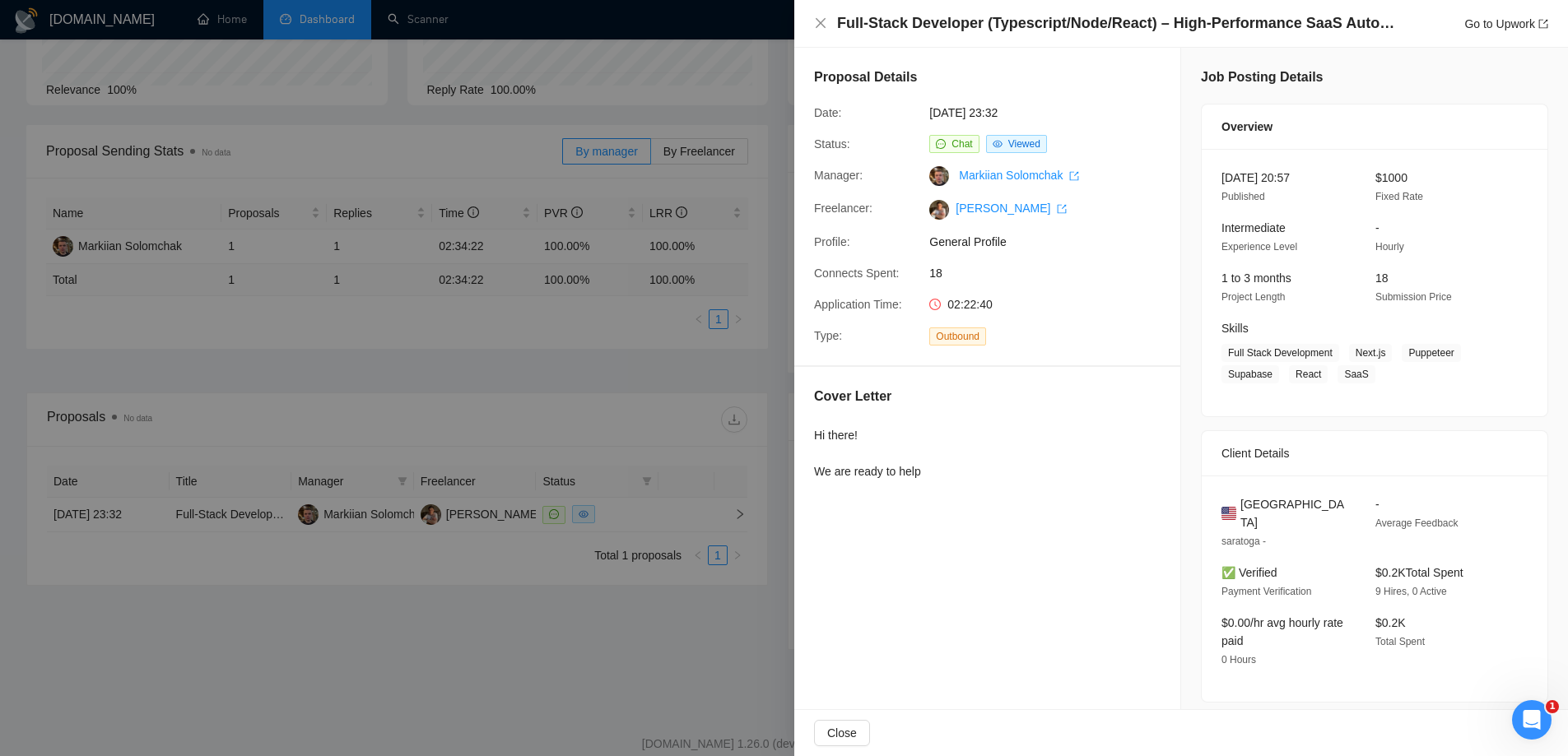
click at [546, 666] on div at bounding box center [784, 378] width 1568 height 756
